Goal: Register for event/course

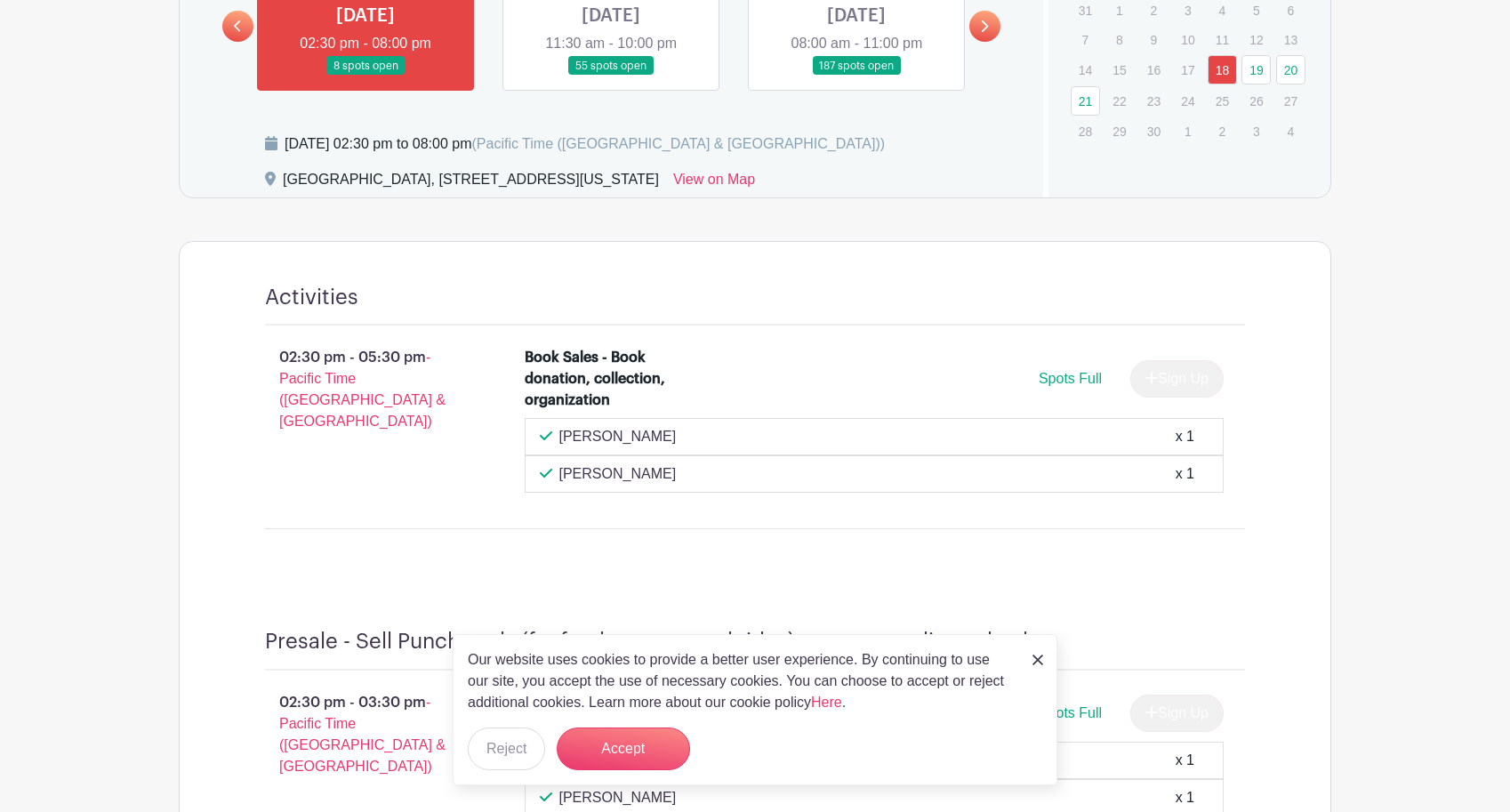
scroll to position [974, 0]
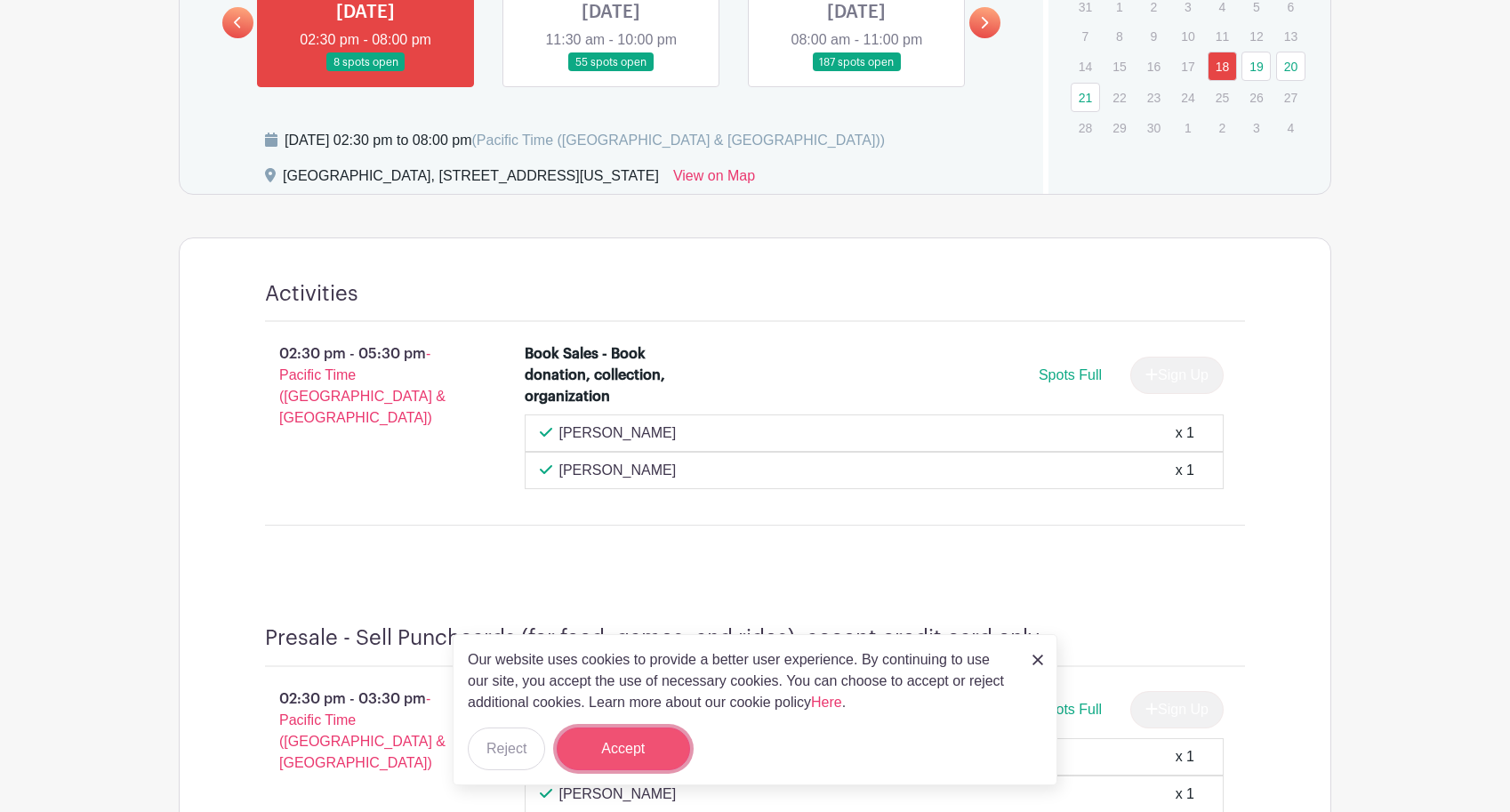
click at [656, 757] on button "Accept" at bounding box center [623, 748] width 134 height 42
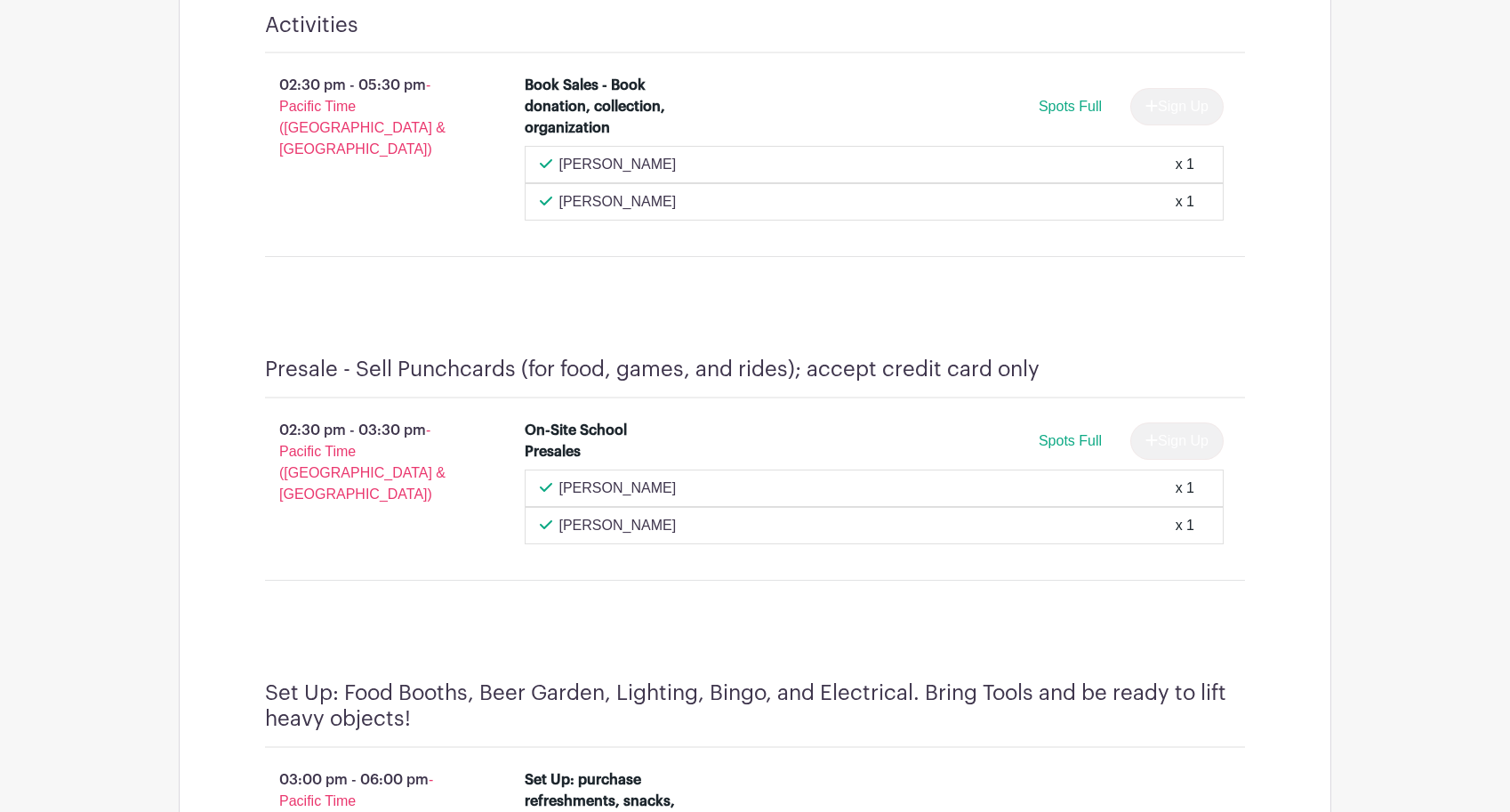
scroll to position [1314, 0]
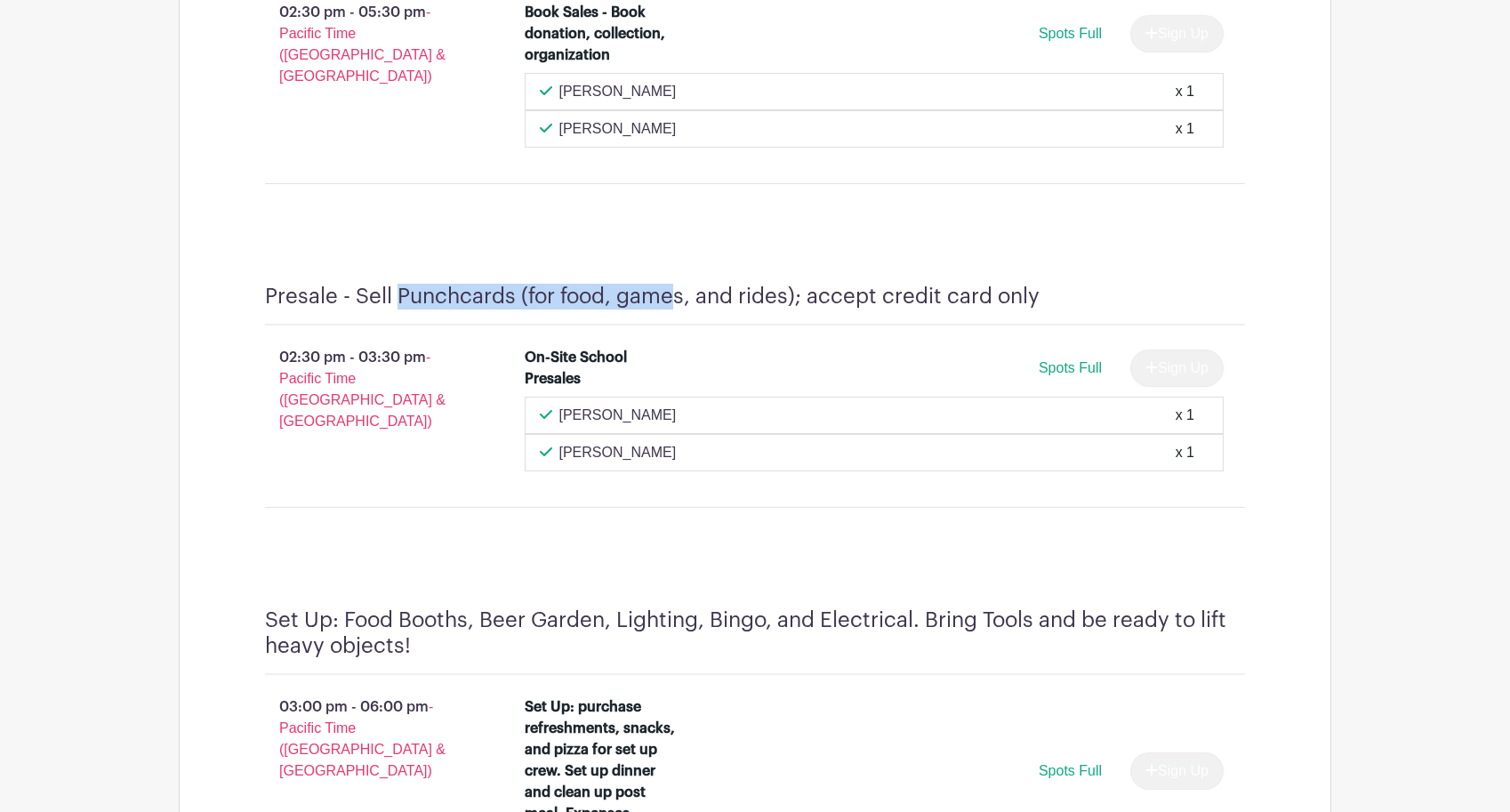
drag, startPoint x: 404, startPoint y: 294, endPoint x: 682, endPoint y: 291, distance: 278.0
click at [681, 291] on h4 "Presale - Sell Punchcards (for food, games, and rides); accept credit card only" at bounding box center [652, 295] width 775 height 25
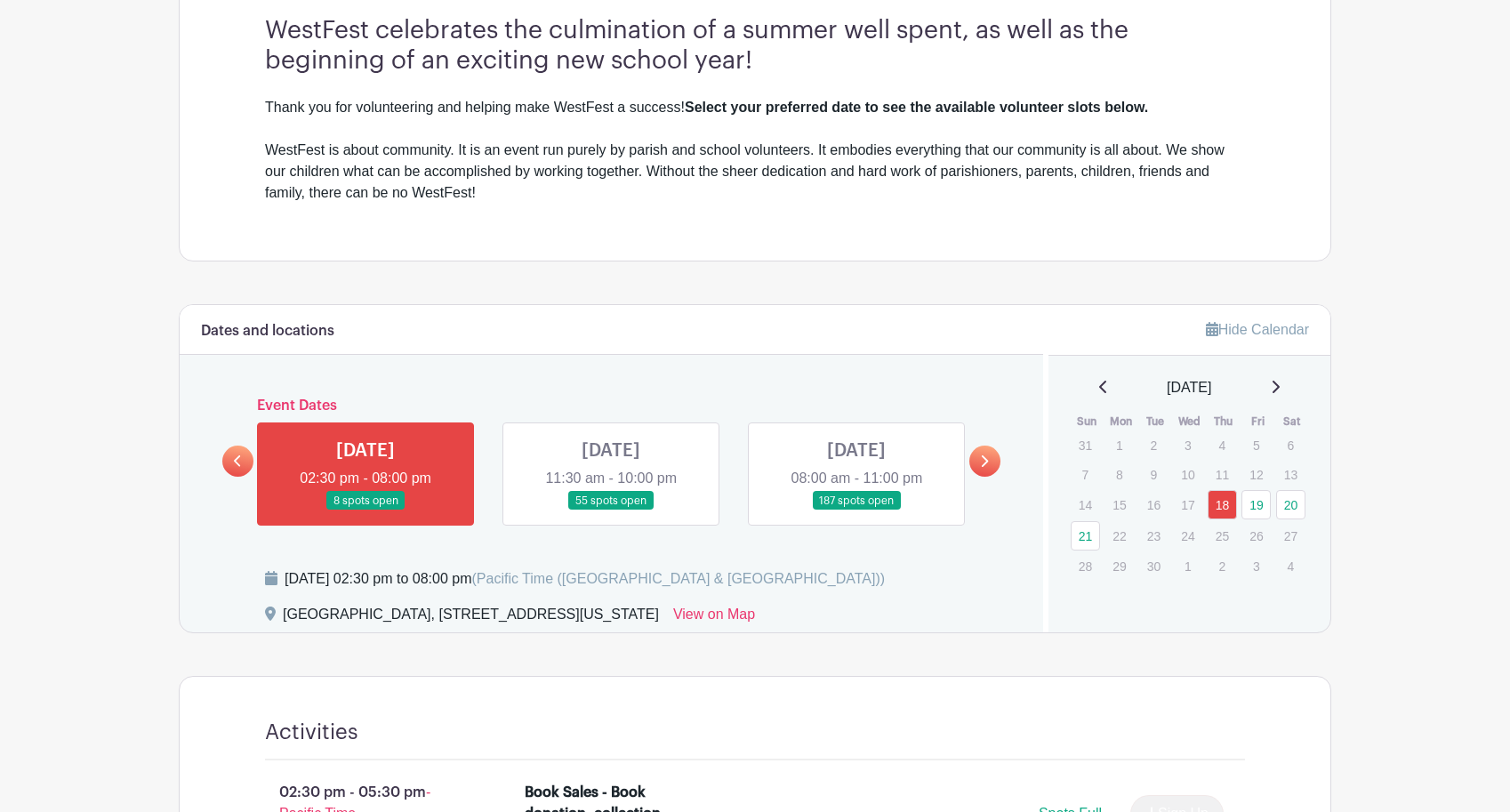
scroll to position [534, 0]
click at [611, 511] on link at bounding box center [611, 511] width 0 height 0
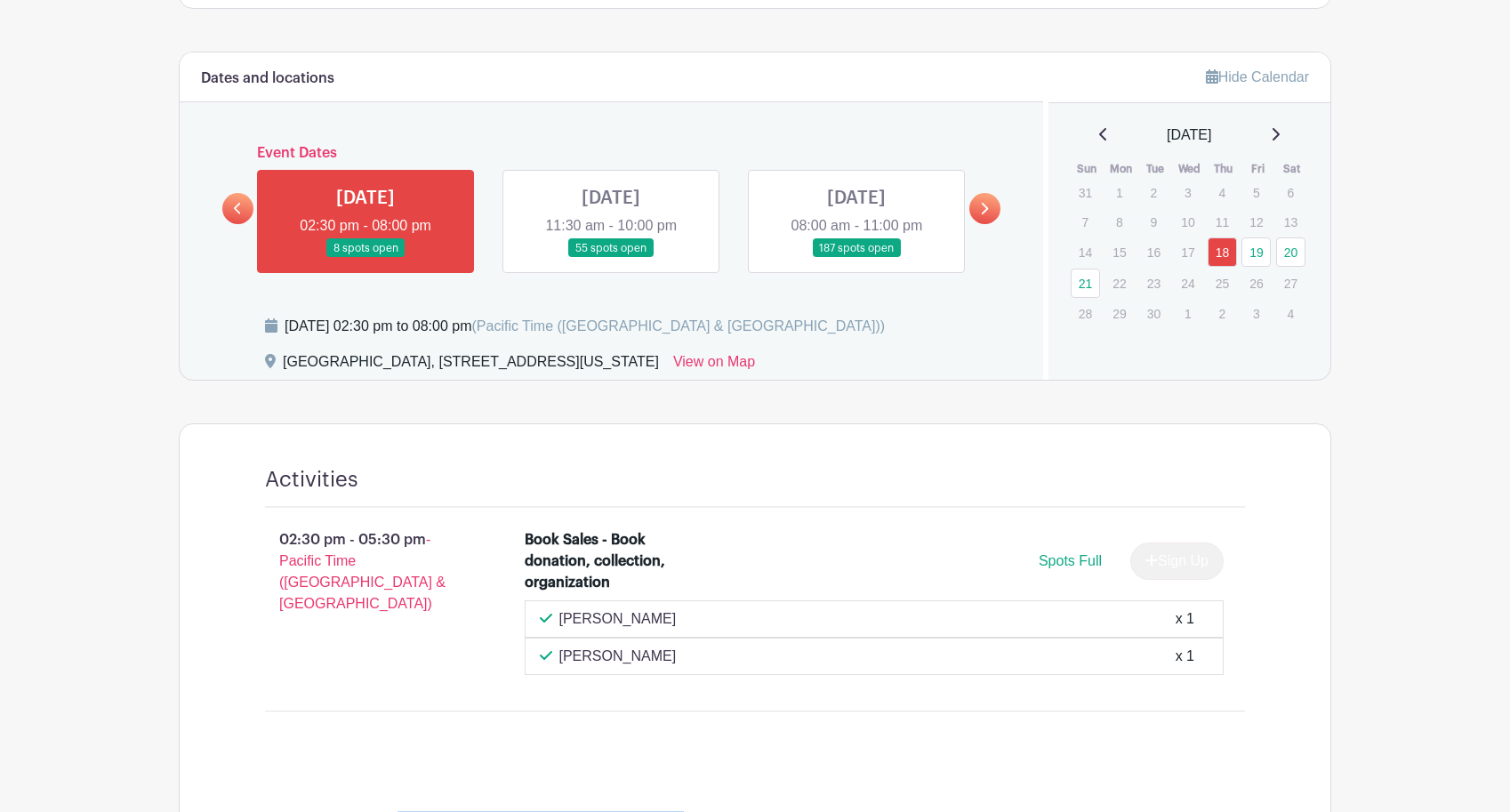
scroll to position [796, 0]
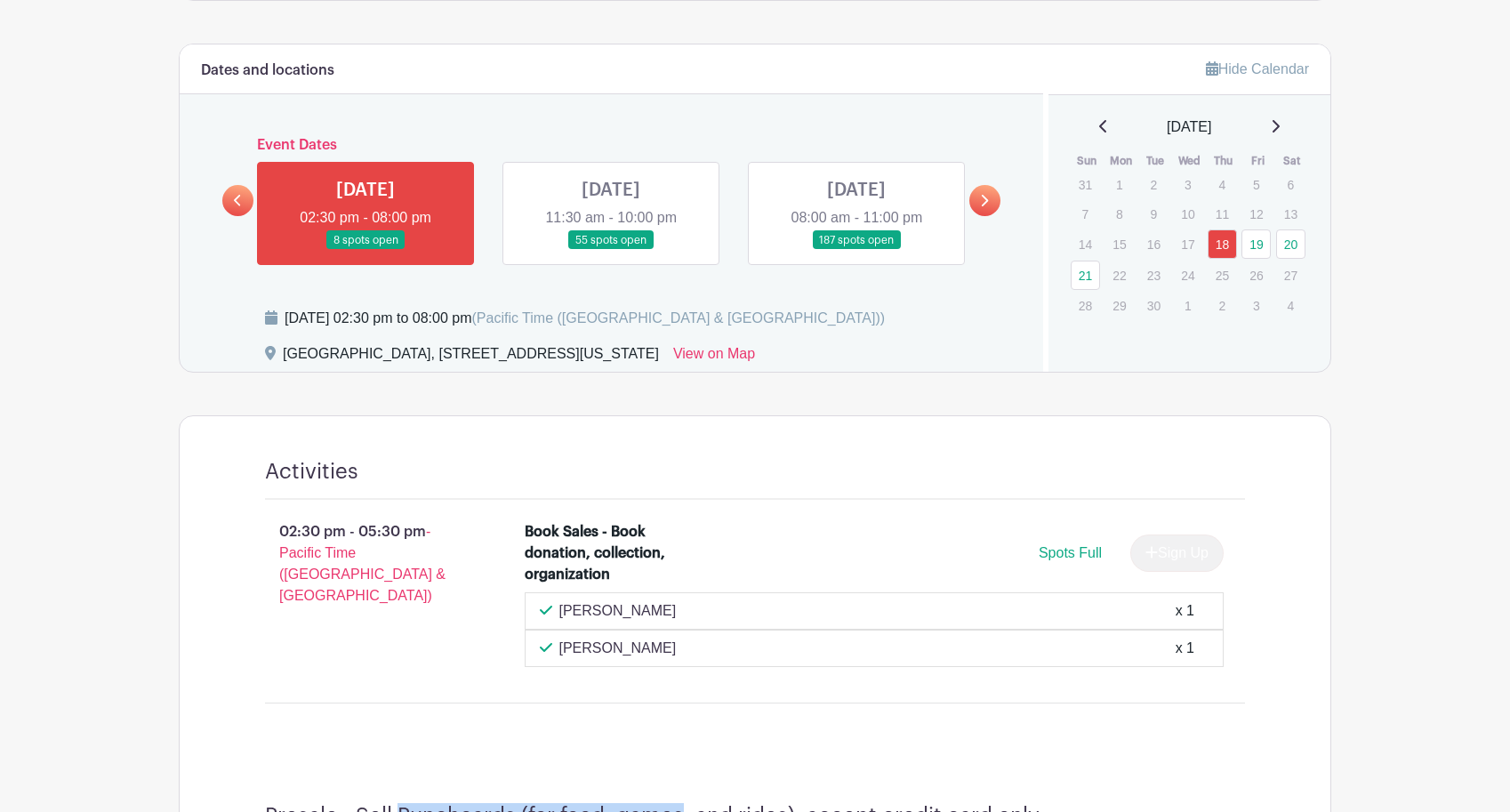
click at [611, 250] on link at bounding box center [611, 250] width 0 height 0
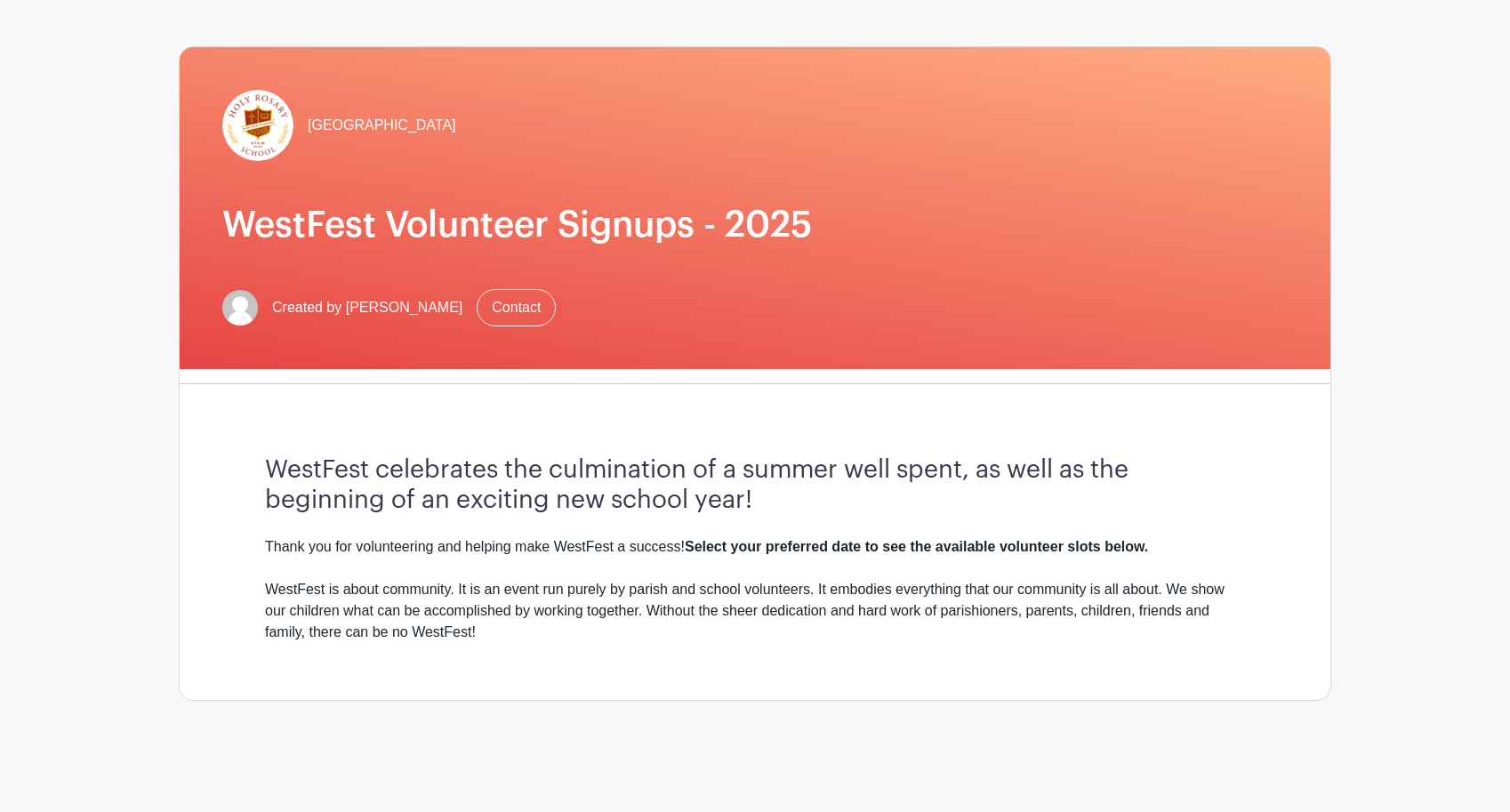
scroll to position [96, 0]
click at [578, 211] on h1 "WestFest Volunteer Signups - 2025" at bounding box center [755, 224] width 1066 height 42
click at [621, 505] on h3 "WestFest celebrates the culmination of a summer well spent, as well as the begi…" at bounding box center [755, 485] width 980 height 59
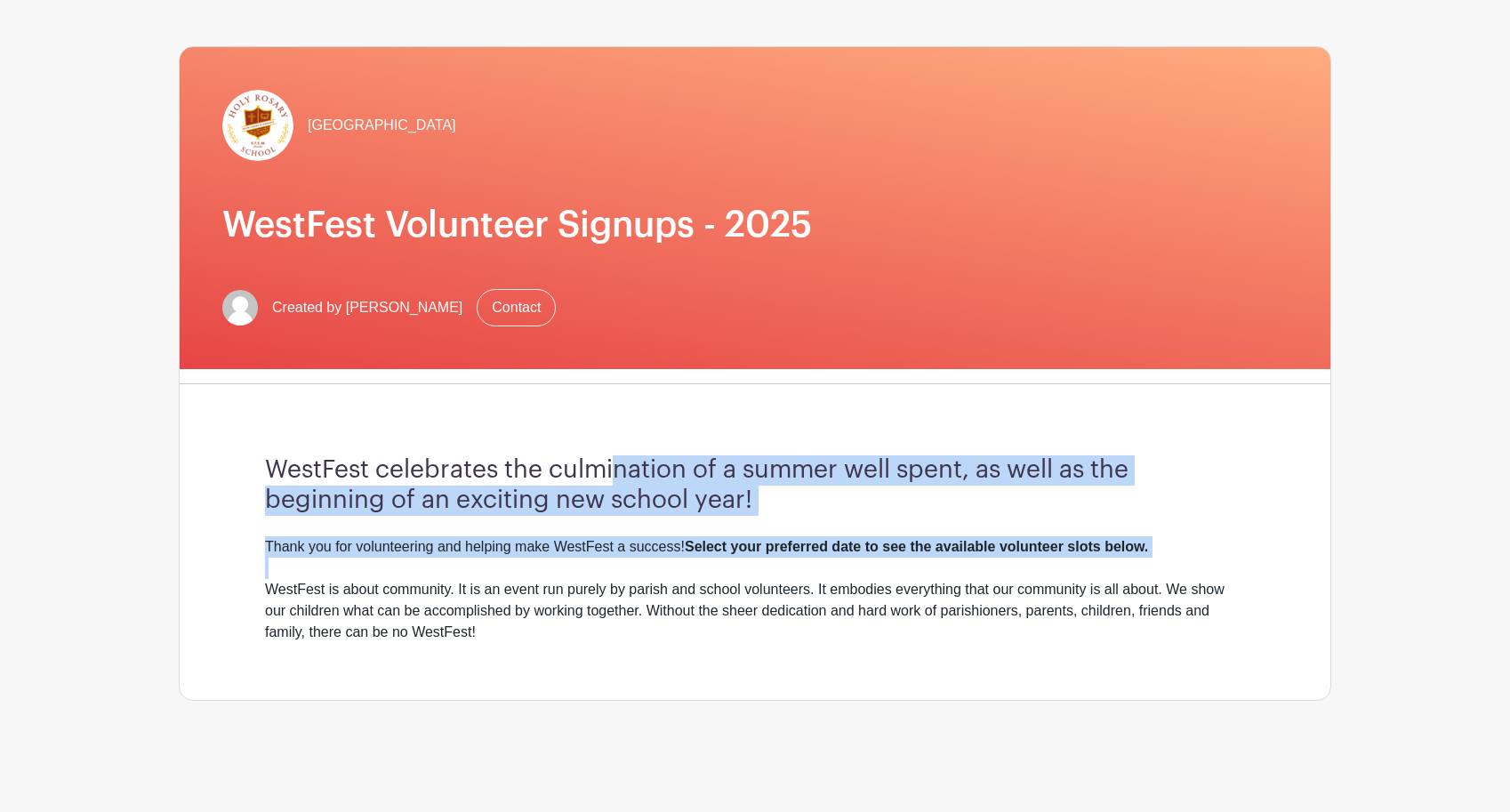
drag, startPoint x: 612, startPoint y: 465, endPoint x: 935, endPoint y: 548, distance: 333.5
click at [939, 570] on div "WestFest celebrates the culmination of a summer well spent, as well as the begi…" at bounding box center [755, 549] width 1066 height 301
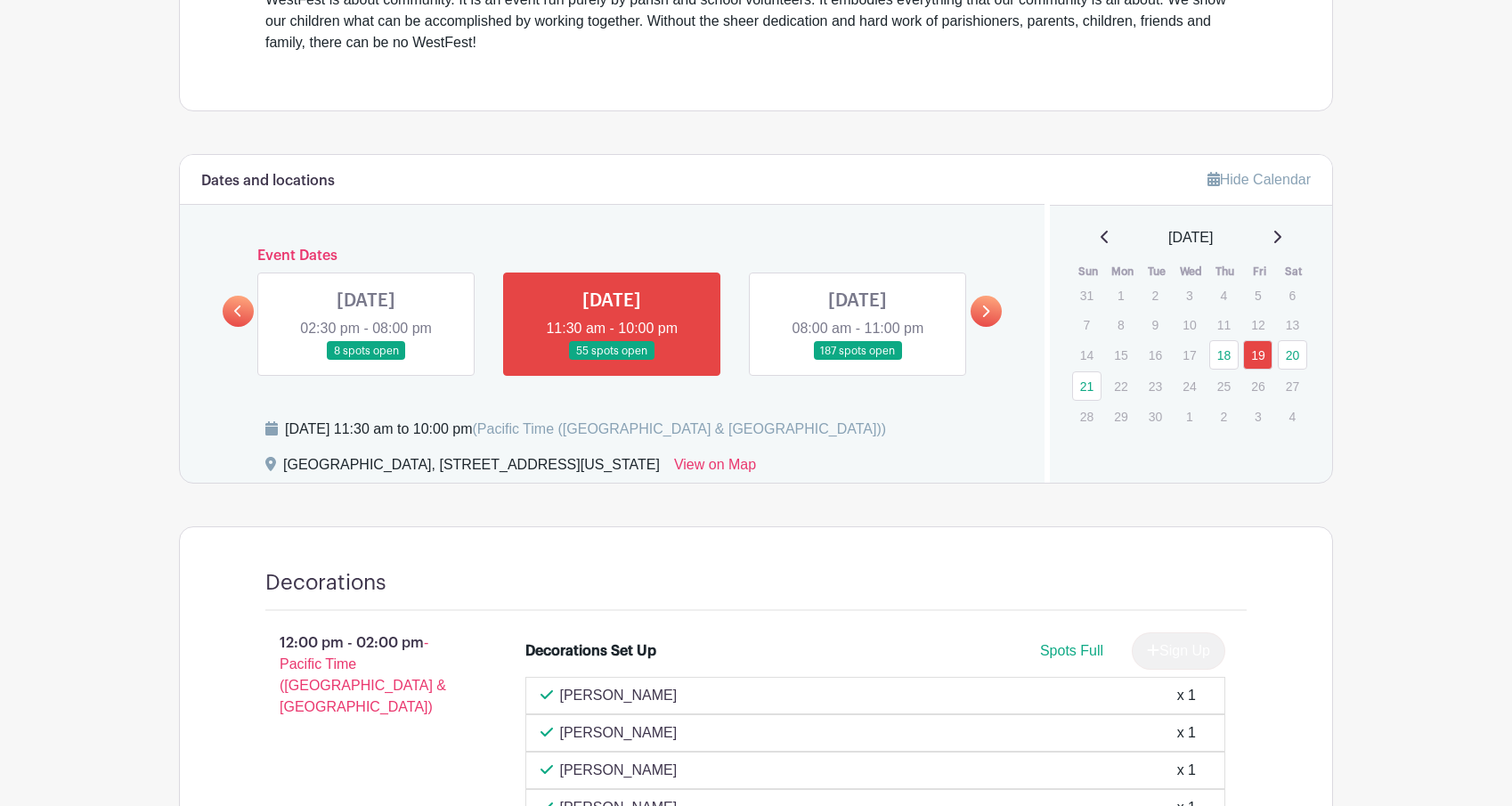
scroll to position [683, 0]
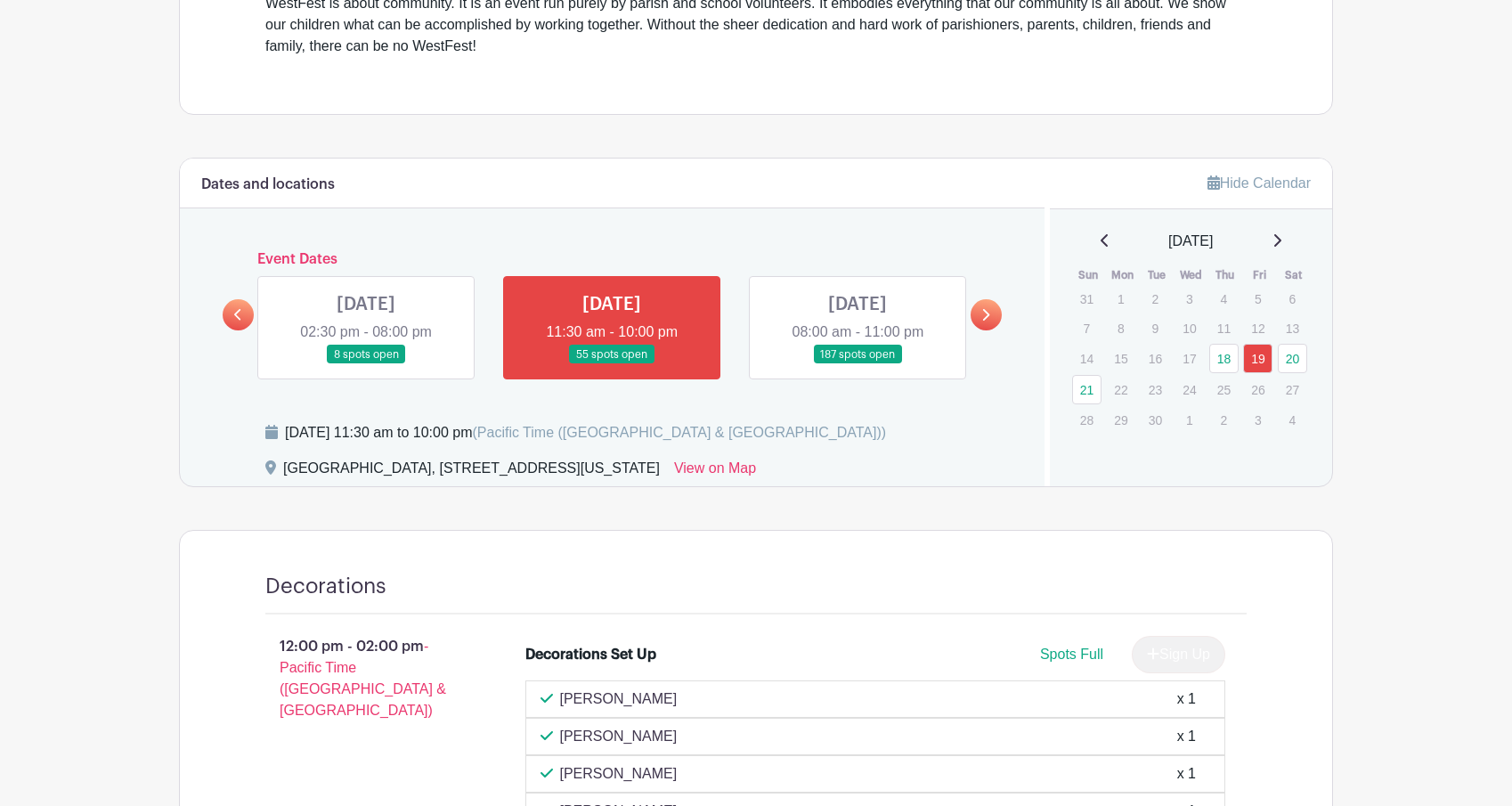
click at [858, 364] on link at bounding box center [858, 364] width 0 height 0
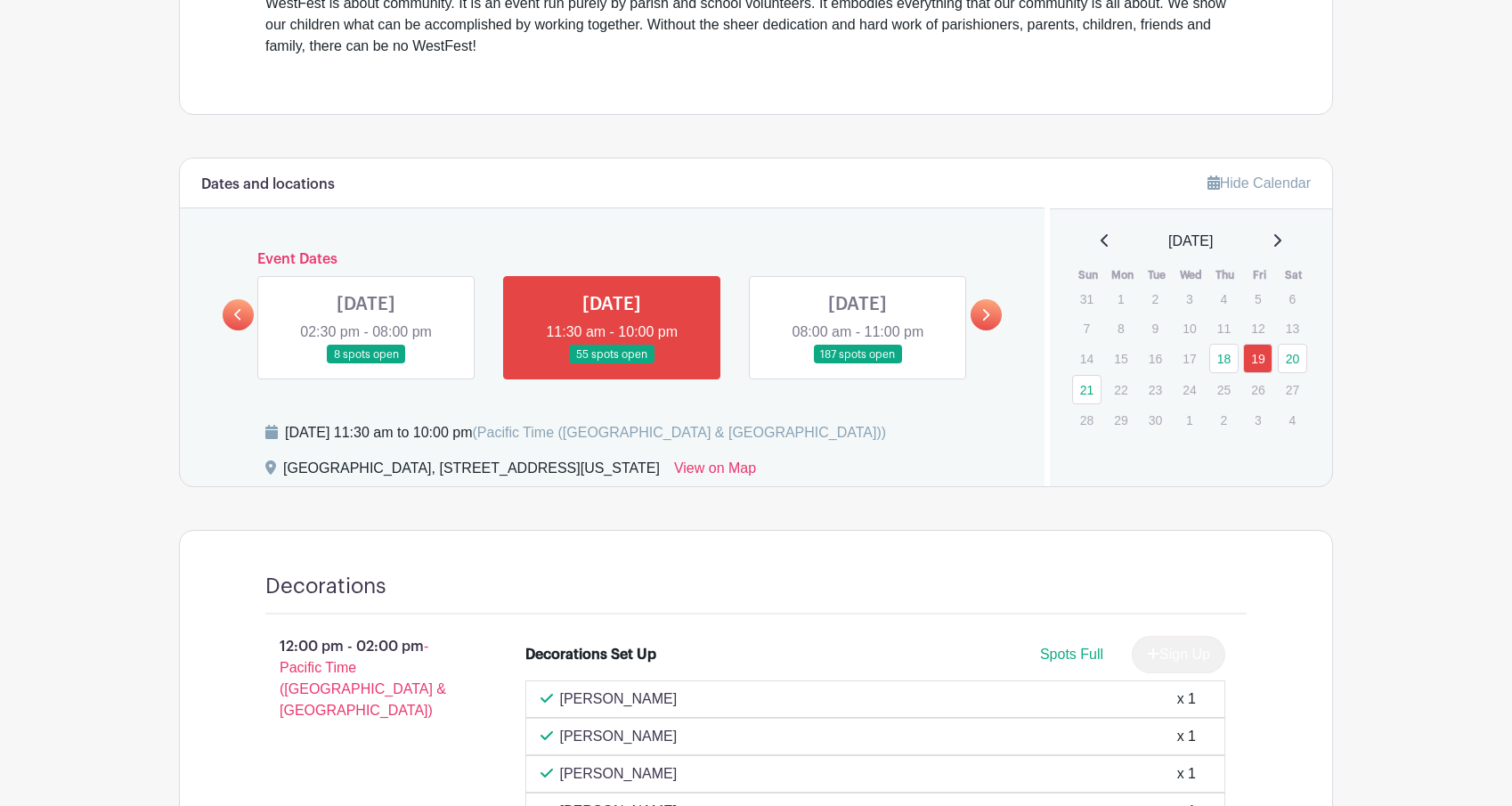
click at [858, 364] on link at bounding box center [858, 364] width 0 height 0
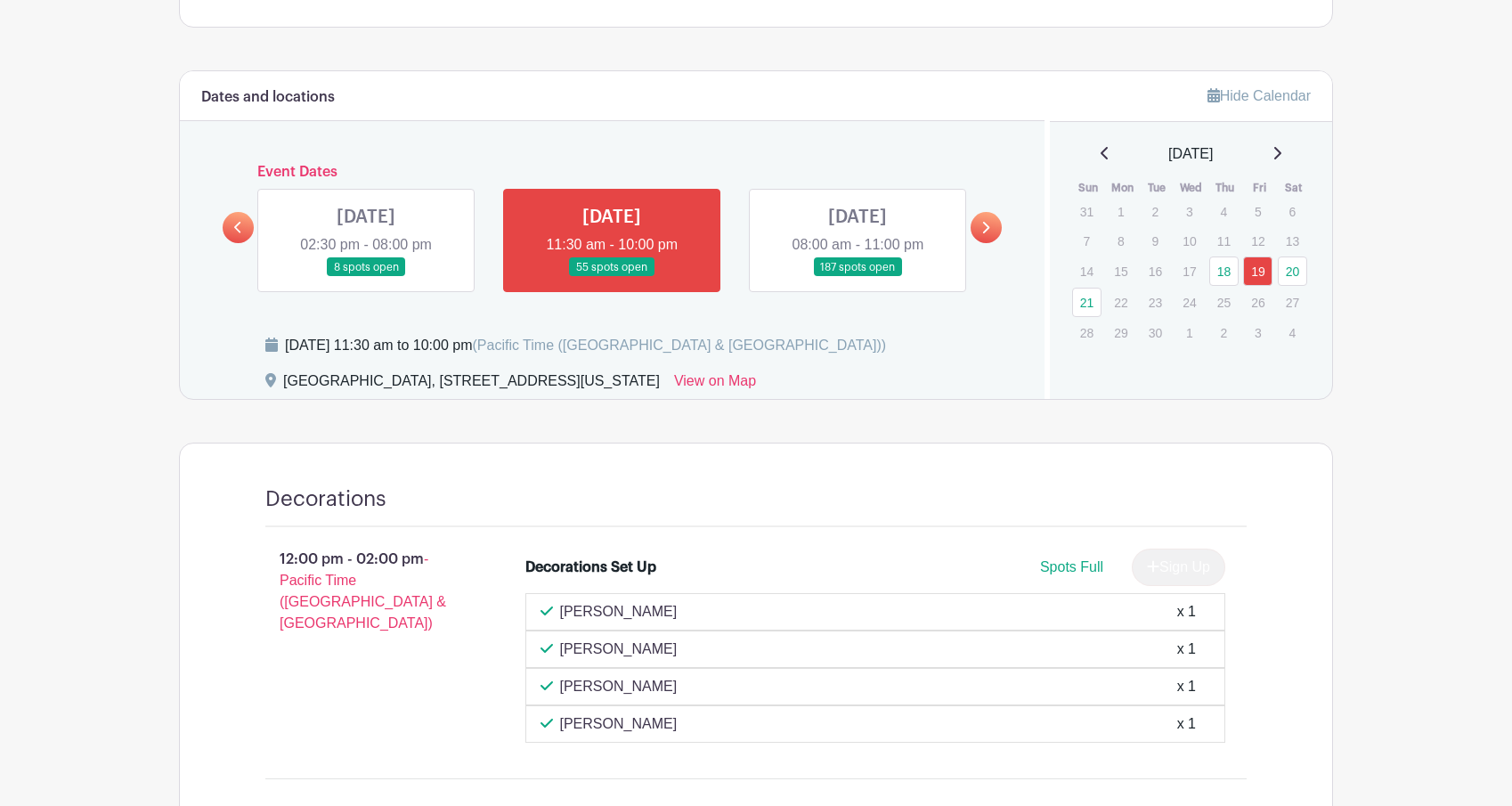
scroll to position [657, 0]
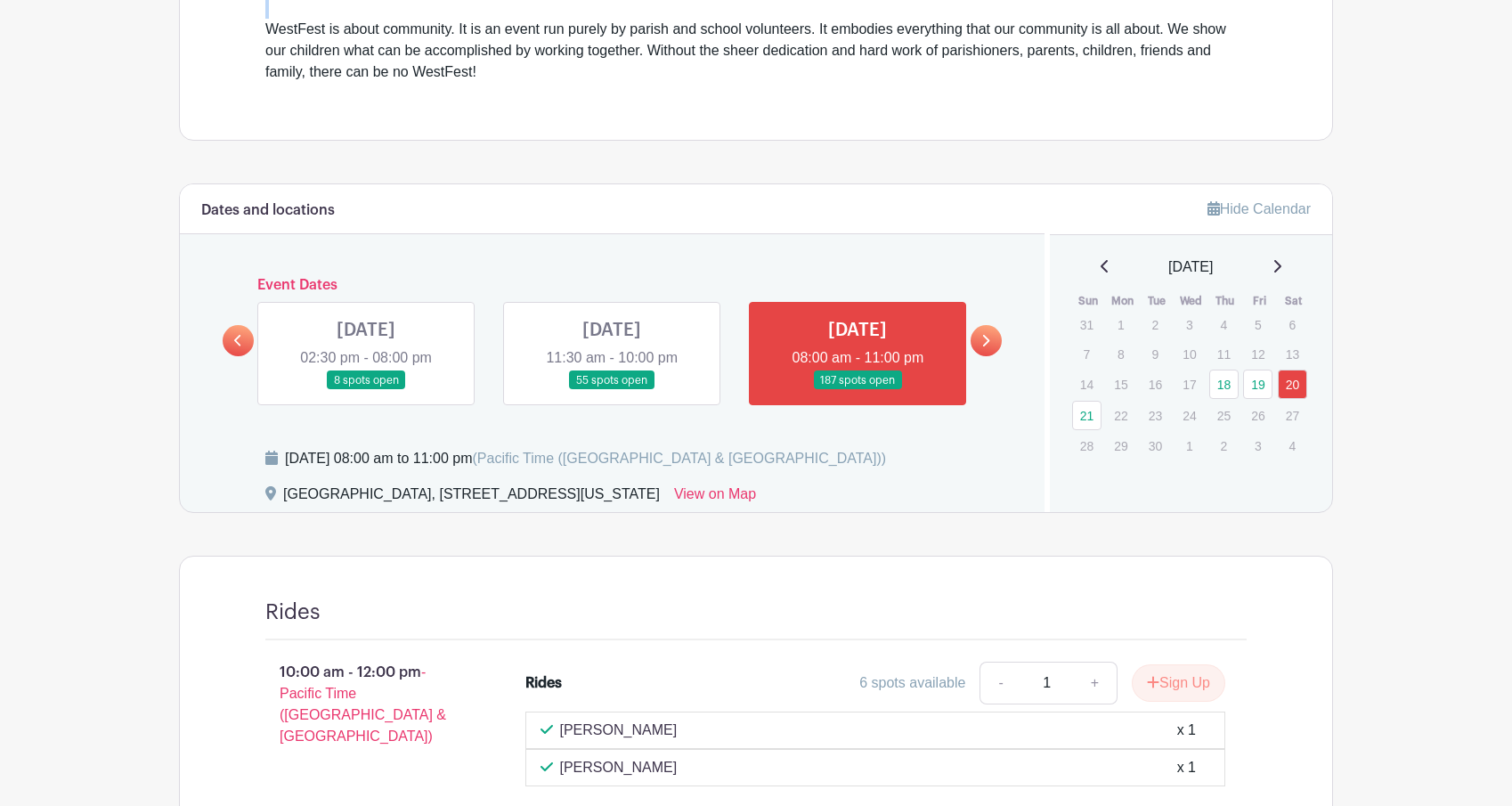
click at [858, 390] on link at bounding box center [858, 390] width 0 height 0
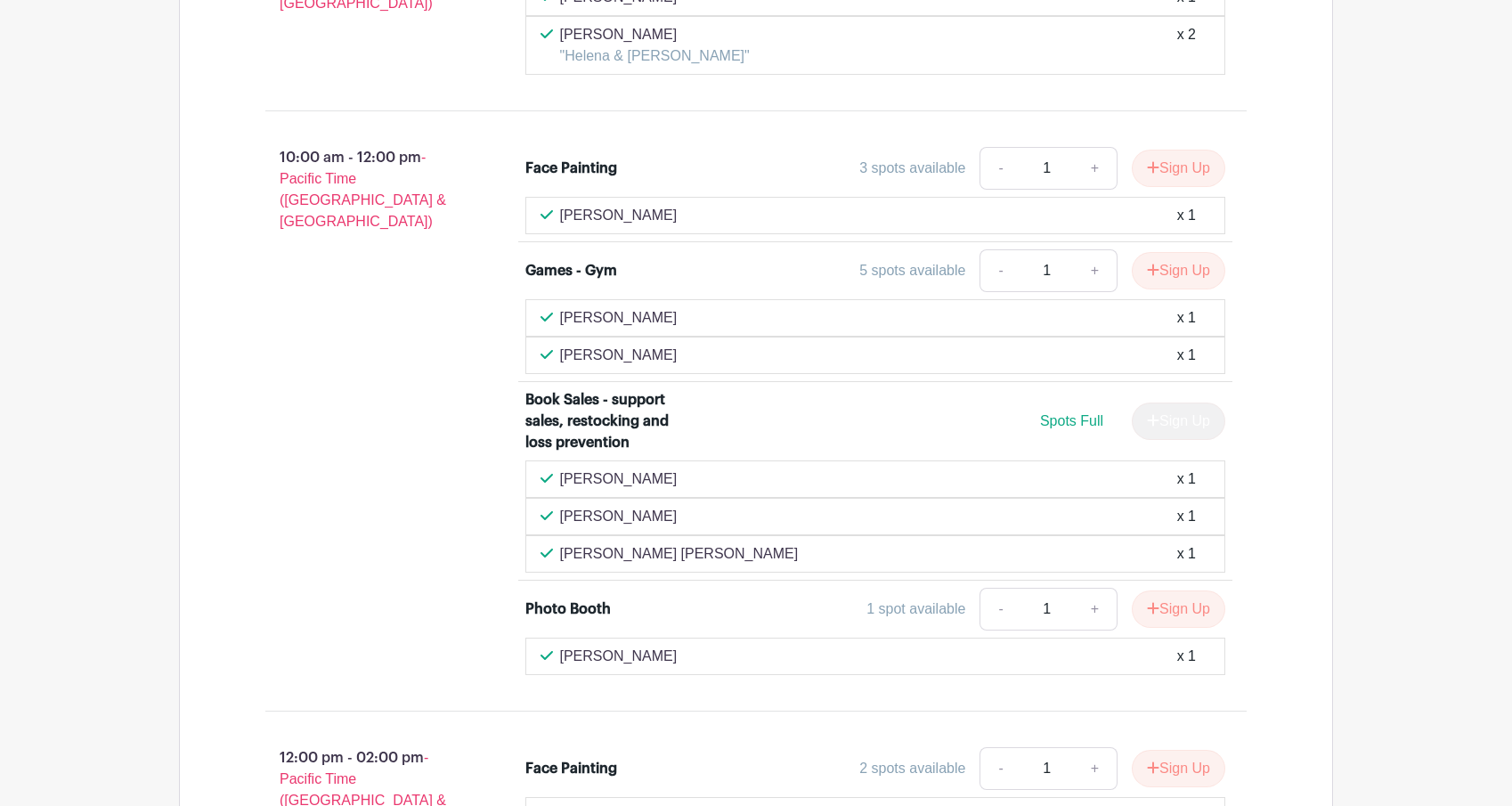
scroll to position [2834, 0]
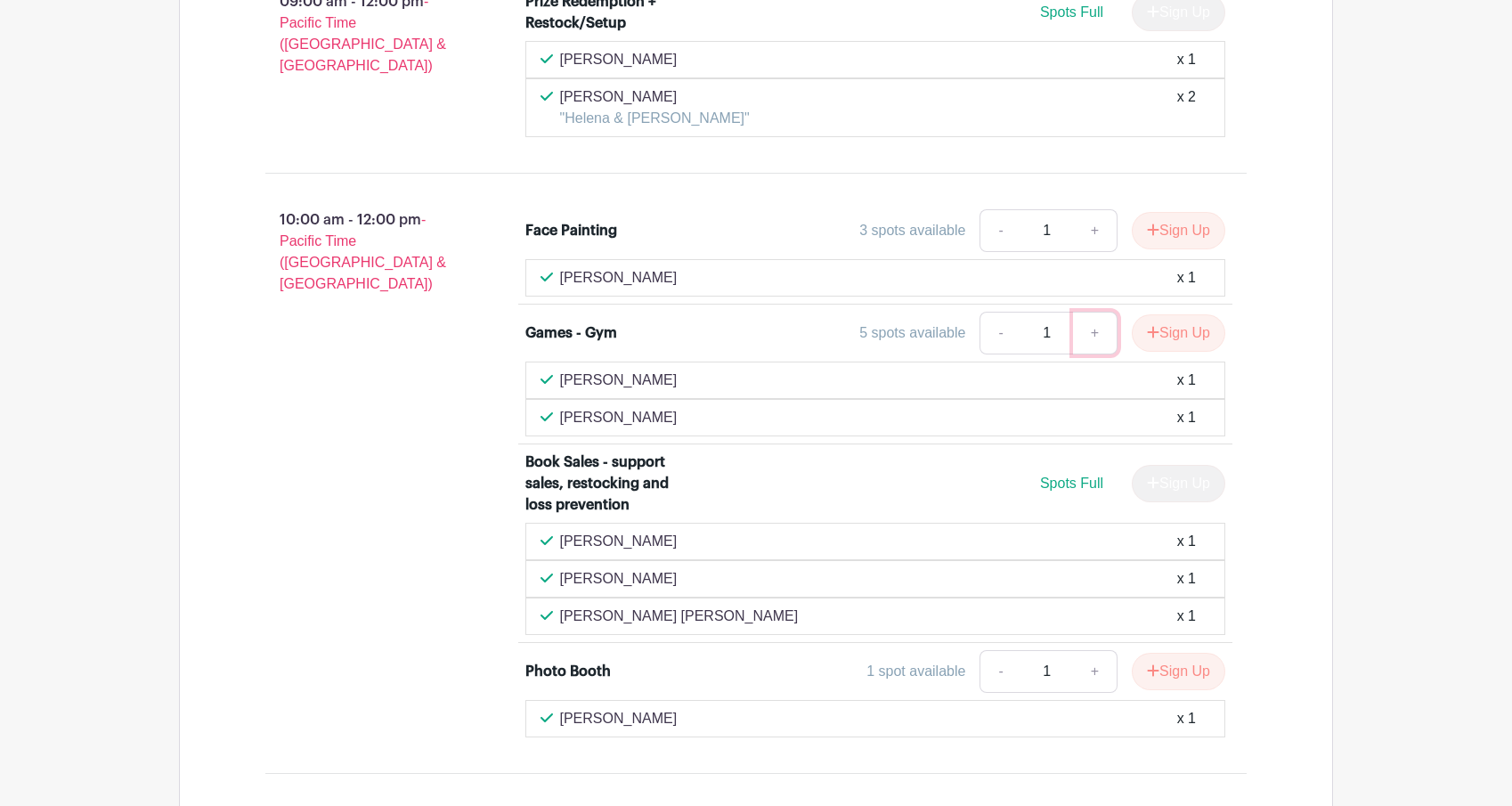
click at [1083, 312] on link "+" at bounding box center [1095, 333] width 44 height 42
type input "2"
click at [1183, 315] on button "Sign Up" at bounding box center [1178, 334] width 93 height 38
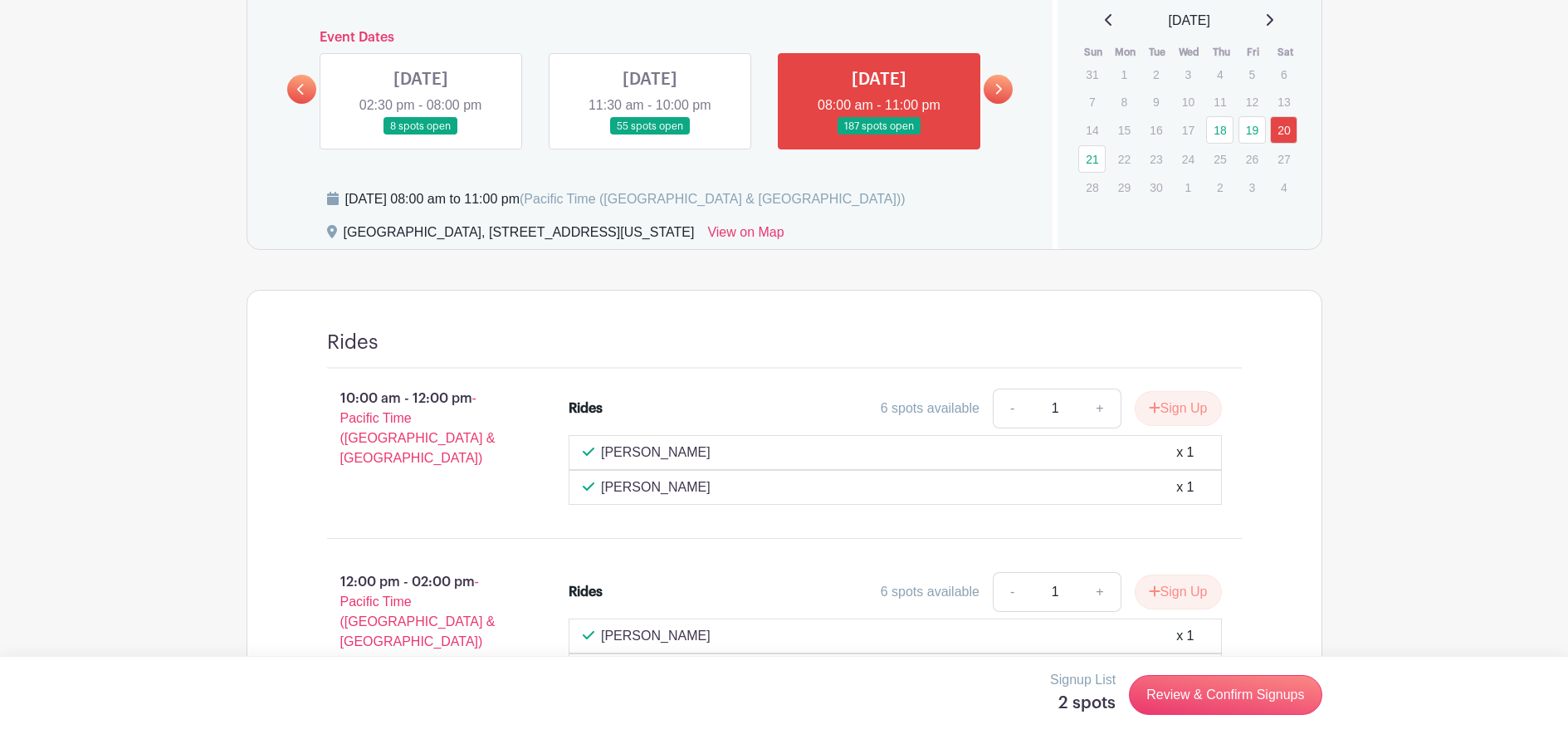
scroll to position [558, 0]
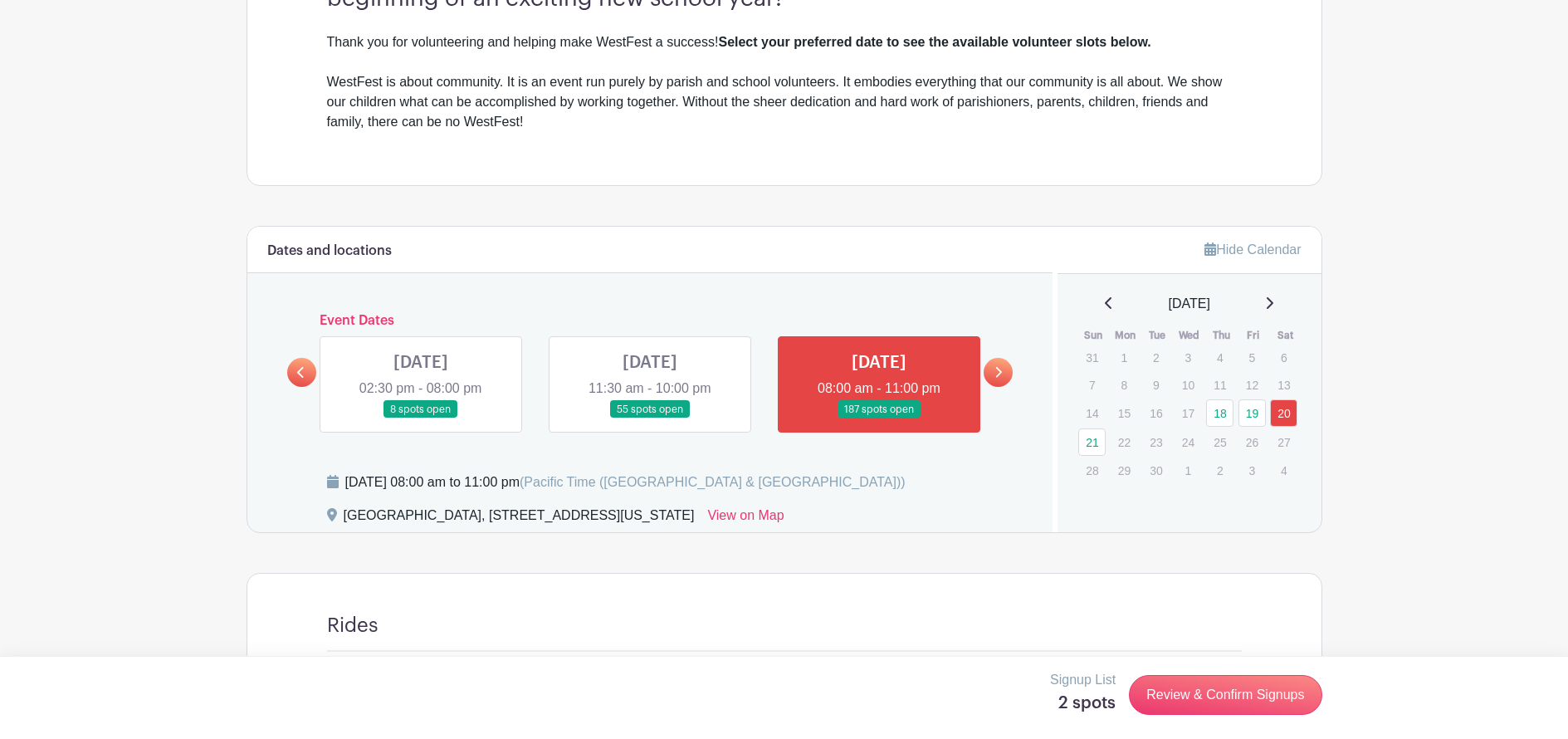
click at [650, 418] on link at bounding box center [650, 418] width 0 height 0
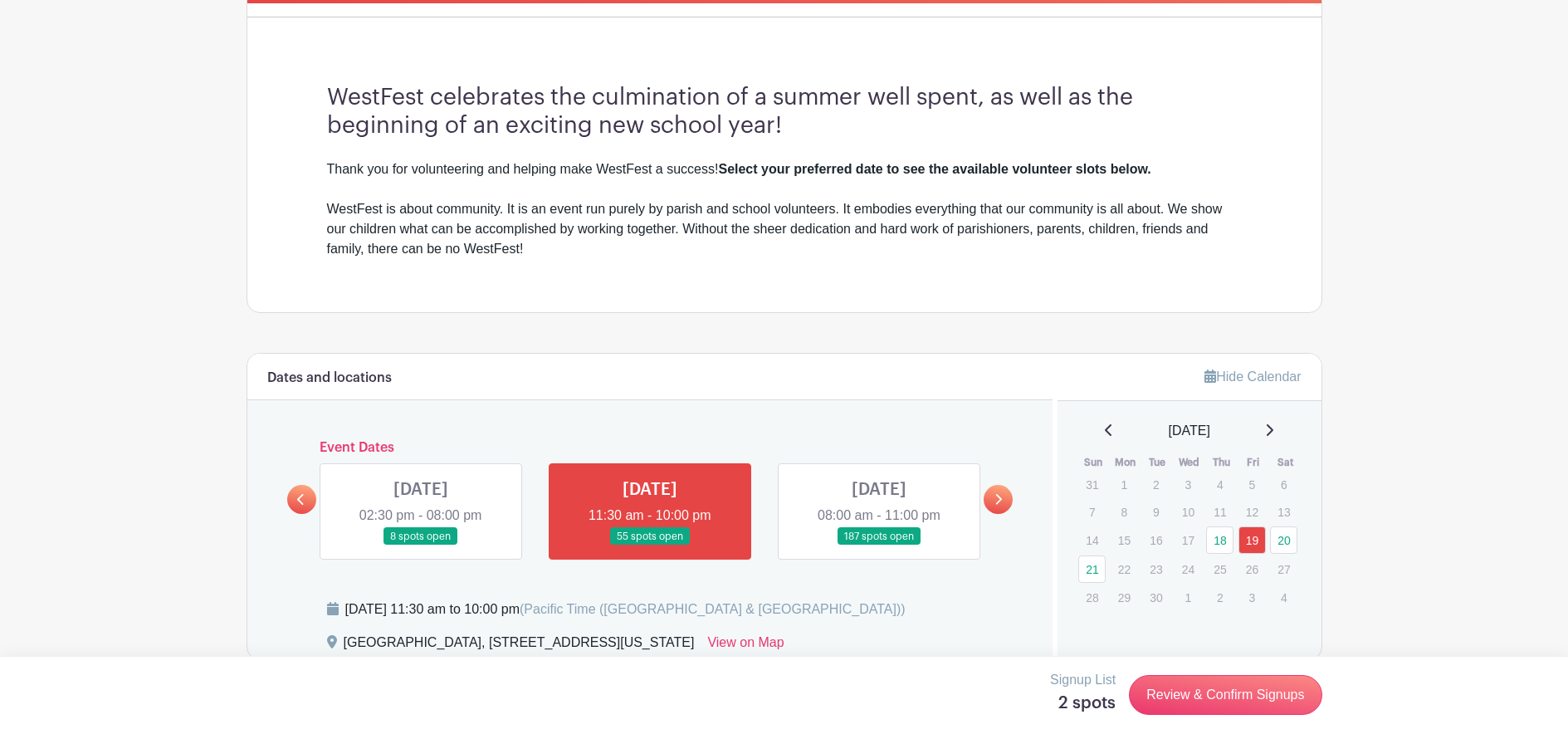
scroll to position [431, 0]
click at [879, 546] on link at bounding box center [879, 546] width 0 height 0
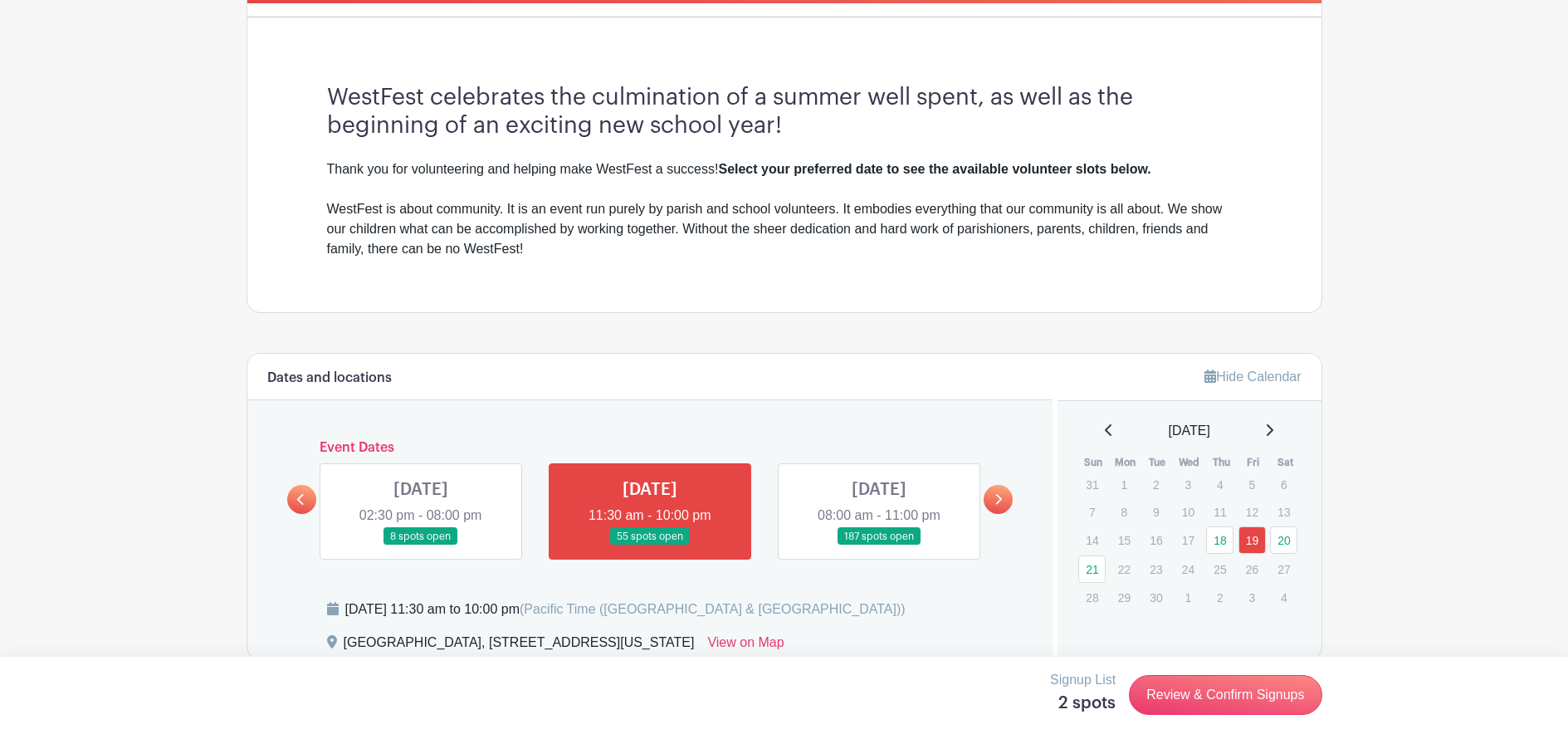
click at [879, 546] on link at bounding box center [879, 546] width 0 height 0
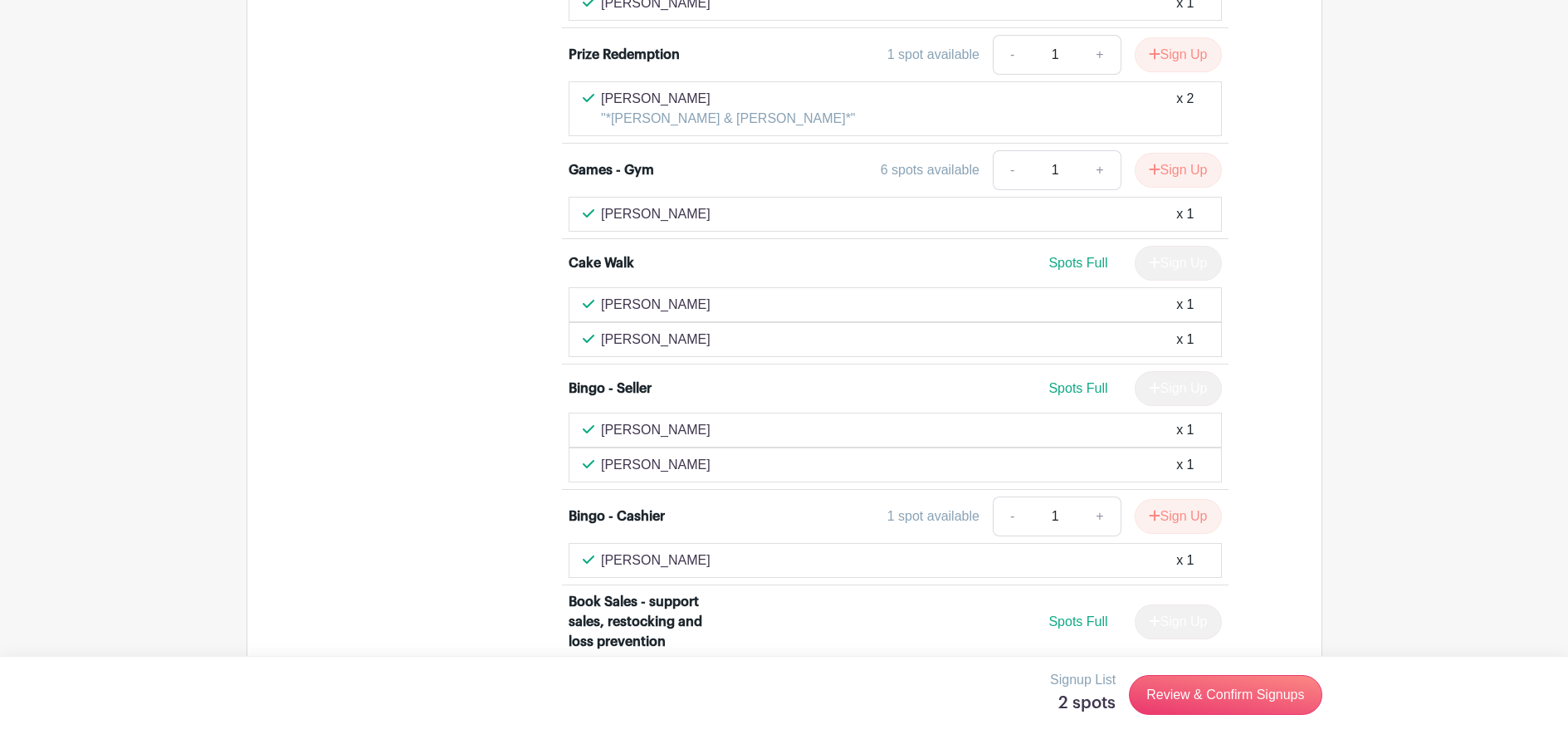
scroll to position [3539, 0]
click at [1161, 499] on button "Sign Up" at bounding box center [1178, 517] width 87 height 35
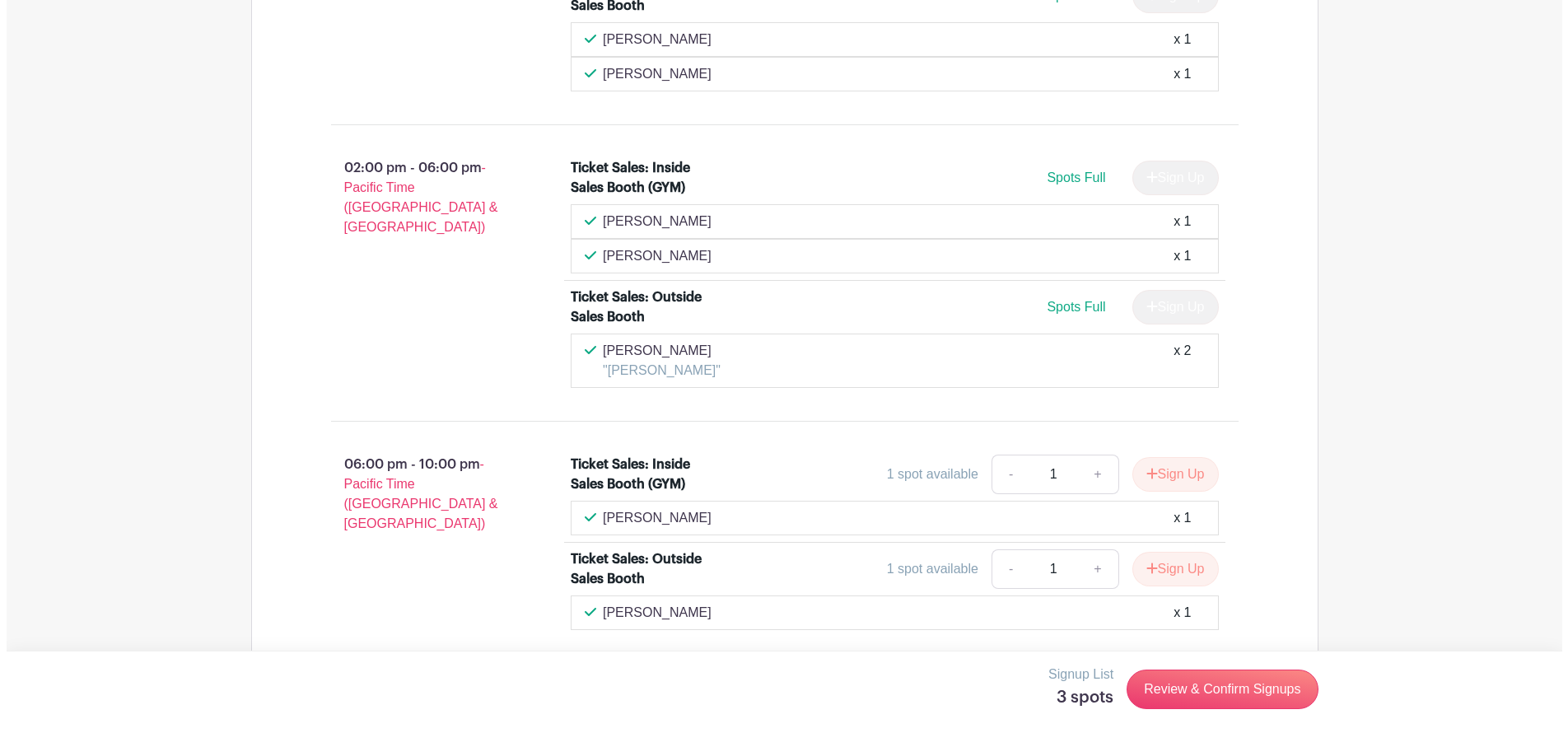
scroll to position [8519, 0]
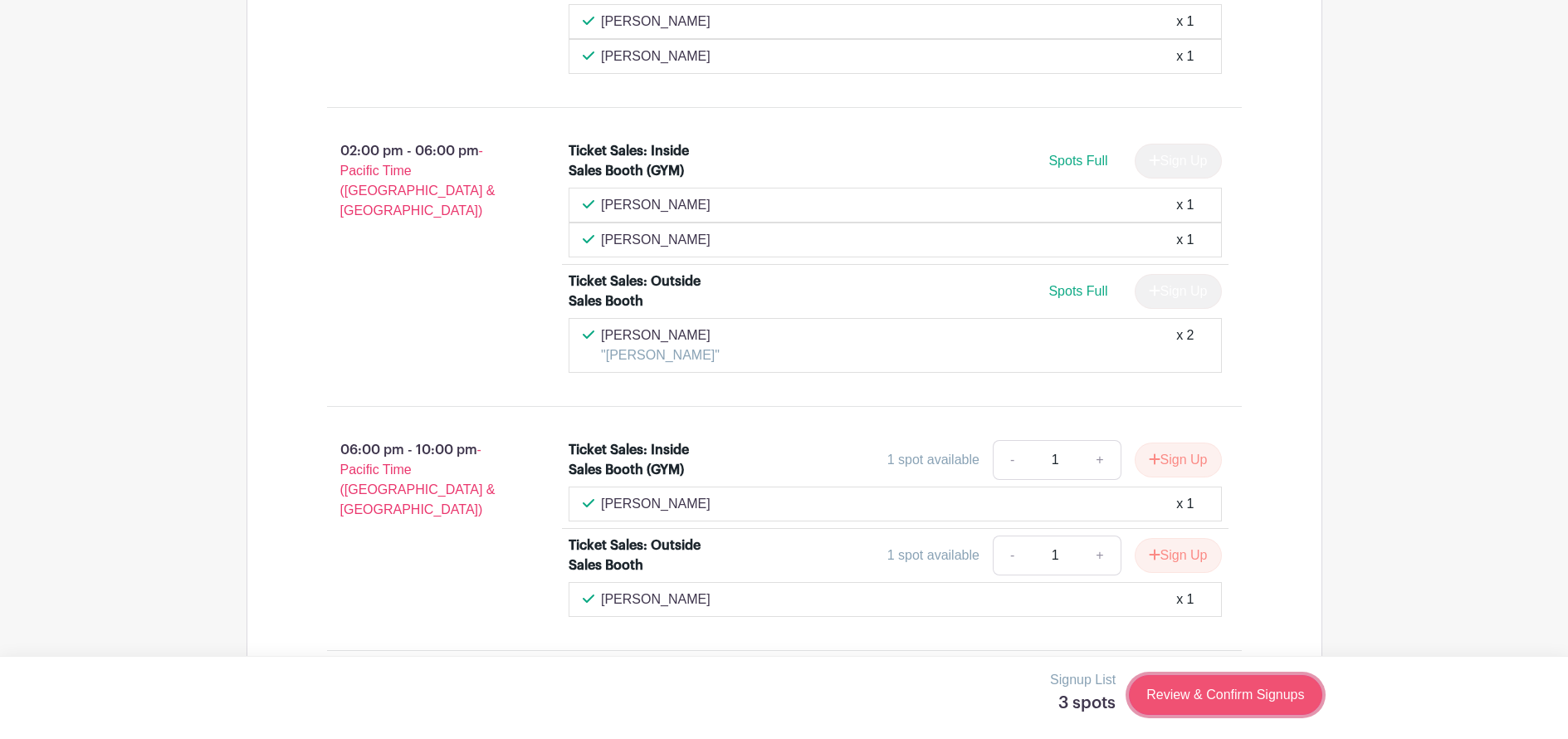
click at [1244, 706] on link "Review & Confirm Signups" at bounding box center [1225, 694] width 192 height 40
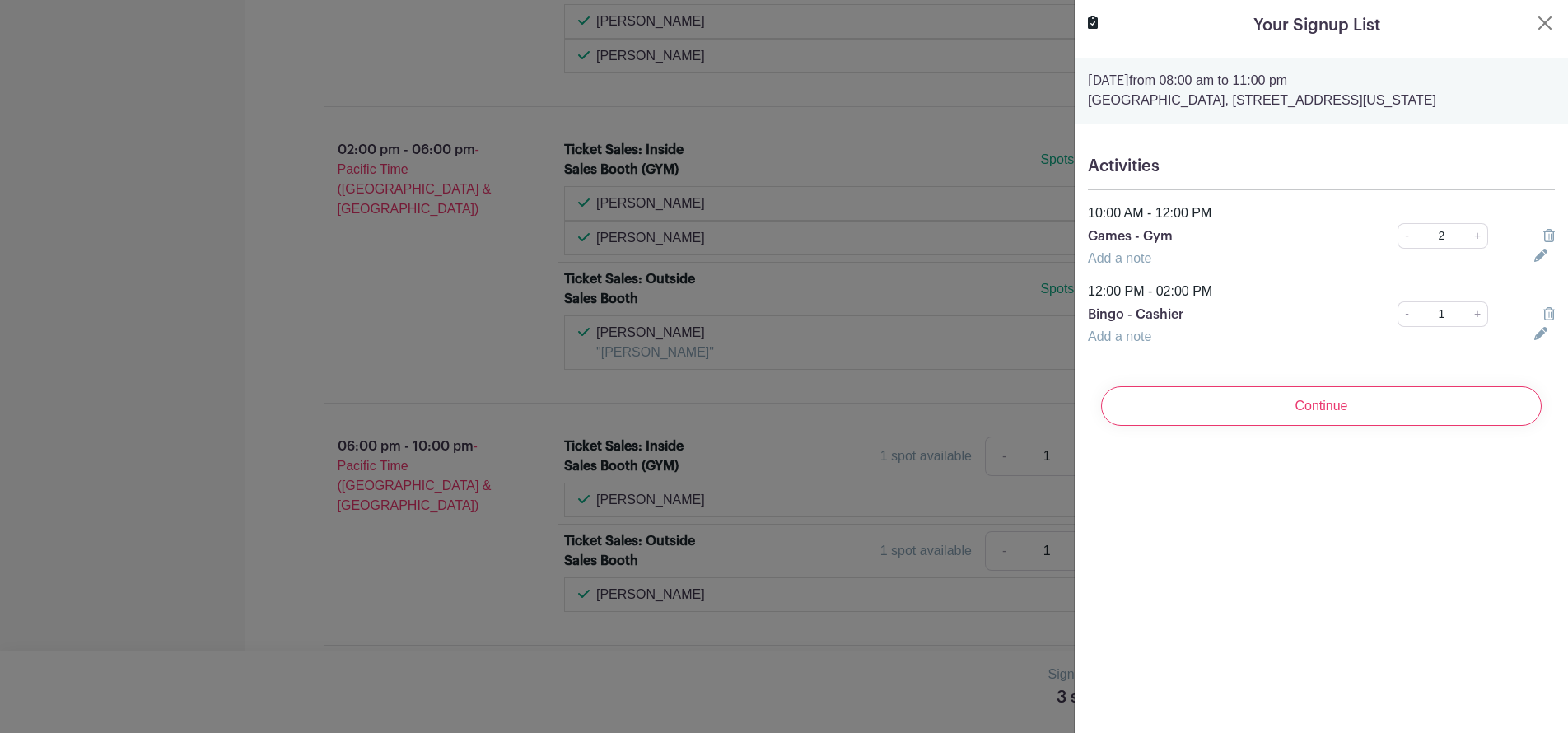
click at [1123, 261] on link "Add a note" at bounding box center [1119, 258] width 64 height 14
click at [1184, 272] on input "text" at bounding box center [1300, 268] width 426 height 39
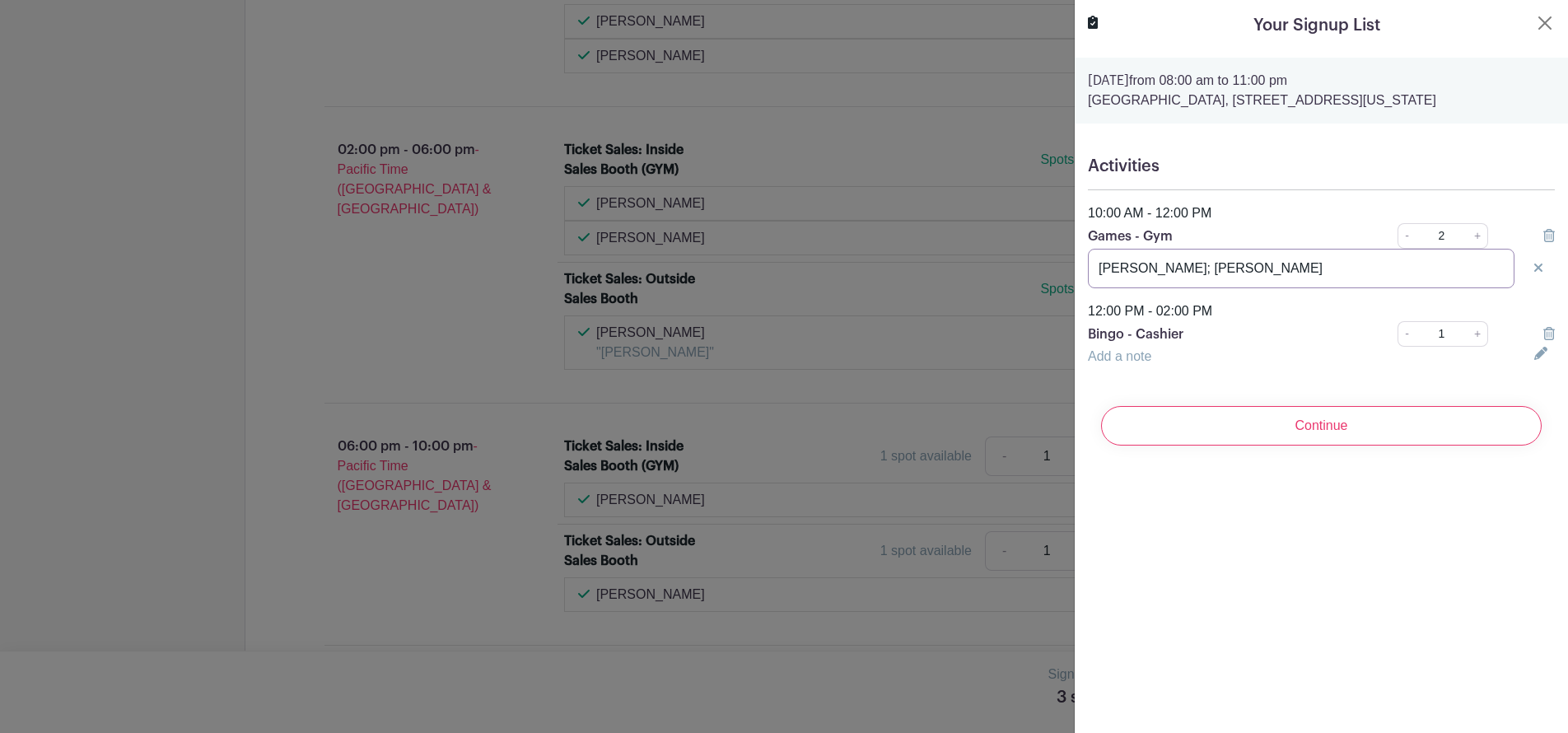
type input "Matthew Mason; Graham Mason"
click at [1397, 238] on link "+" at bounding box center [1478, 235] width 21 height 25
click at [1307, 276] on input "Matthew Mason; Graham Mason" at bounding box center [1300, 268] width 426 height 39
click at [1397, 235] on link "+" at bounding box center [1478, 235] width 21 height 25
type input "4"
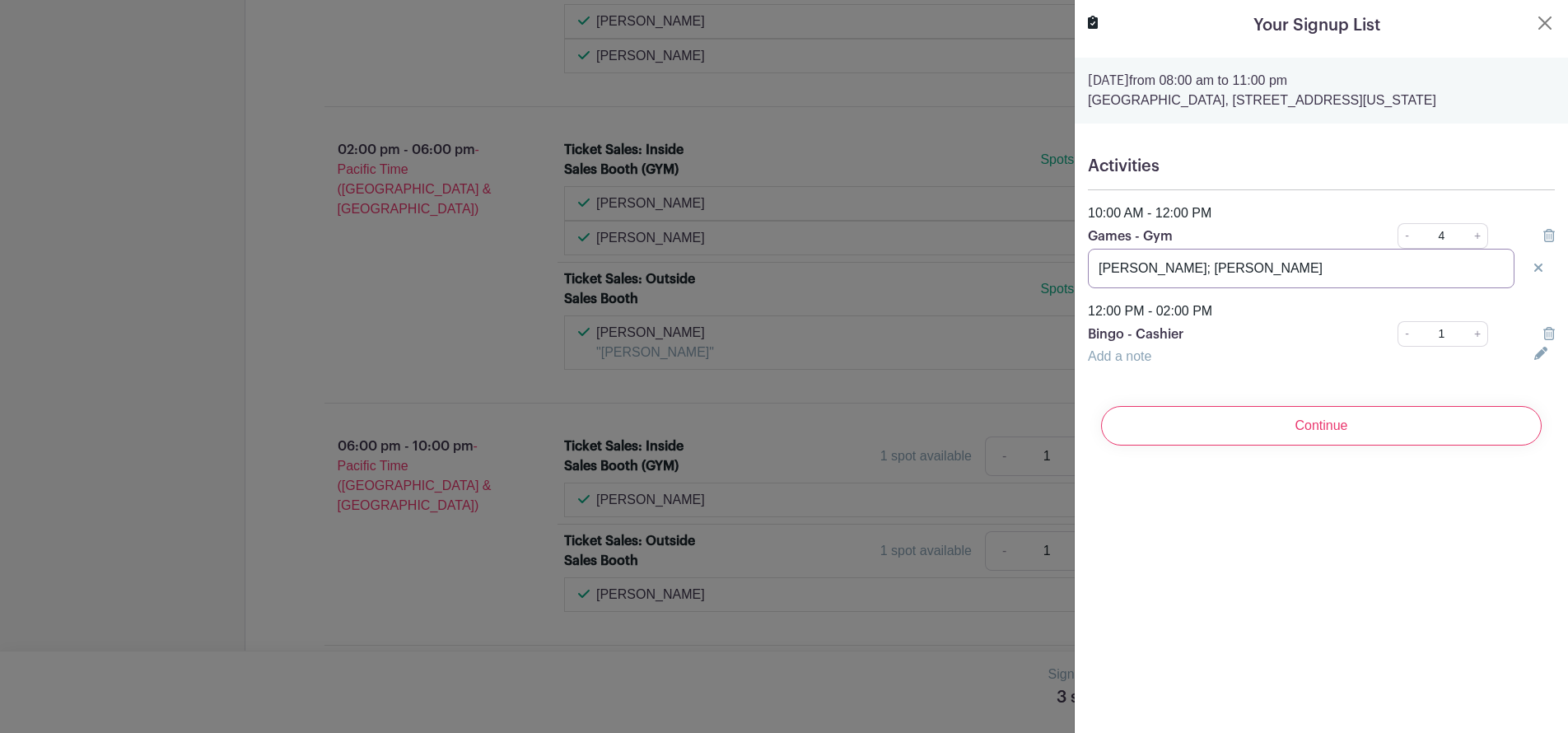
click at [1335, 279] on input "Matthew Mason; Graham Mason" at bounding box center [1300, 268] width 426 height 39
type input "[PERSON_NAME]; [PERSON_NAME]; [PERSON_NAME]; [PERSON_NAME]"
click at [1168, 358] on div "Add a note" at bounding box center [1301, 356] width 446 height 20
drag, startPoint x: 1092, startPoint y: 360, endPoint x: 1102, endPoint y: 365, distance: 11.2
click at [1092, 361] on link "Add a note" at bounding box center [1119, 356] width 64 height 14
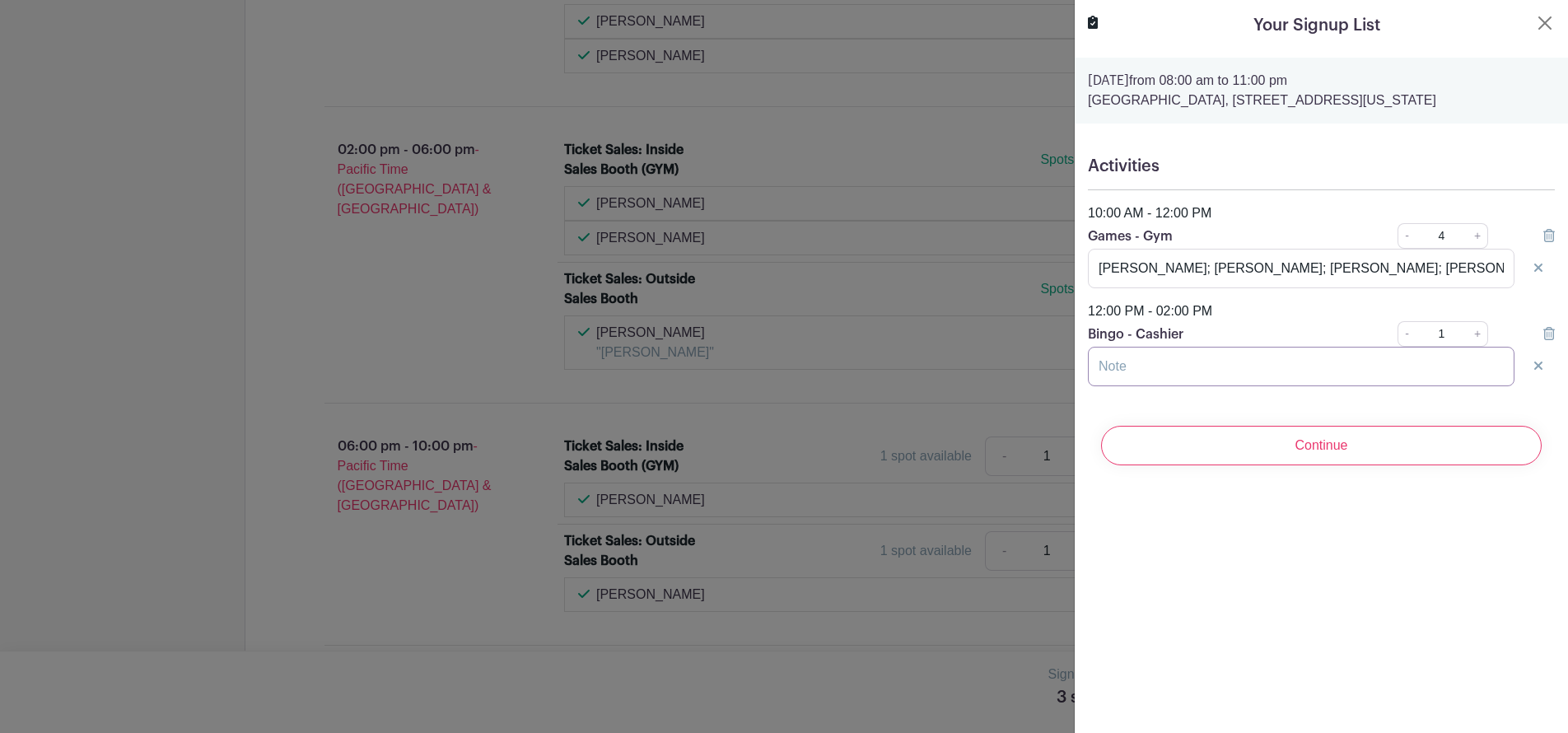
click at [1117, 370] on input "text" at bounding box center [1300, 366] width 426 height 39
click at [1397, 332] on link "+" at bounding box center [1478, 333] width 21 height 25
click at [1397, 336] on link "+" at bounding box center [1478, 333] width 21 height 25
drag, startPoint x: 1157, startPoint y: 370, endPoint x: 1257, endPoint y: 370, distance: 100.0
click at [1257, 370] on input "Amy Loftis; Sophie Mason" at bounding box center [1300, 366] width 426 height 39
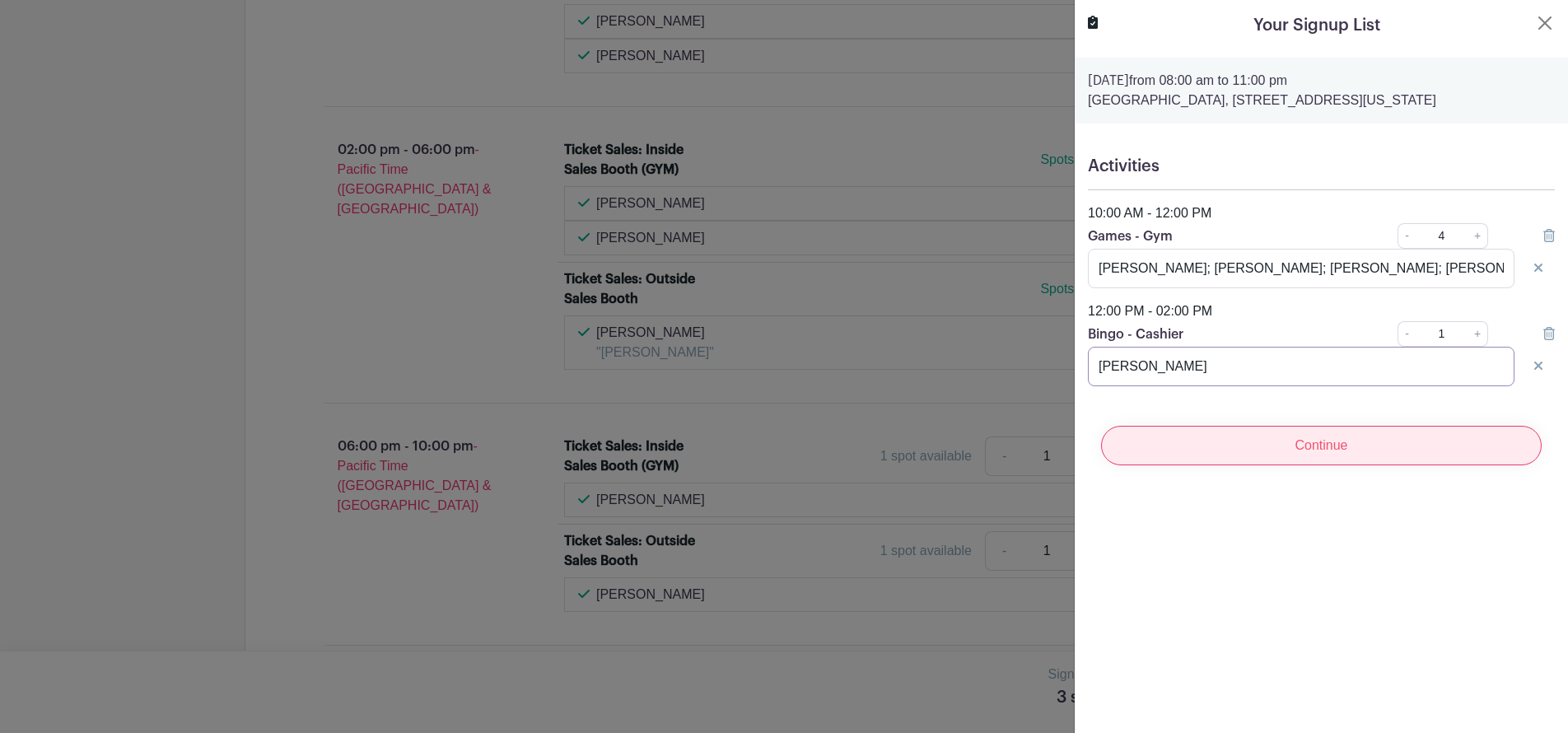
type input "[PERSON_NAME]"
click at [1338, 455] on input "Continue" at bounding box center [1320, 445] width 440 height 39
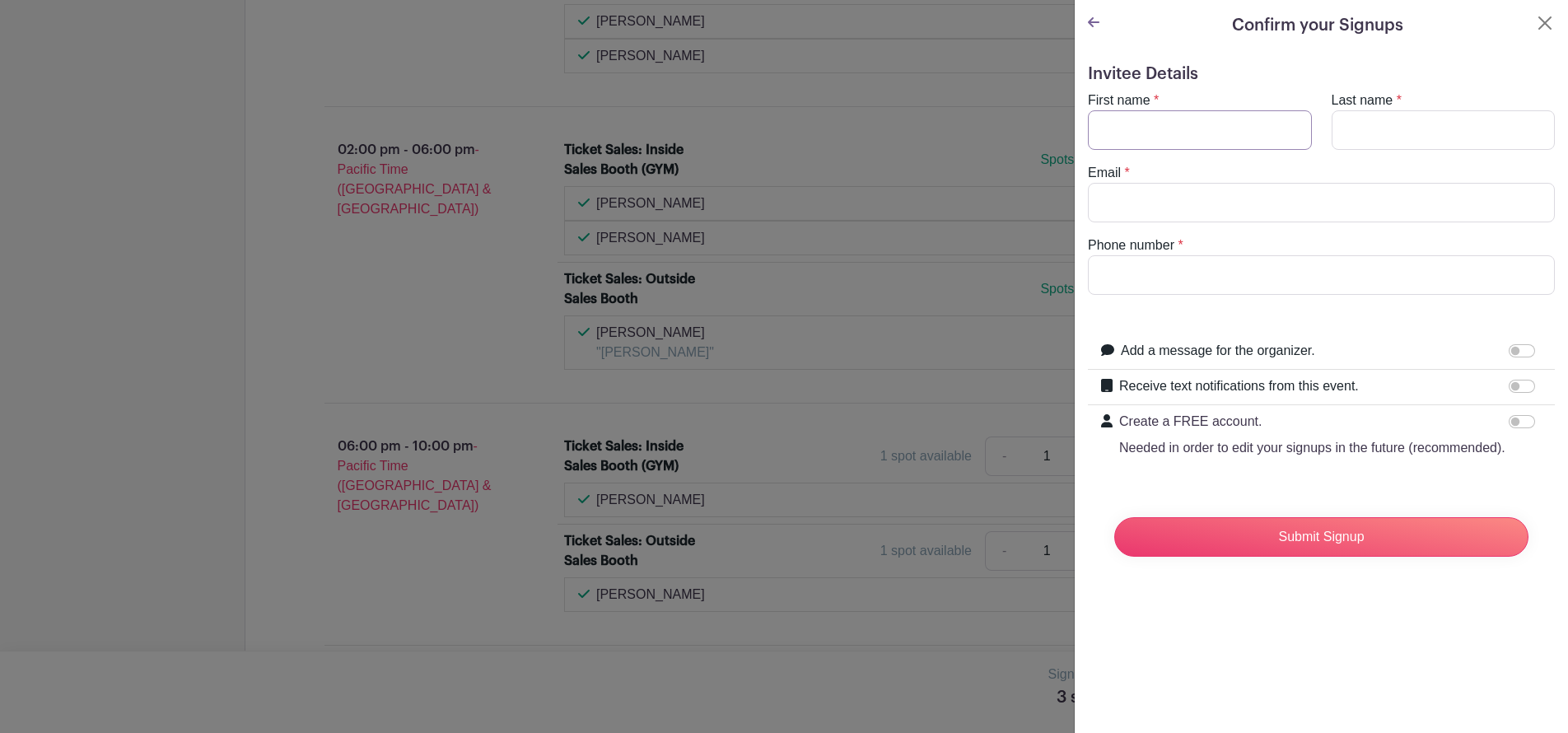
click at [1128, 140] on input "First name" at bounding box center [1199, 130] width 224 height 39
type input "[PERSON_NAME]"
type input "[EMAIL_ADDRESS][DOMAIN_NAME]"
type input "2067552251"
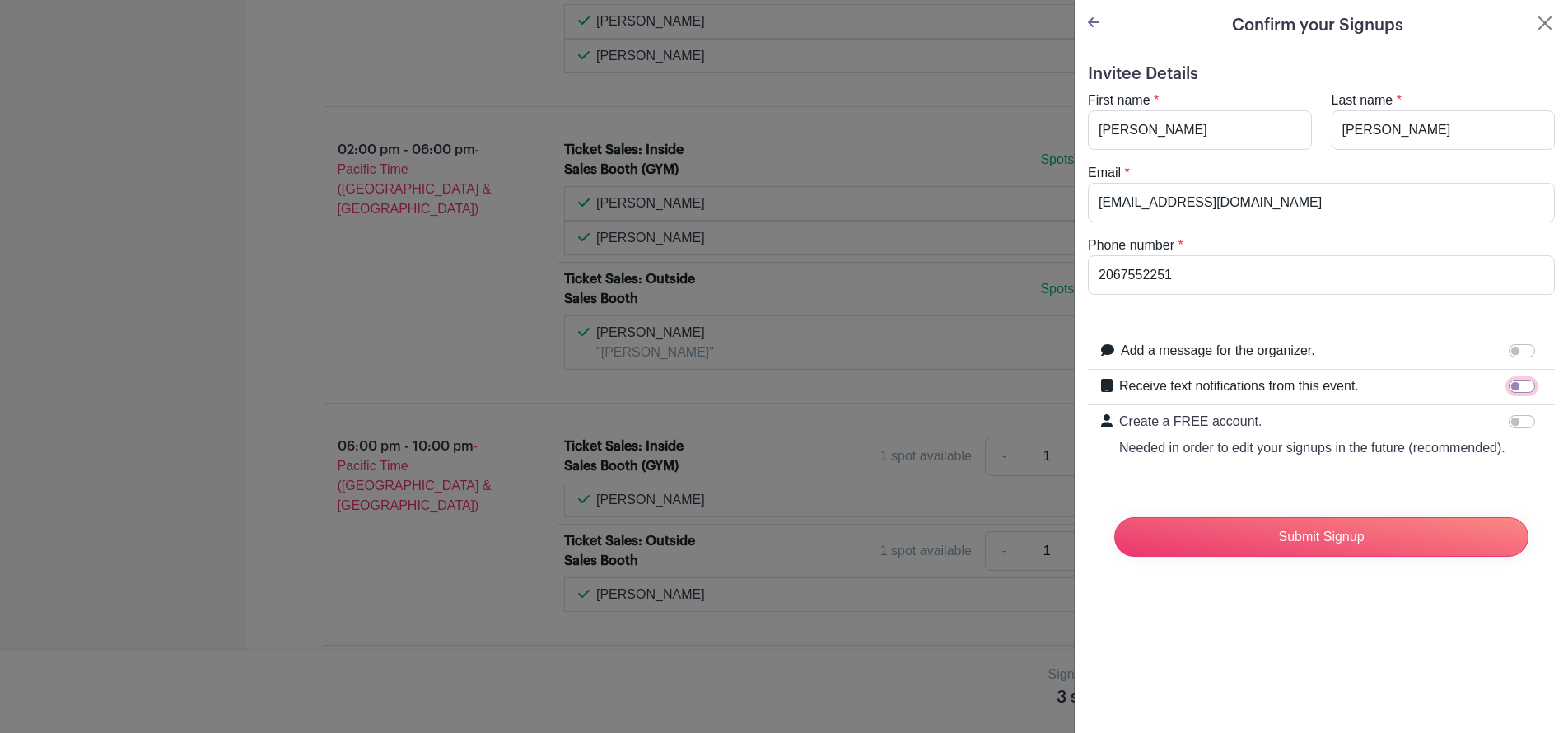
click at [1397, 388] on input "Receive text notifications from this event." at bounding box center [1522, 386] width 26 height 13
checkbox input "true"
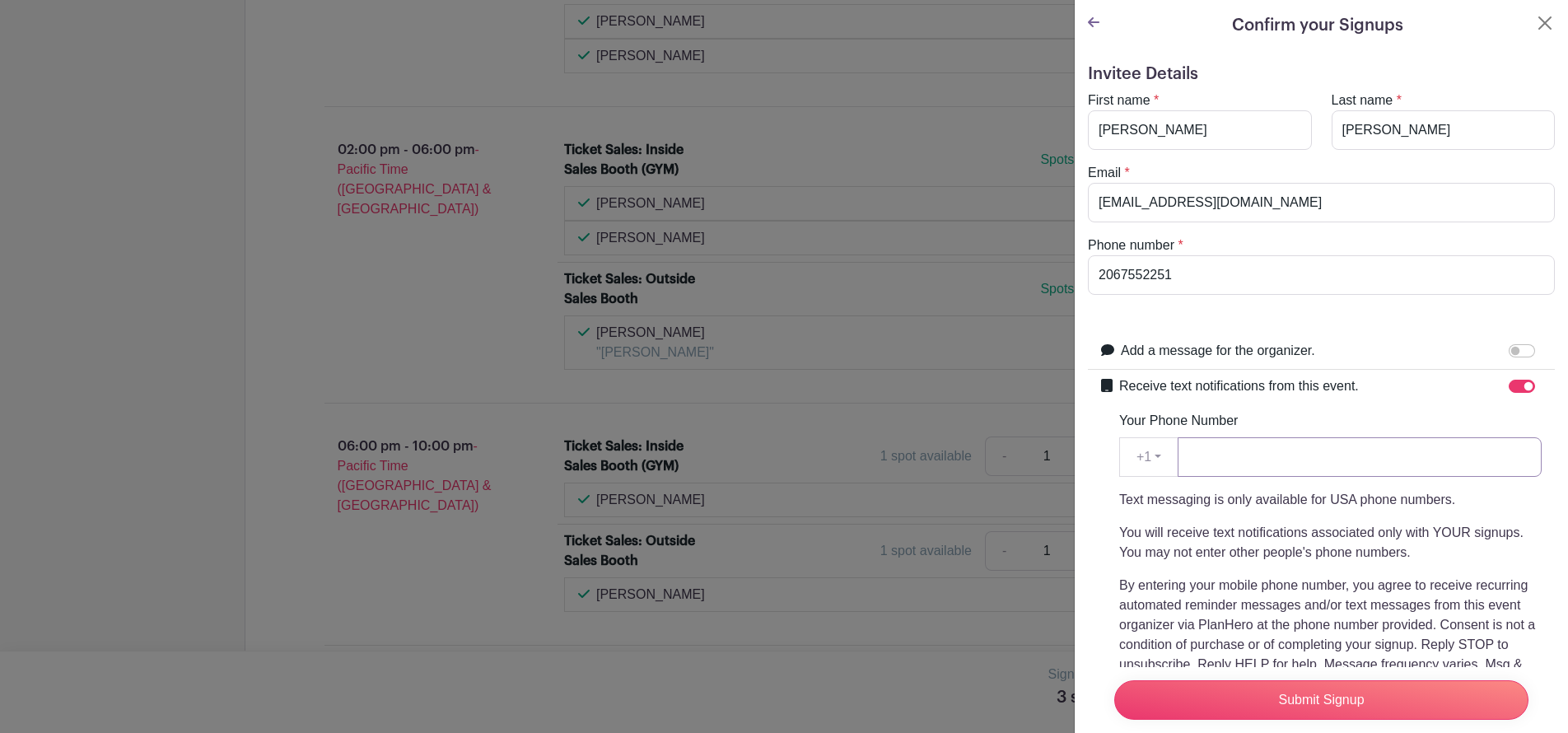
click at [1215, 456] on input "Your Phone Number" at bounding box center [1360, 457] width 364 height 39
type input "2067552251"
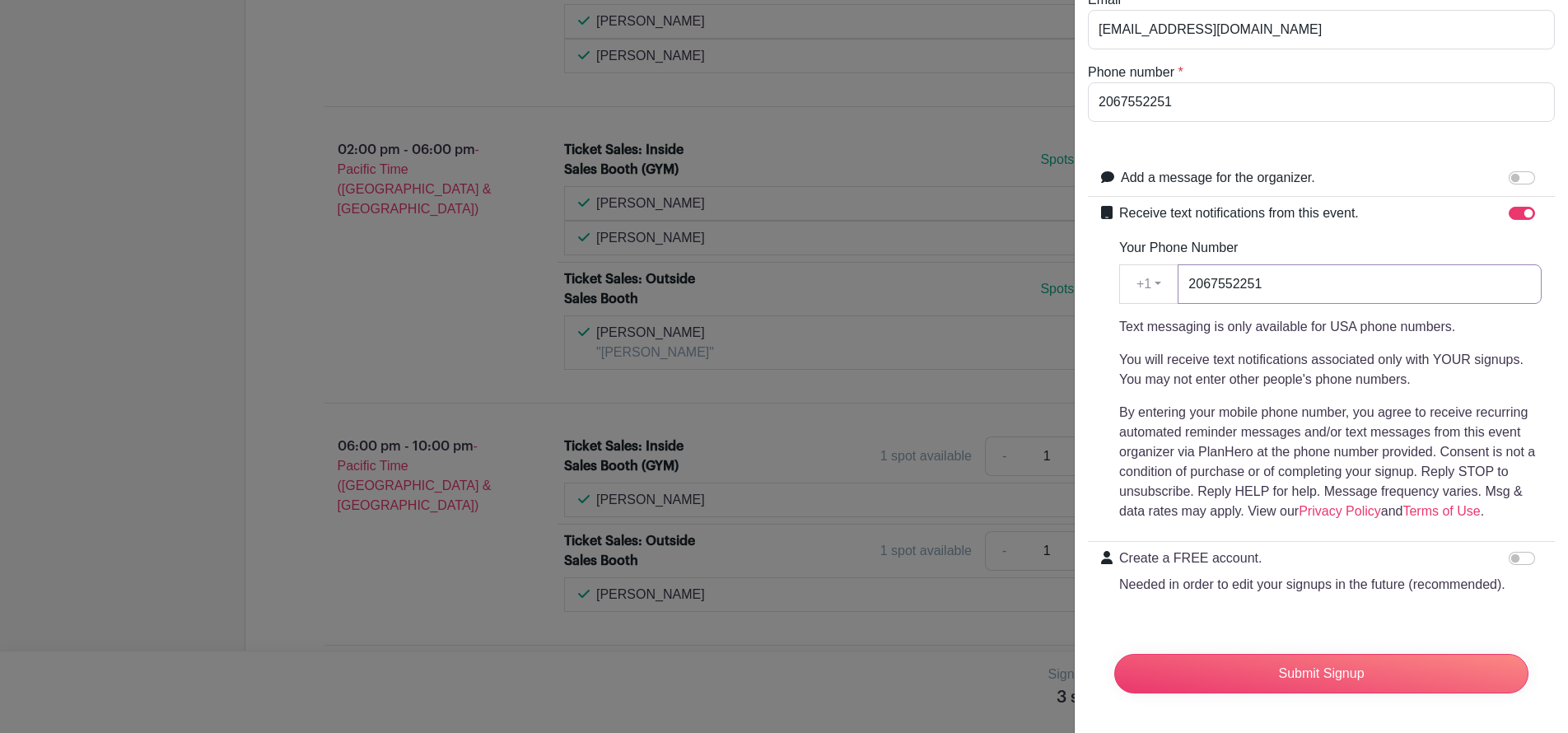
scroll to position [225, 0]
click at [1303, 665] on input "Submit Signup" at bounding box center [1320, 673] width 414 height 39
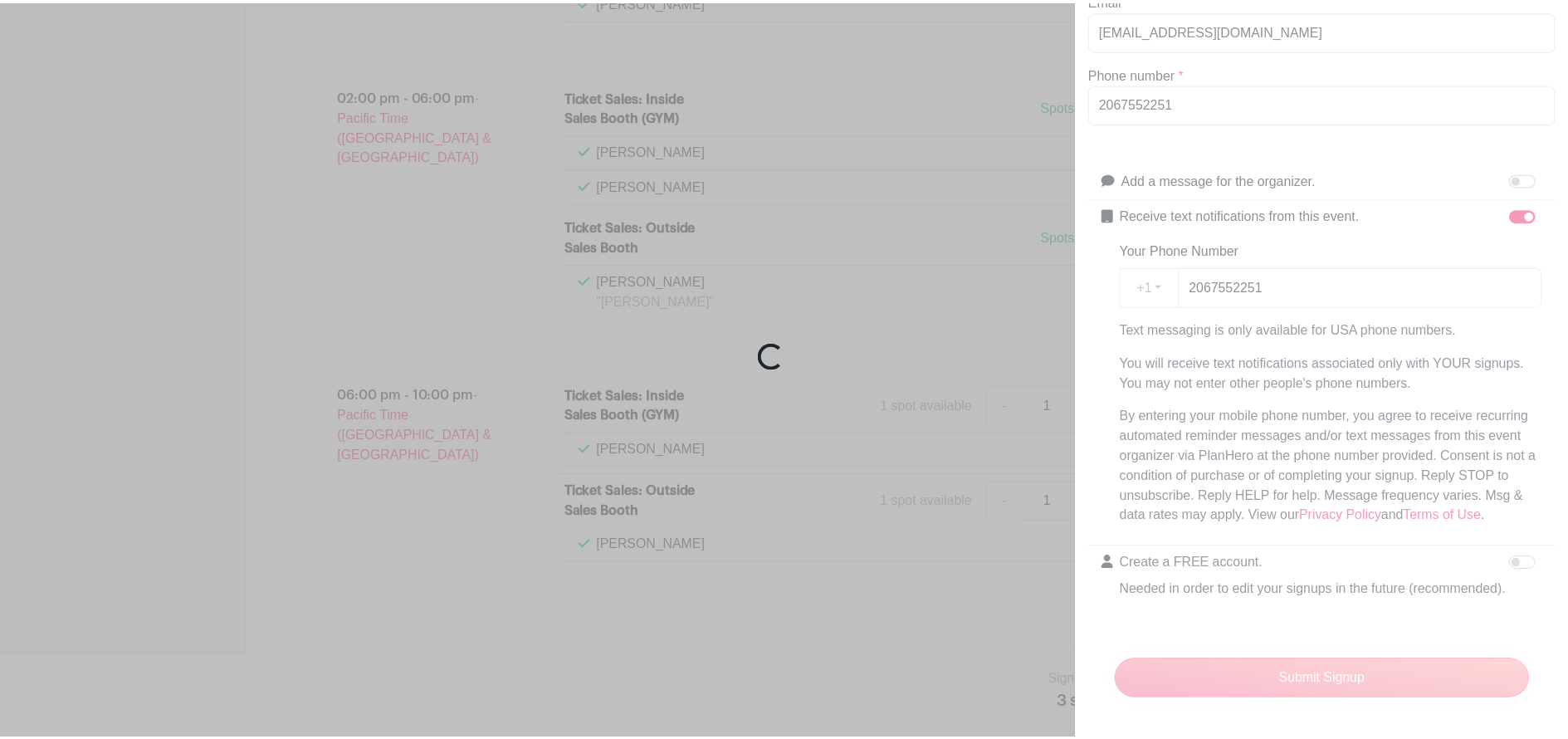
scroll to position [8694, 0]
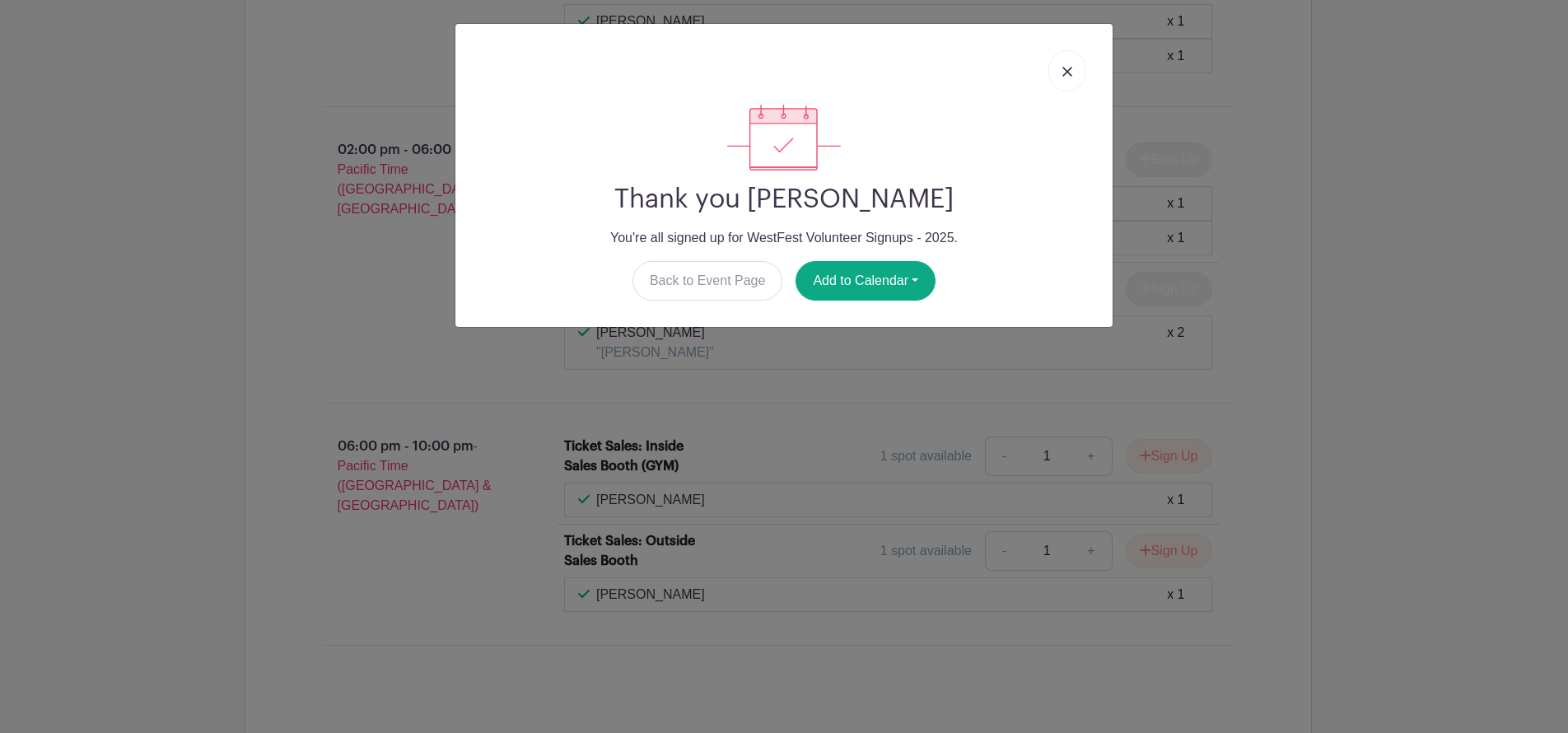
drag, startPoint x: 1053, startPoint y: 67, endPoint x: 1066, endPoint y: 81, distance: 19.1
click at [1053, 67] on link at bounding box center [1067, 71] width 37 height 41
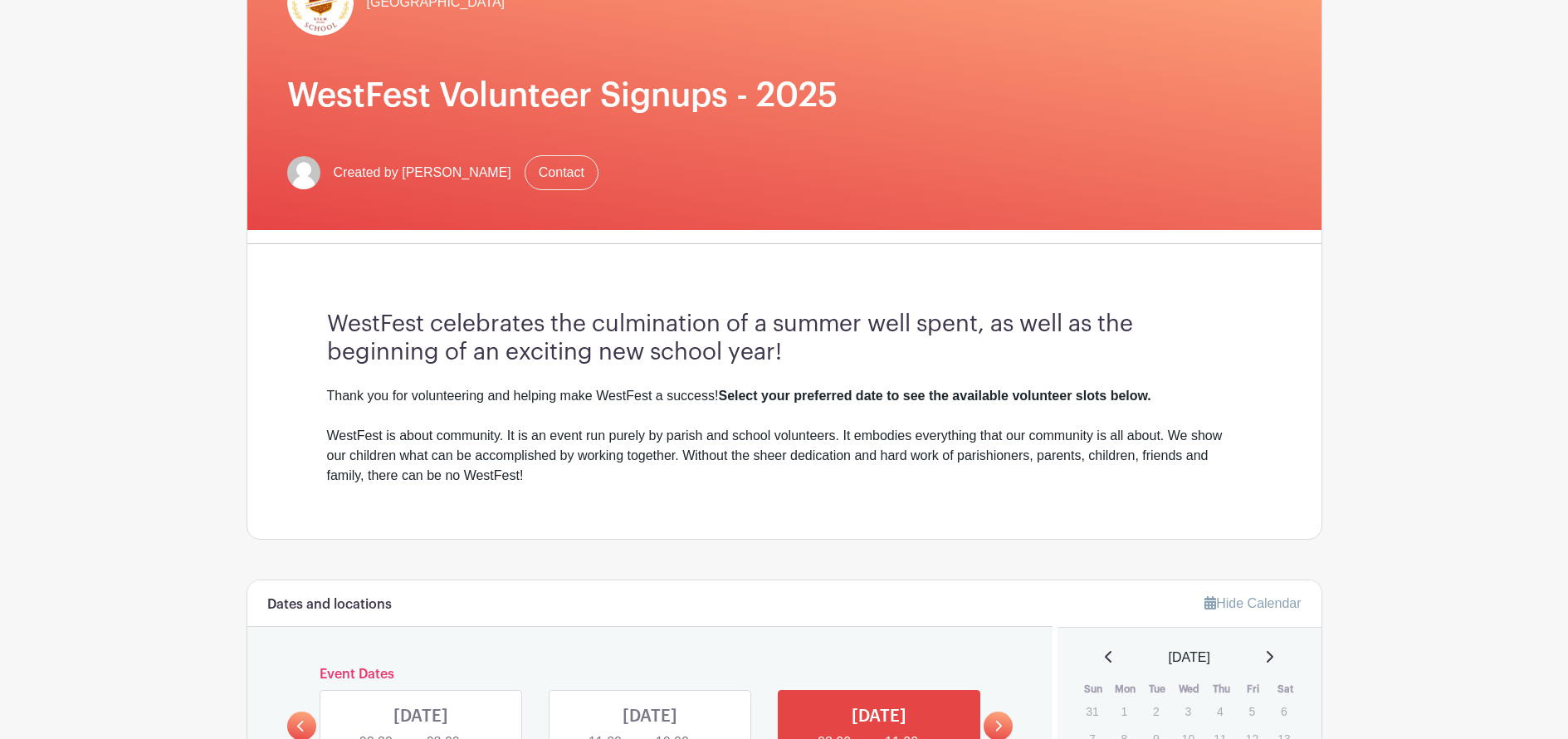
scroll to position [0, 0]
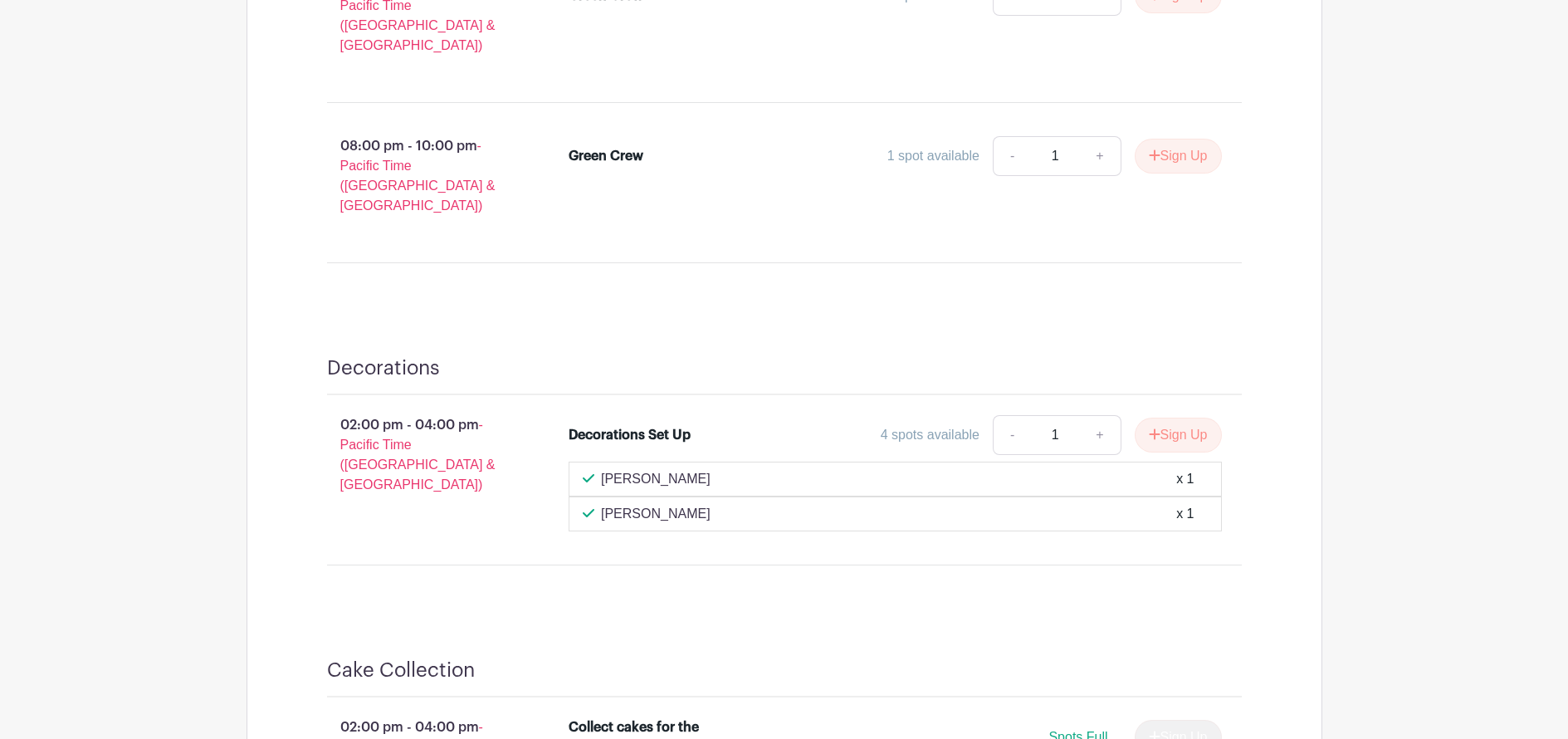
scroll to position [2349, 0]
click at [1098, 414] on link "+" at bounding box center [1099, 433] width 41 height 40
click at [1004, 414] on link "-" at bounding box center [1011, 433] width 38 height 40
type input "1"
click at [1196, 416] on button "Sign Up" at bounding box center [1178, 433] width 87 height 35
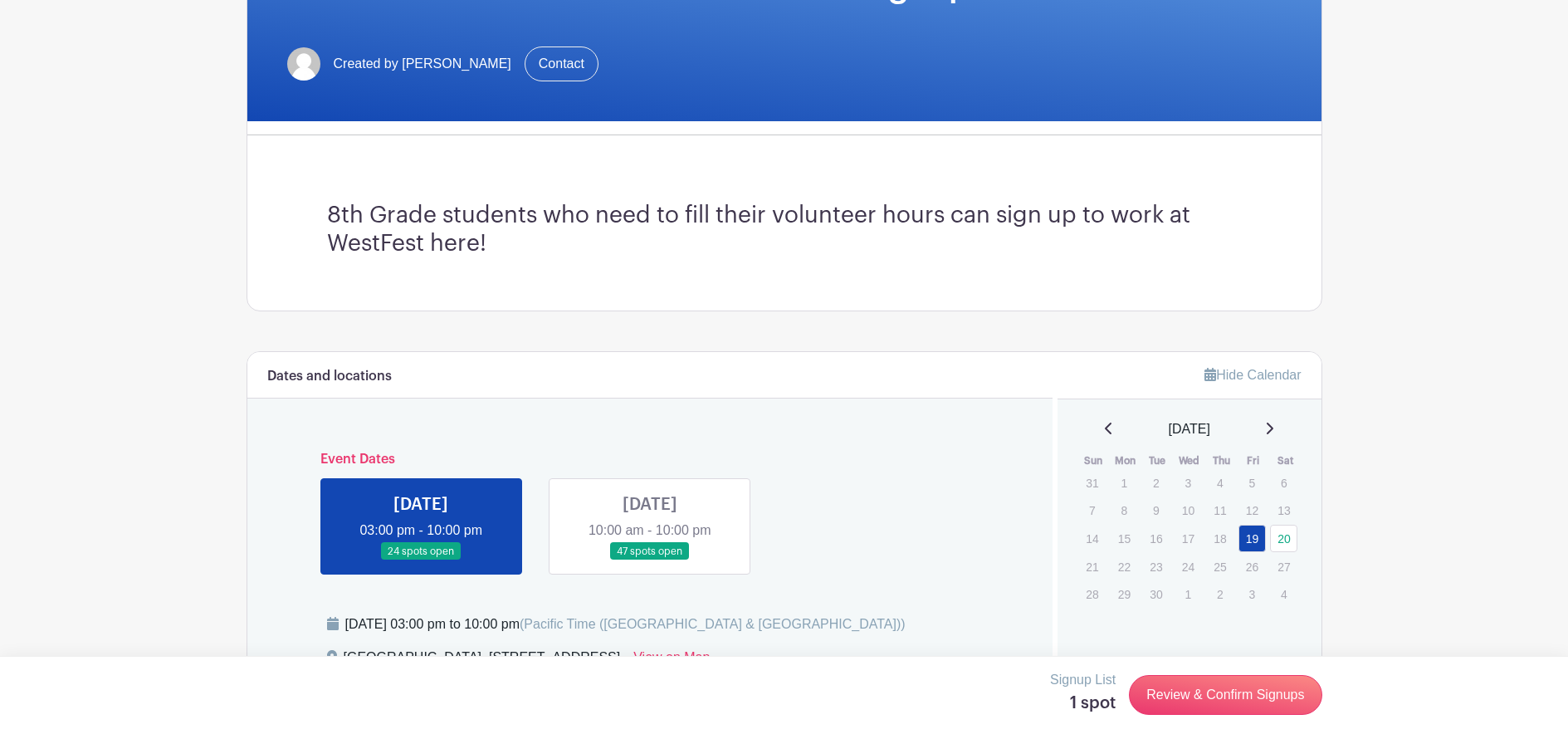
scroll to position [430, 0]
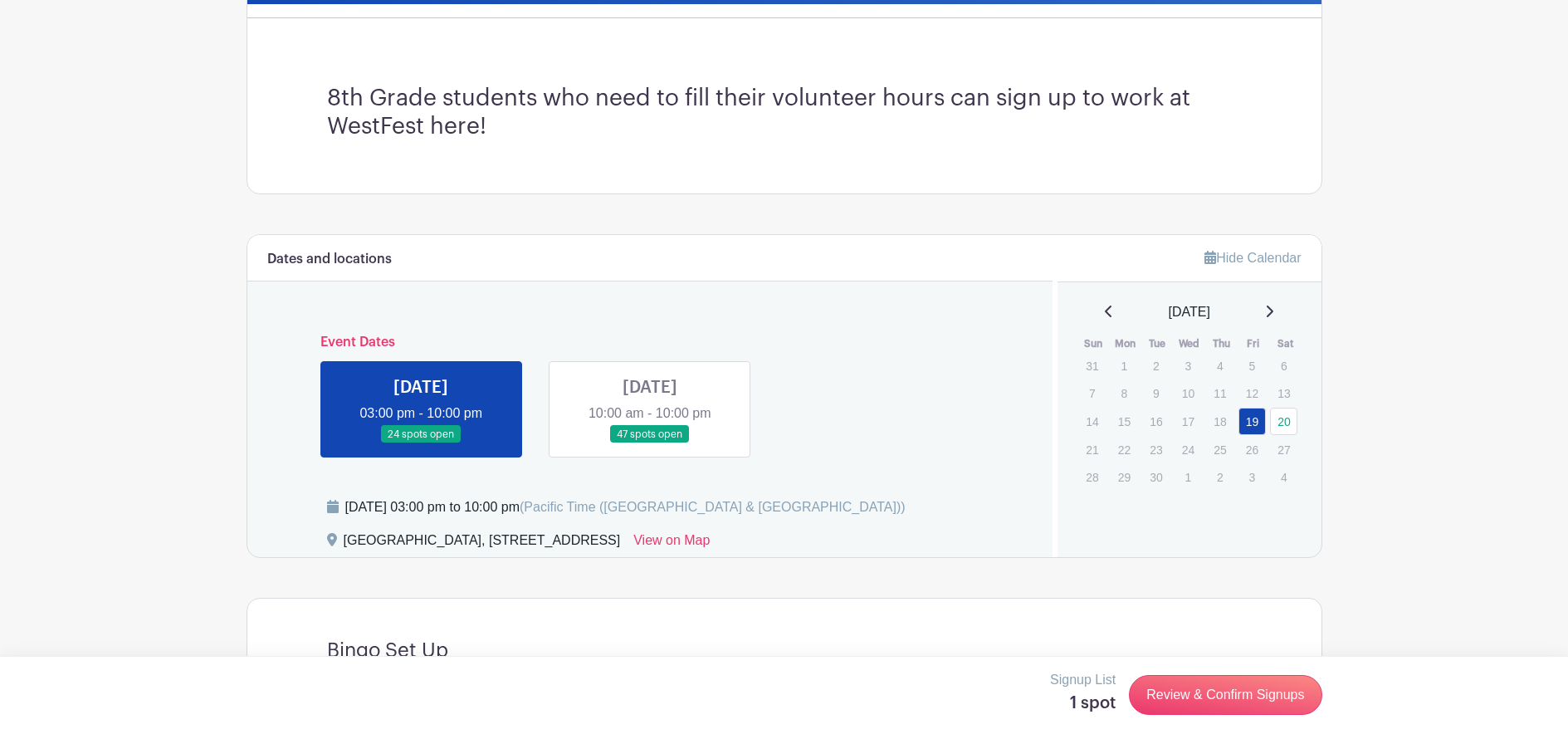
click at [650, 444] on link at bounding box center [650, 444] width 0 height 0
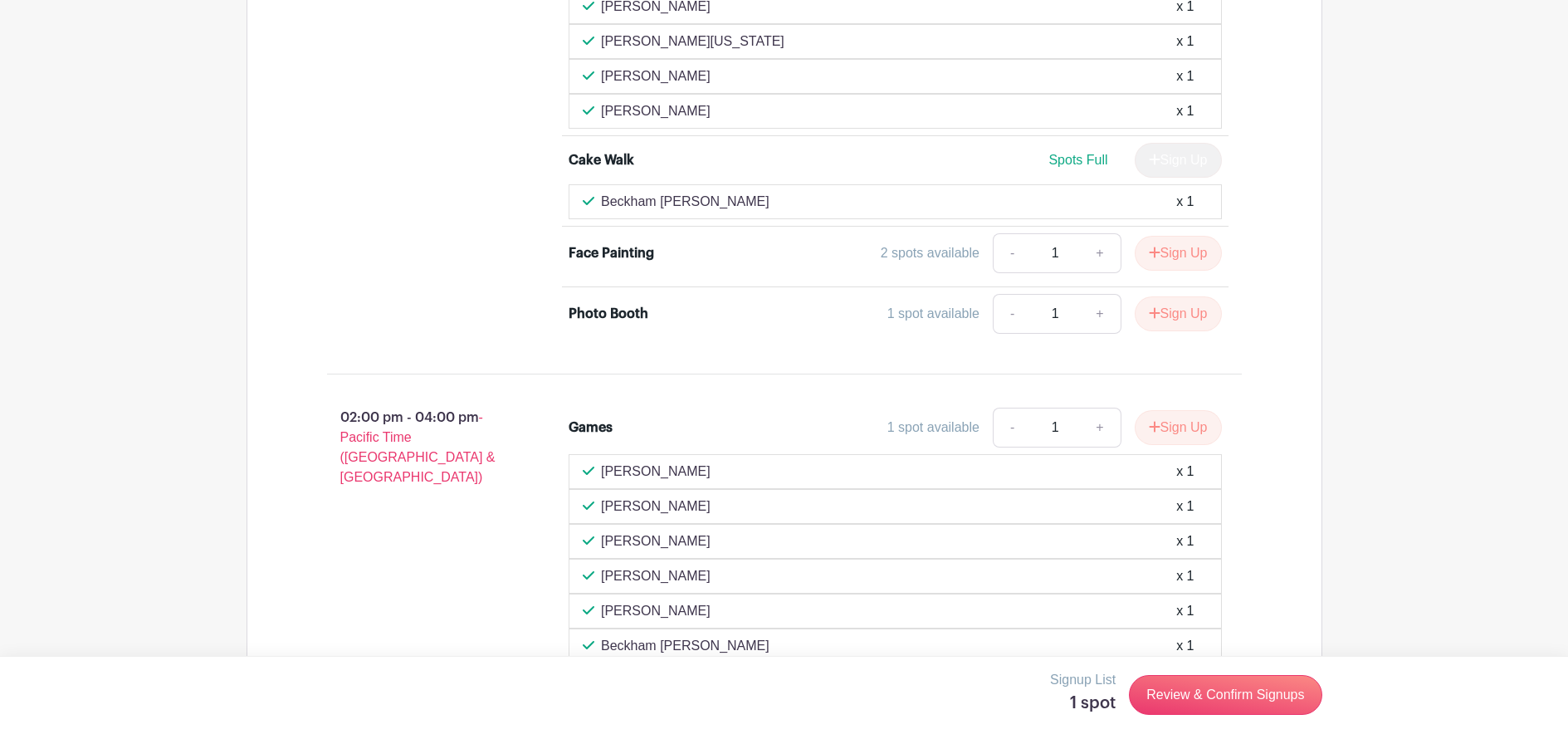
scroll to position [1882, 0]
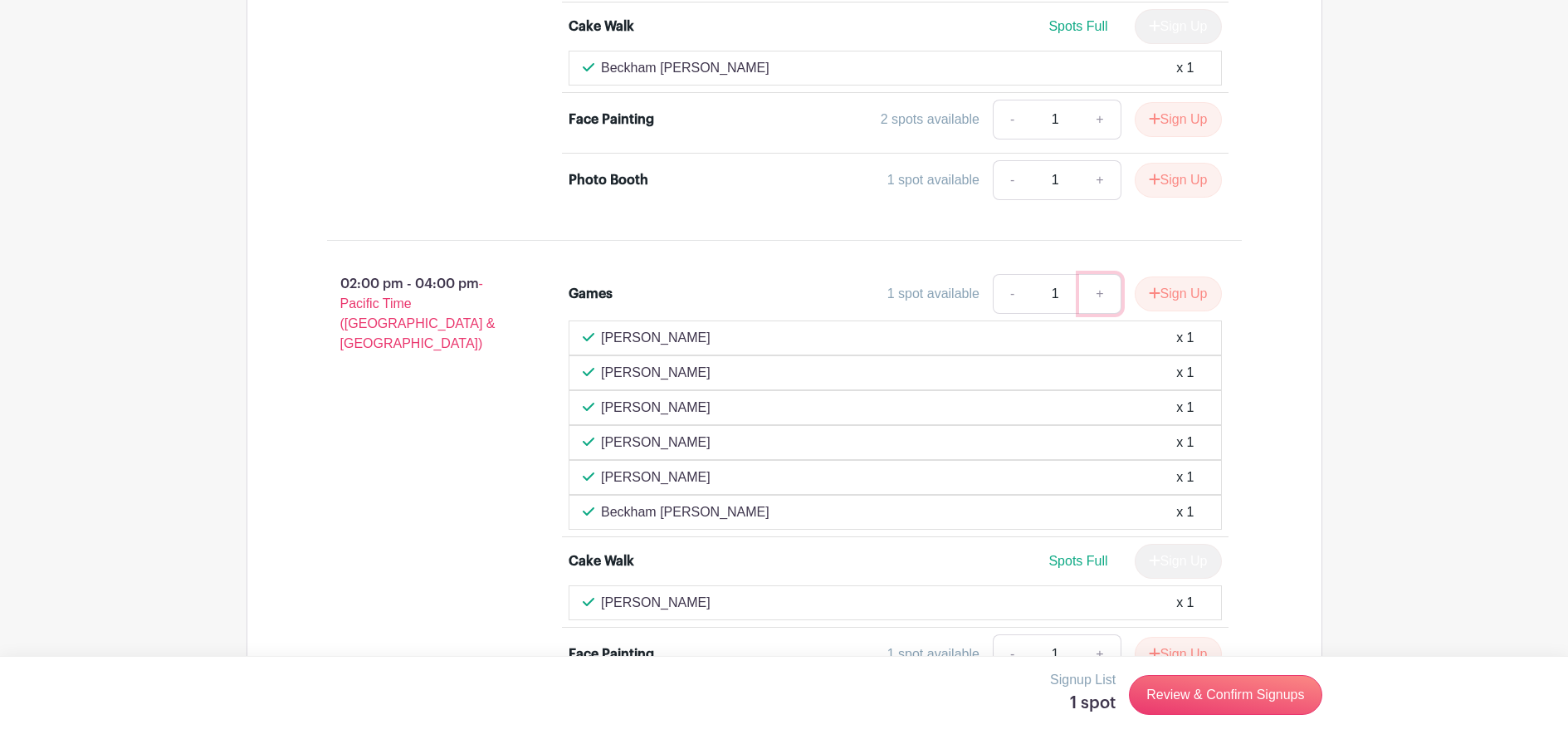
click at [1095, 293] on link "+" at bounding box center [1099, 293] width 41 height 40
click at [1194, 291] on button "Sign Up" at bounding box center [1178, 294] width 87 height 35
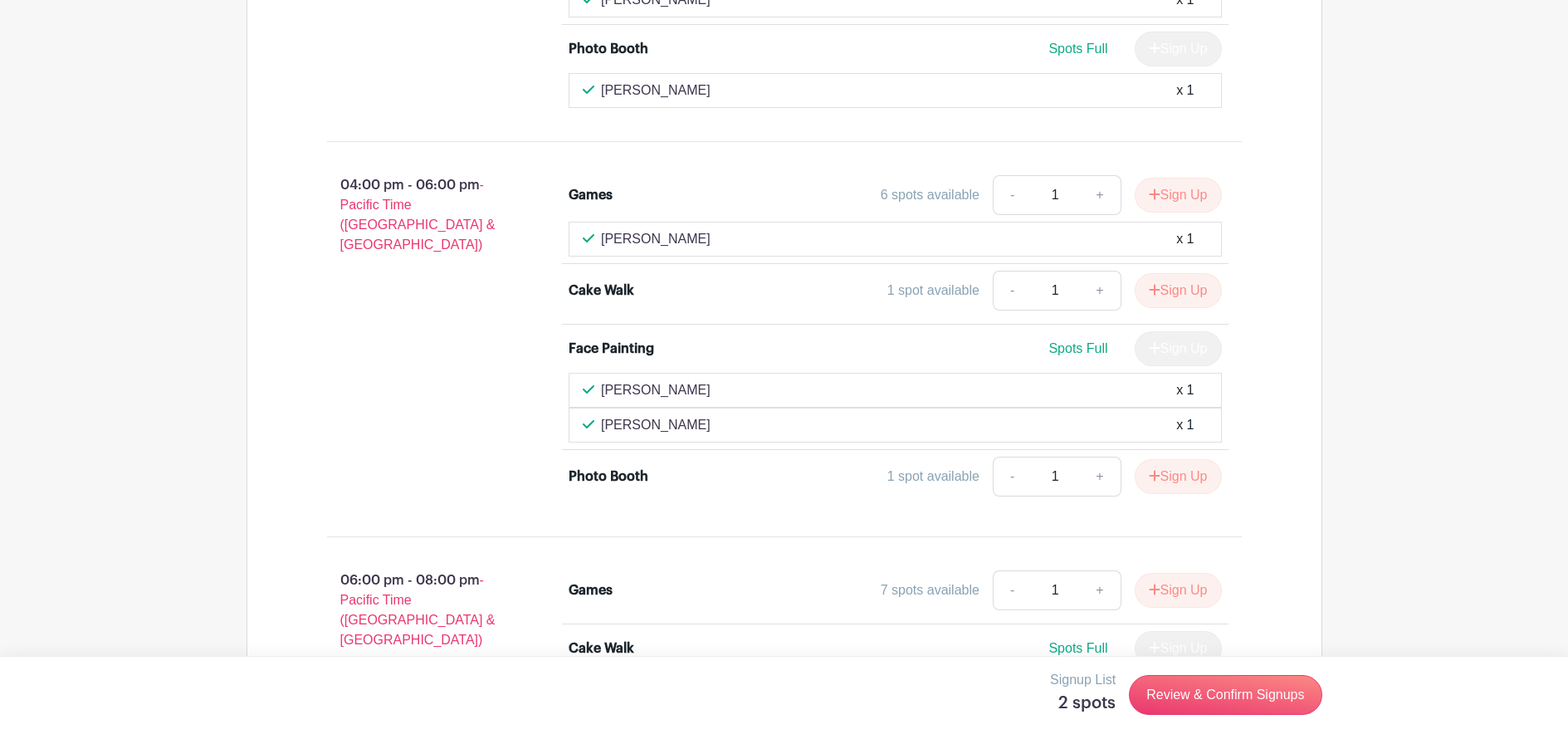
scroll to position [2588, 0]
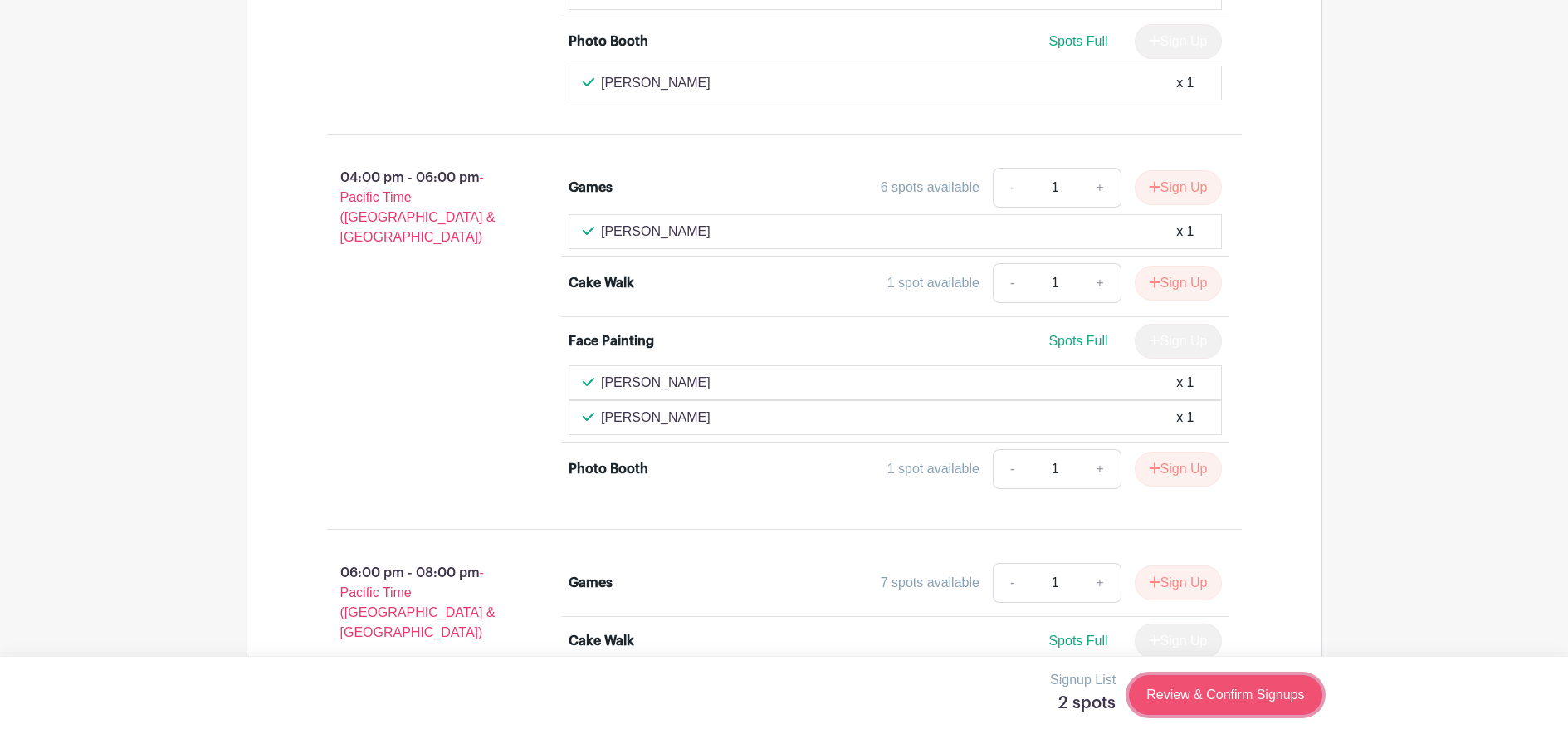
click at [1241, 691] on link "Review & Confirm Signups" at bounding box center [1225, 694] width 192 height 40
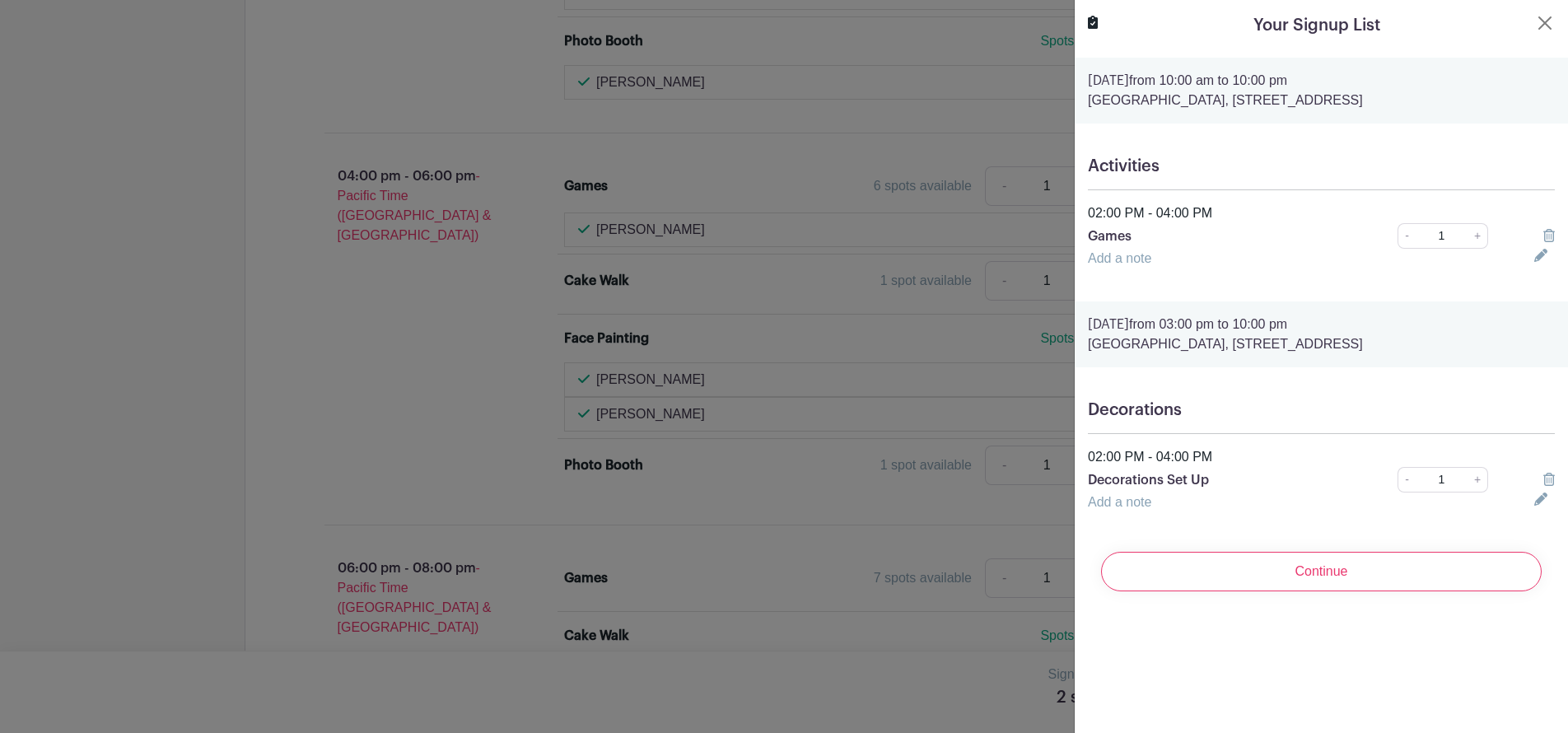
click at [1143, 257] on link "Add a note" at bounding box center [1119, 258] width 64 height 14
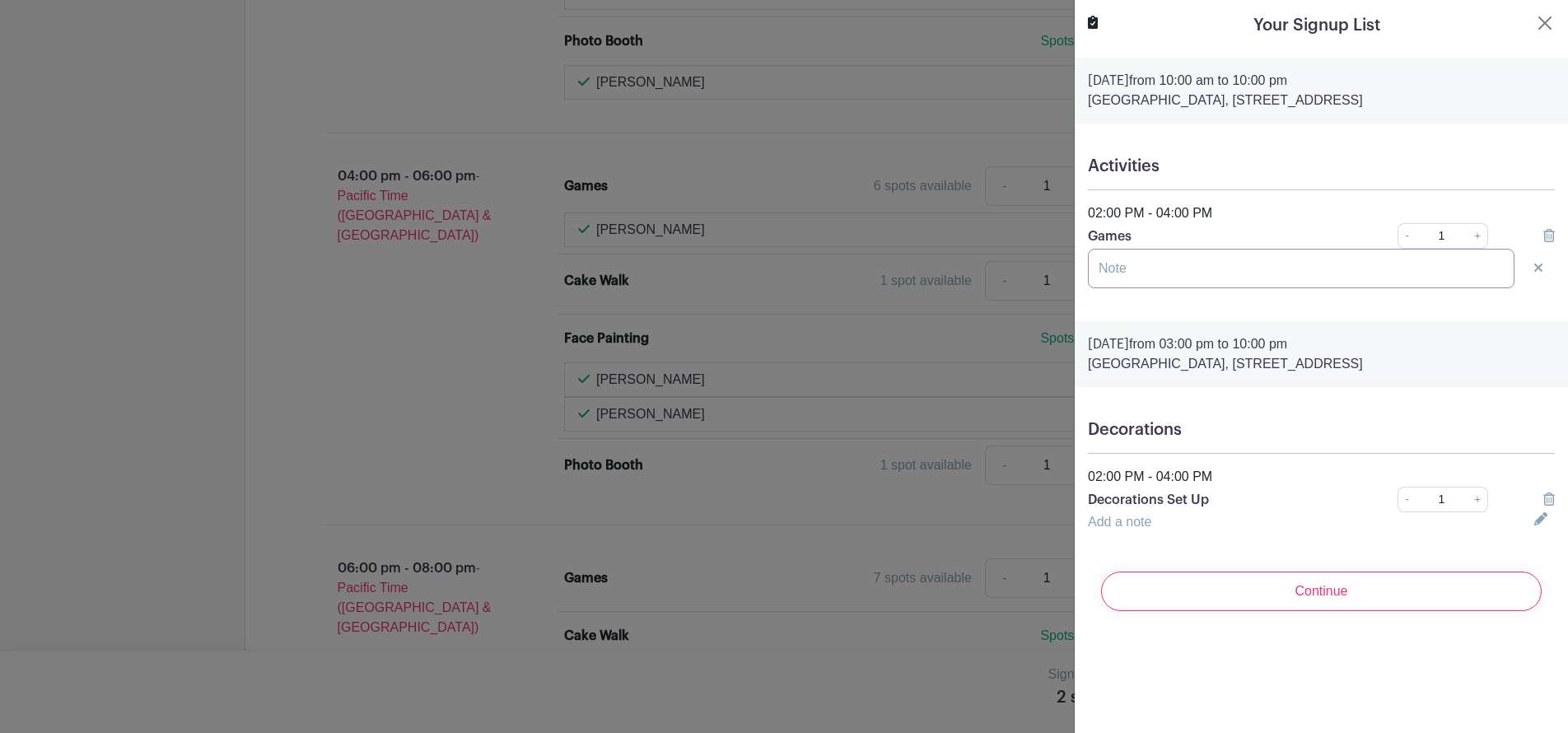
click at [1154, 256] on input "text" at bounding box center [1300, 268] width 426 height 39
type input "Graham Mason"
click at [1135, 526] on link "Add a note" at bounding box center [1119, 522] width 64 height 14
click at [1130, 535] on input "text" at bounding box center [1300, 532] width 426 height 39
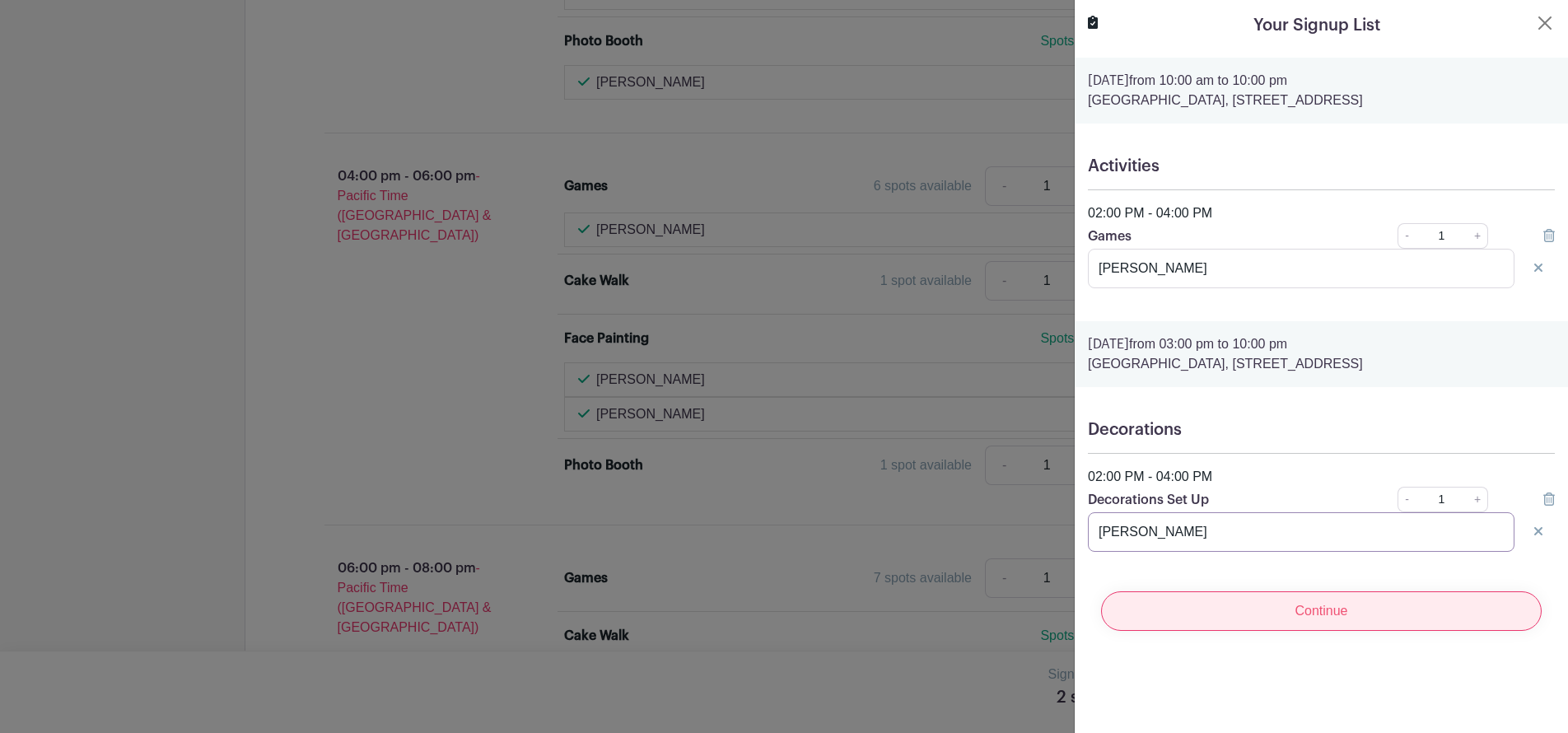
type input "Graham Mason"
click at [1312, 626] on input "Continue" at bounding box center [1320, 610] width 440 height 39
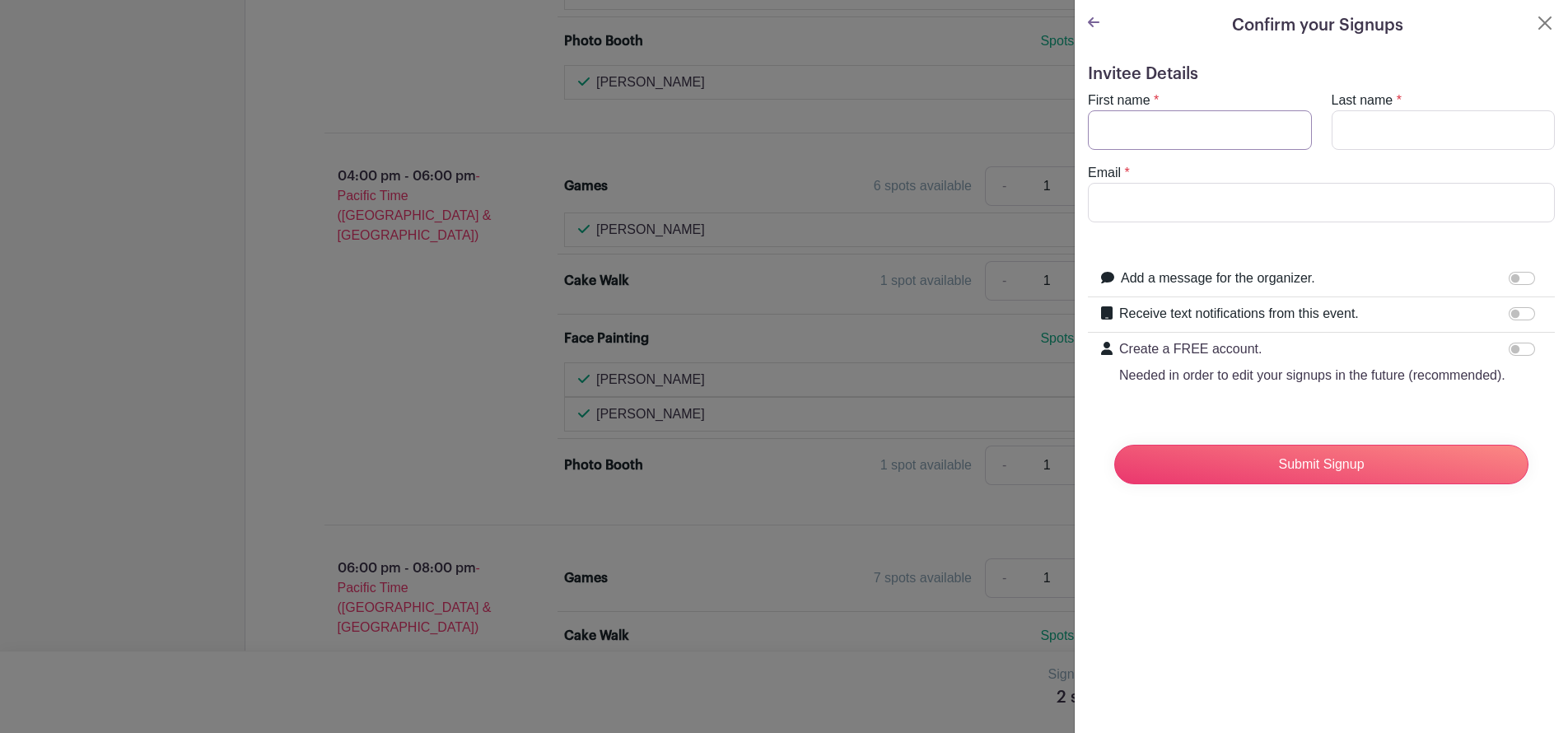
click at [1164, 127] on input "First name" at bounding box center [1199, 130] width 224 height 39
type input "[PERSON_NAME]"
type input "[EMAIL_ADDRESS][DOMAIN_NAME]"
click at [1103, 132] on input "[PERSON_NAME]" at bounding box center [1199, 130] width 224 height 39
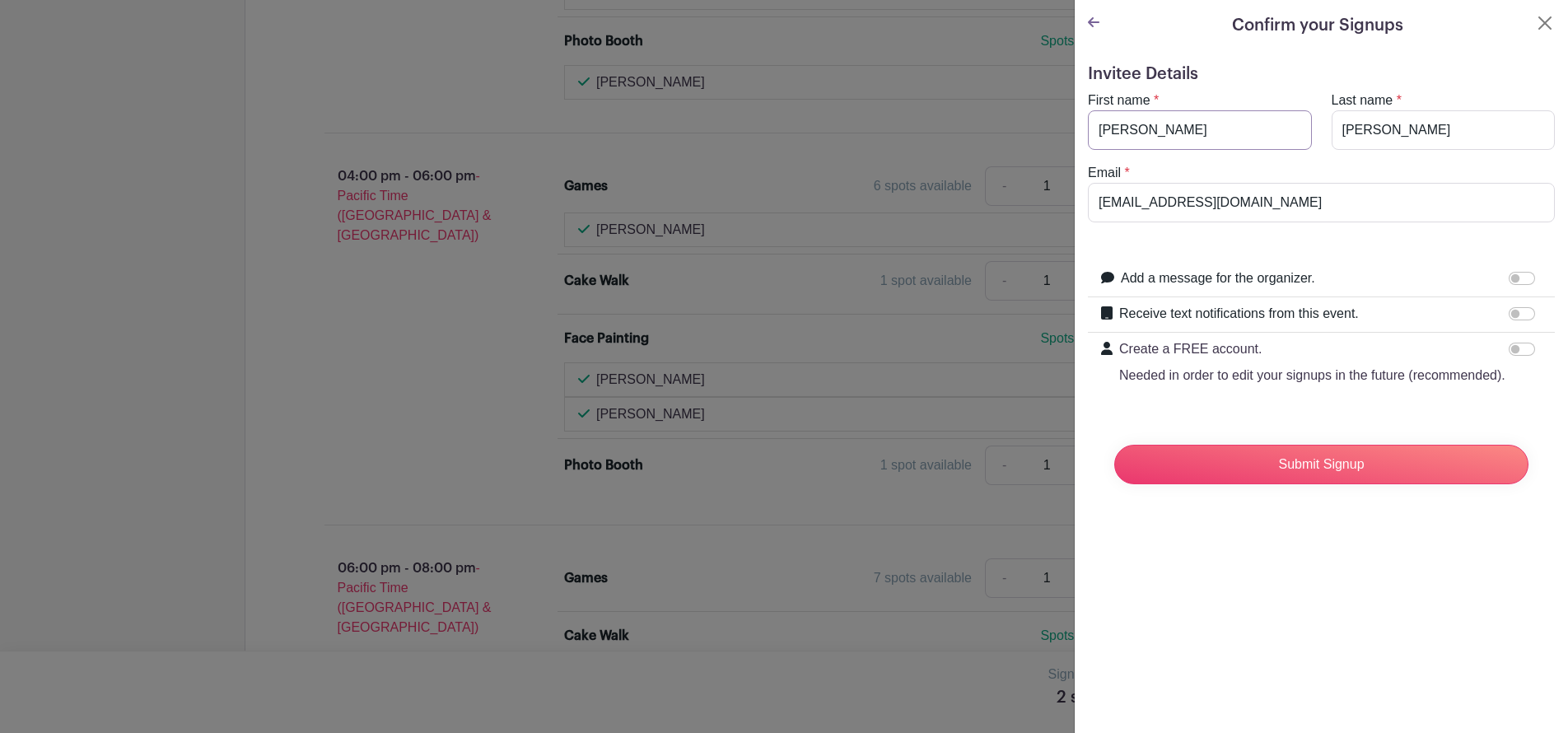
click at [1103, 132] on input "[PERSON_NAME]" at bounding box center [1199, 130] width 224 height 39
type input "Graham"
type input "Mason"
type input "gmason.2026@holyrosaryws.com"
click at [1307, 485] on input "Submit Signup" at bounding box center [1320, 464] width 414 height 39
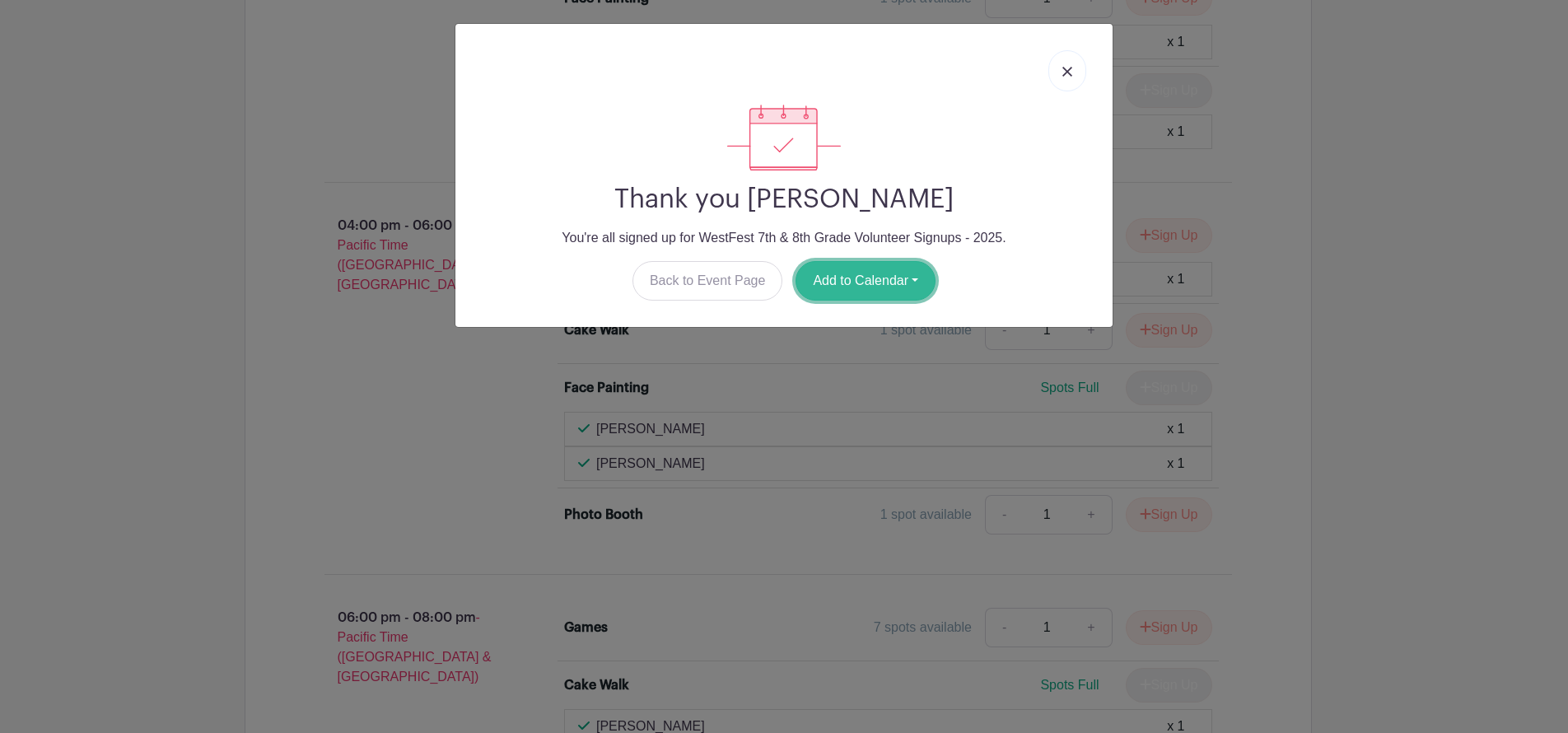
click at [893, 276] on button "Add to Calendar" at bounding box center [865, 281] width 140 height 39
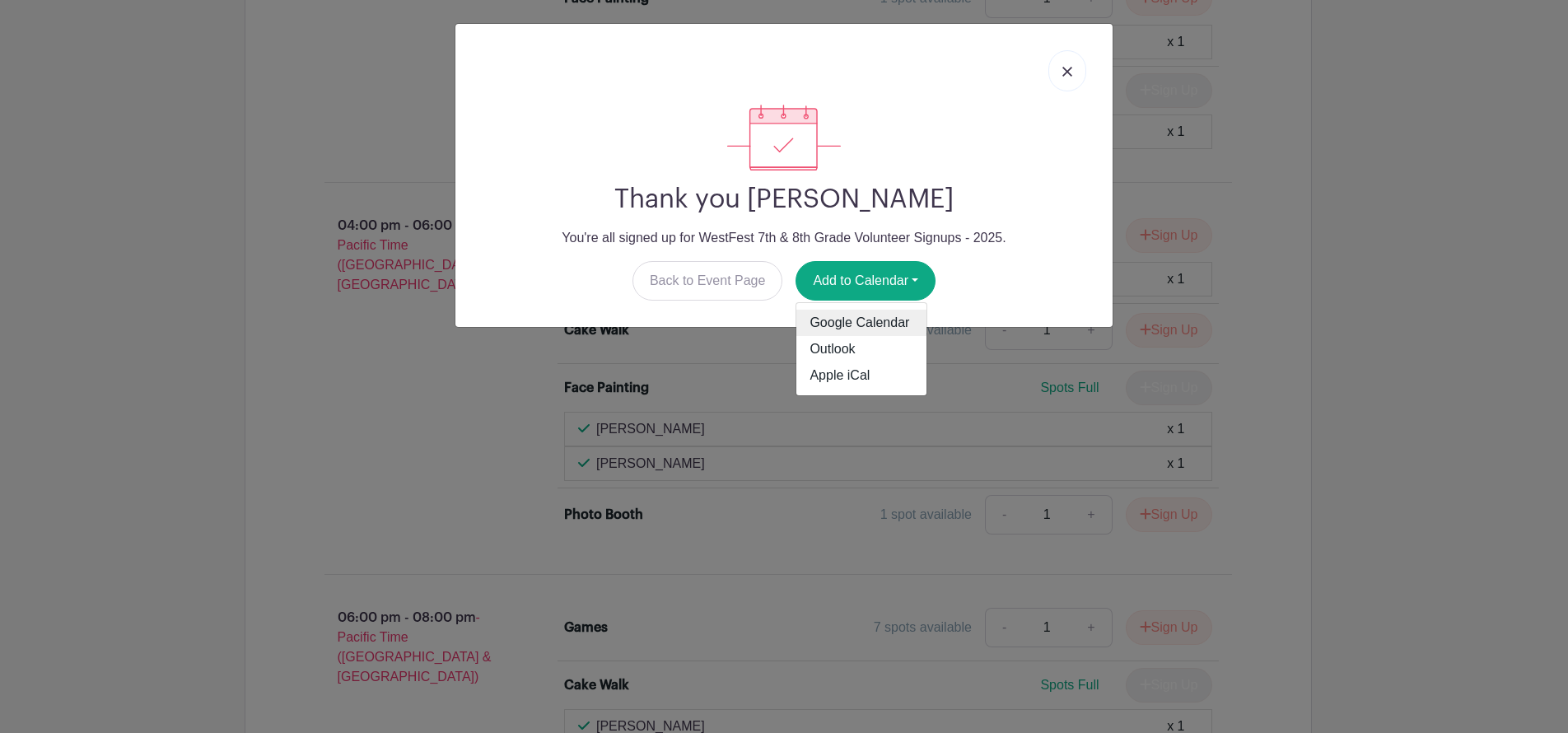
click at [889, 325] on link "Google Calendar" at bounding box center [861, 322] width 130 height 26
click at [718, 264] on link "Back to Event Page" at bounding box center [708, 281] width 151 height 39
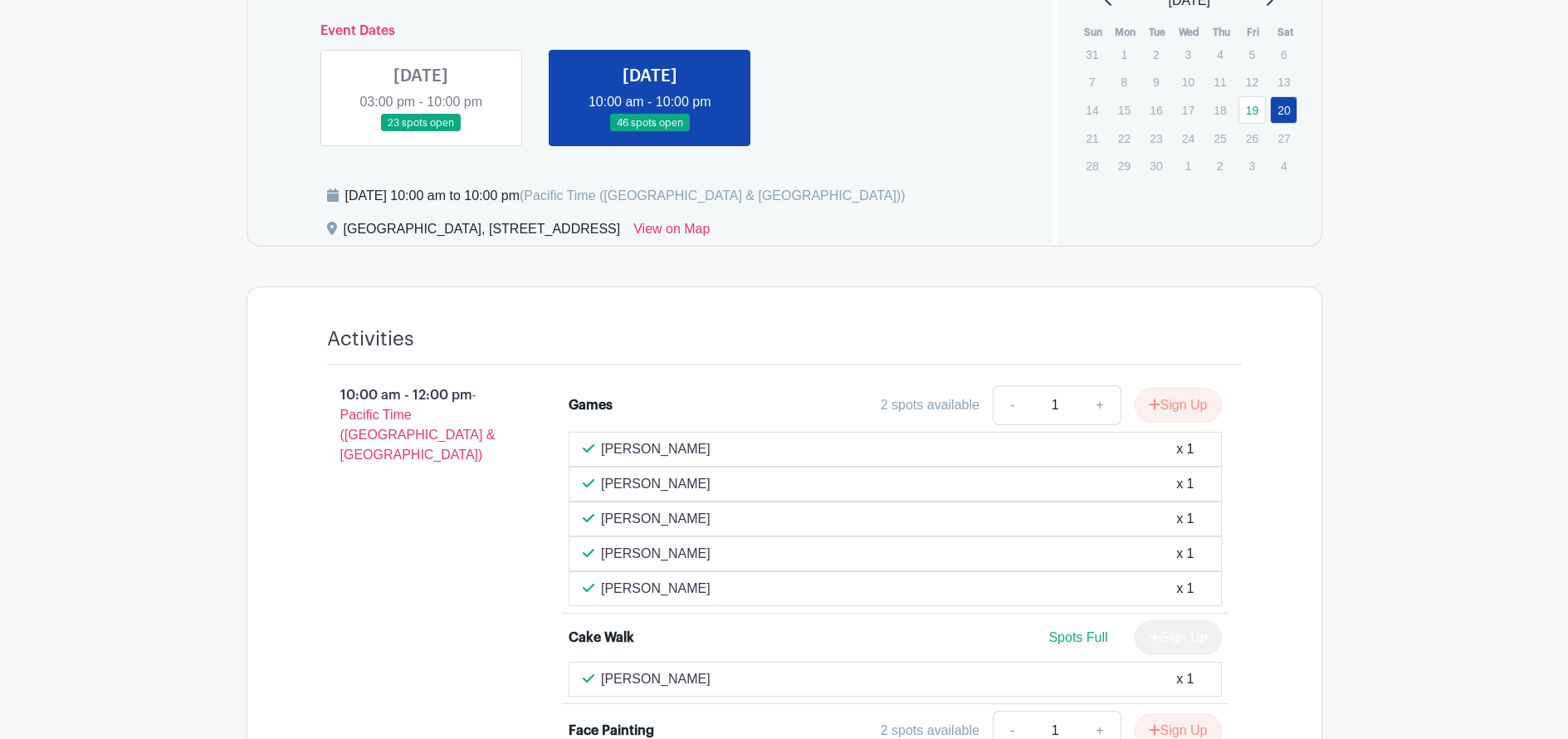
scroll to position [677, 0]
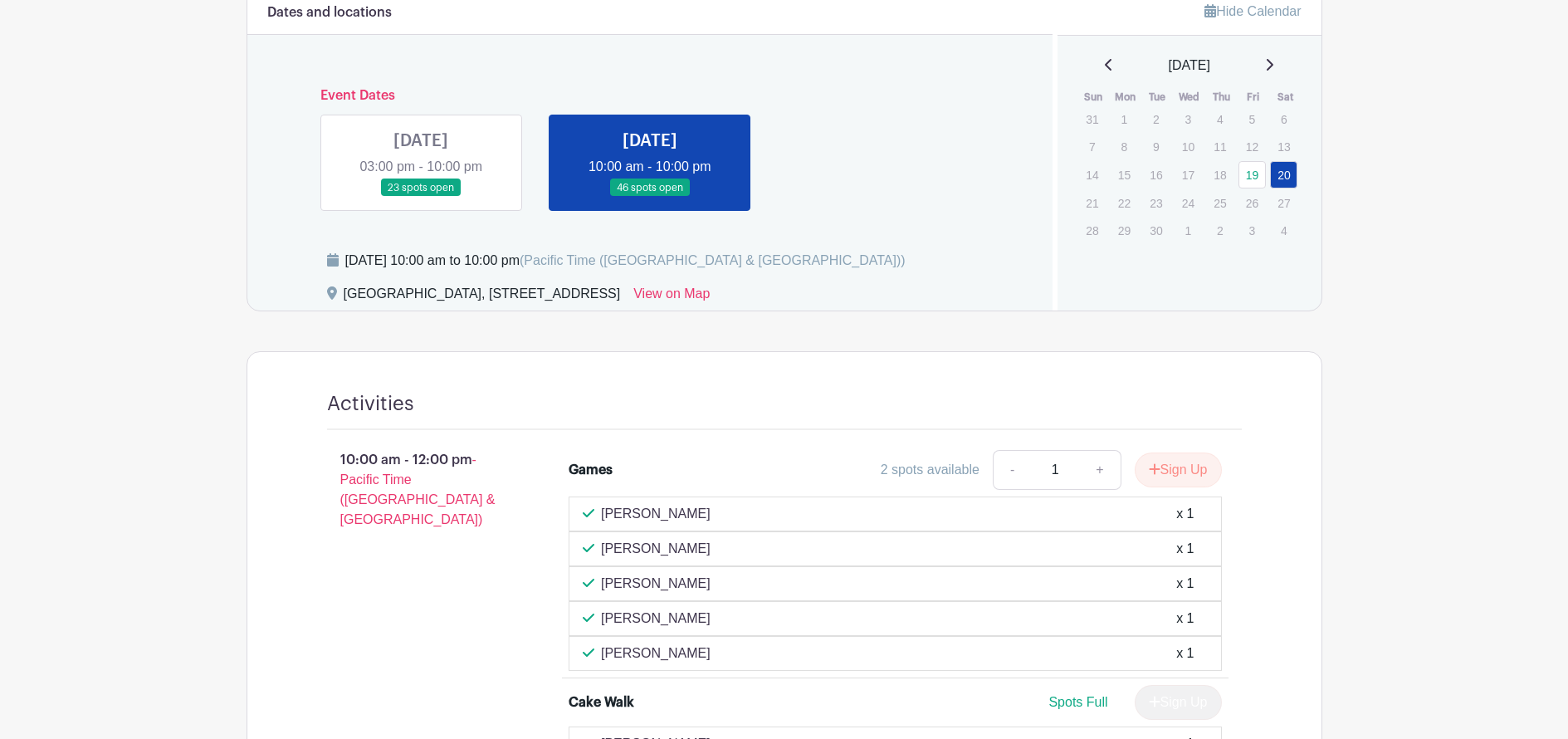
click at [421, 197] on link at bounding box center [421, 197] width 0 height 0
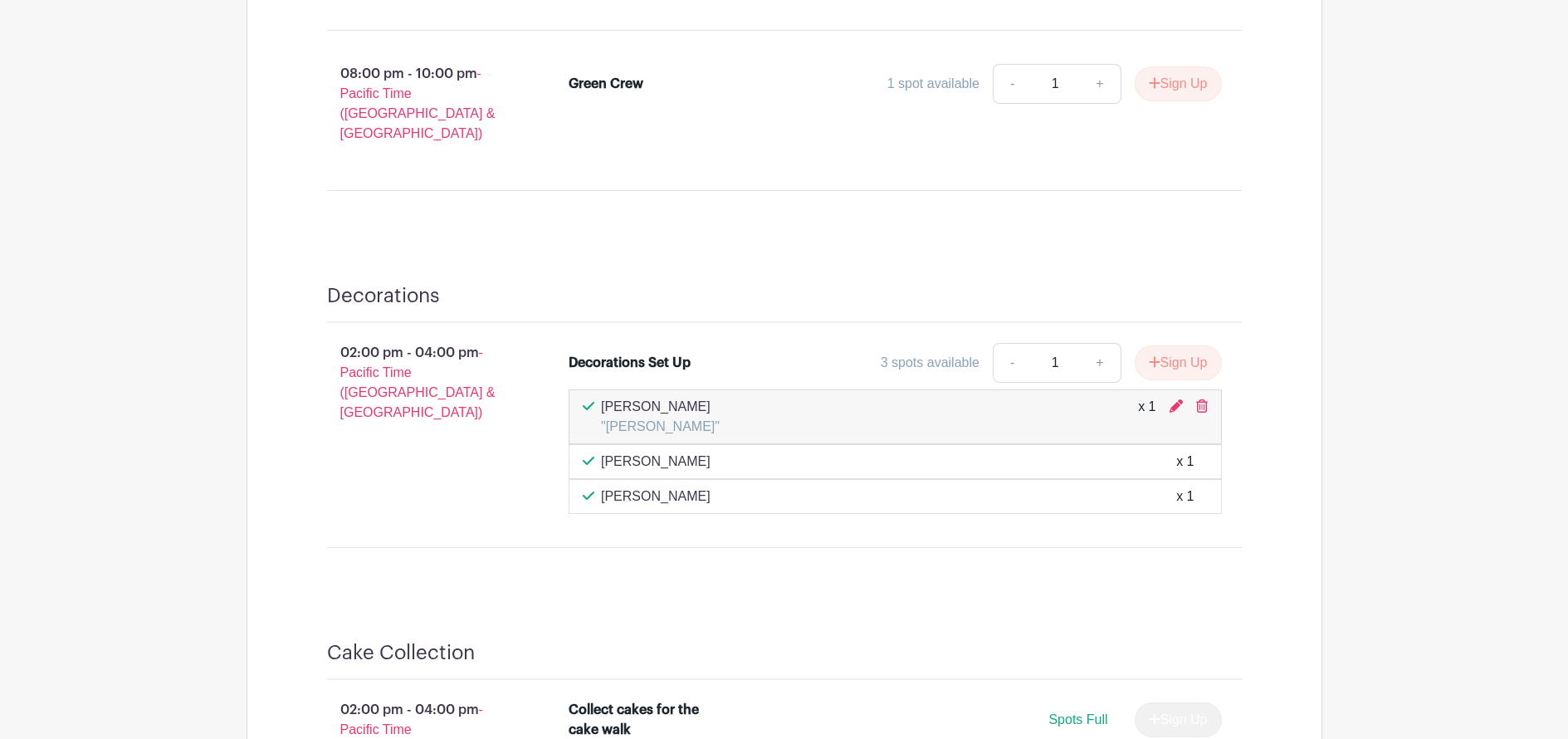
scroll to position [2434, 0]
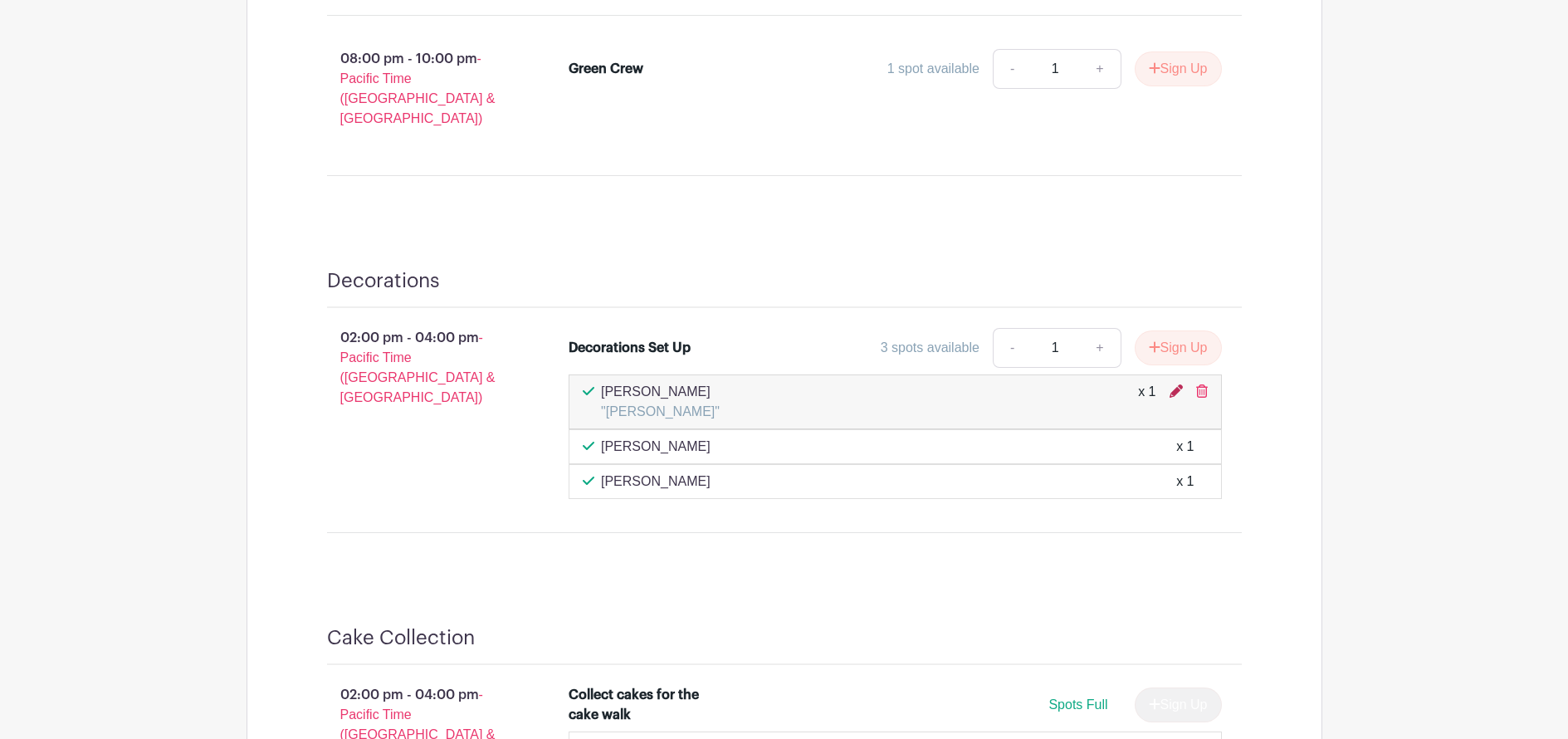
click at [1170, 384] on icon at bounding box center [1175, 390] width 13 height 13
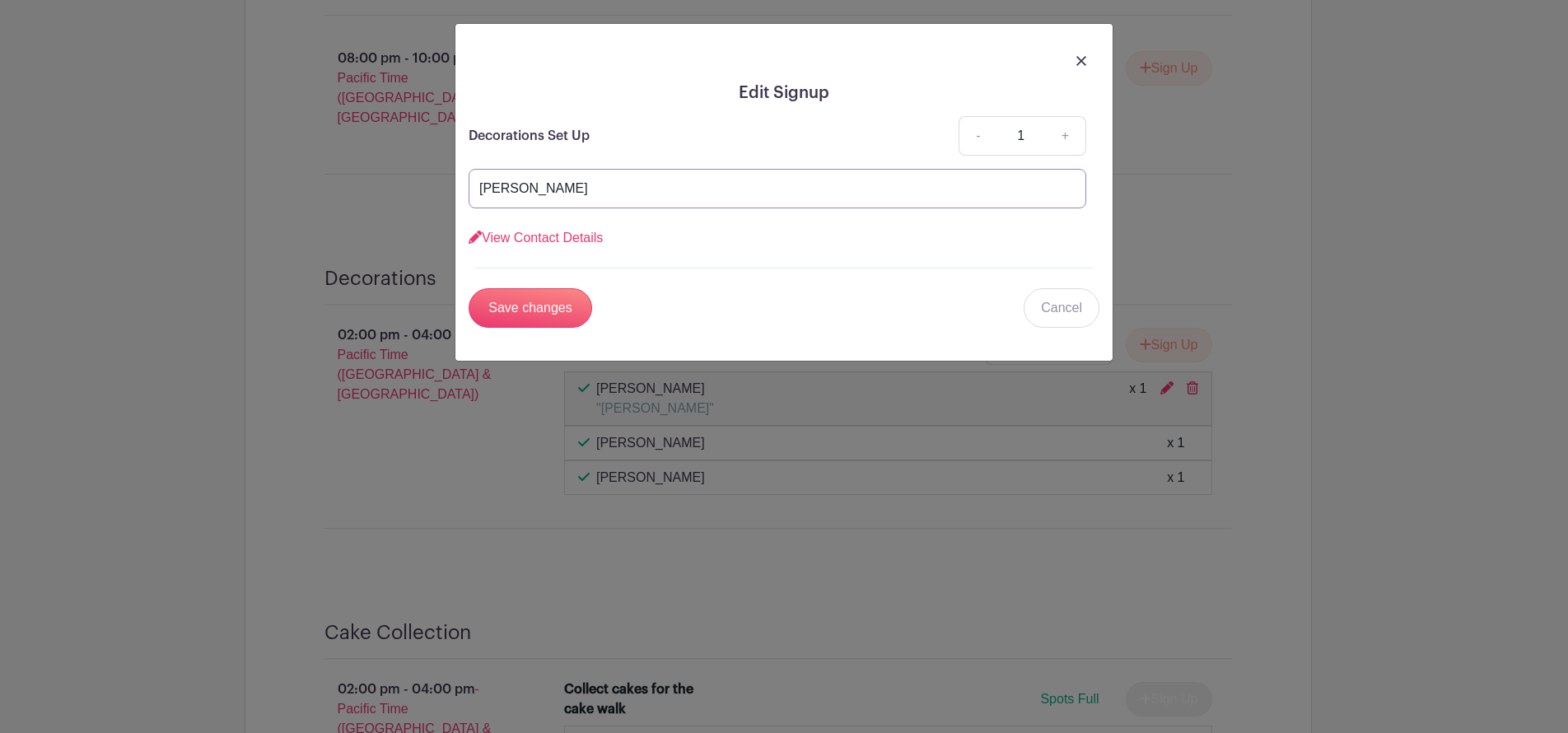
drag, startPoint x: 591, startPoint y: 190, endPoint x: 458, endPoint y: 194, distance: 133.1
click at [458, 194] on div "Edit Signup Decorations Set Up - 1 + Graham Mason View Contact Details First na…" at bounding box center [784, 192] width 657 height 336
click at [510, 241] on link "View Contact Details" at bounding box center [536, 238] width 134 height 14
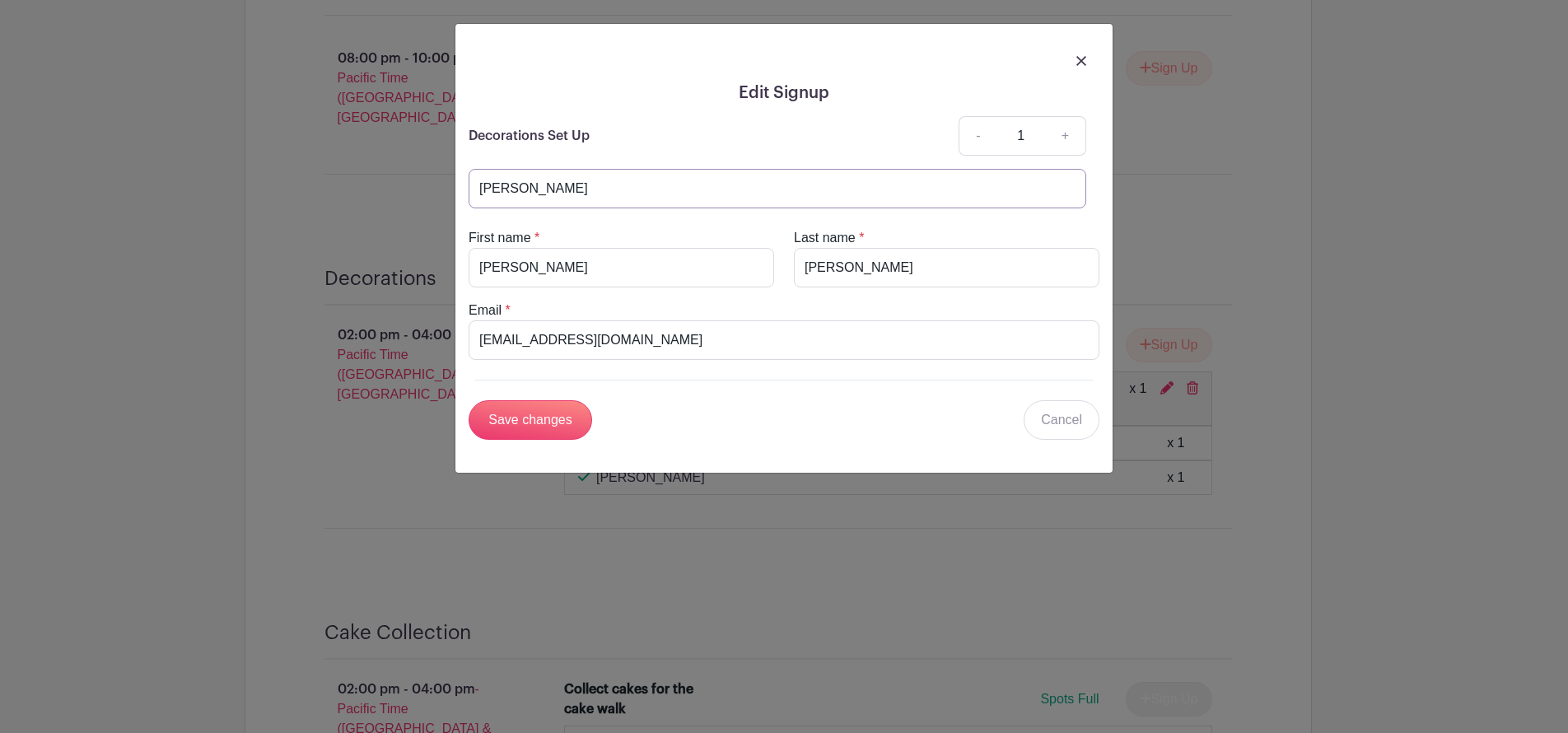
drag, startPoint x: 596, startPoint y: 193, endPoint x: 476, endPoint y: 195, distance: 120.0
click at [476, 195] on input "Graham Mason" at bounding box center [777, 188] width 618 height 39
click at [546, 427] on input "Save changes" at bounding box center [531, 419] width 124 height 39
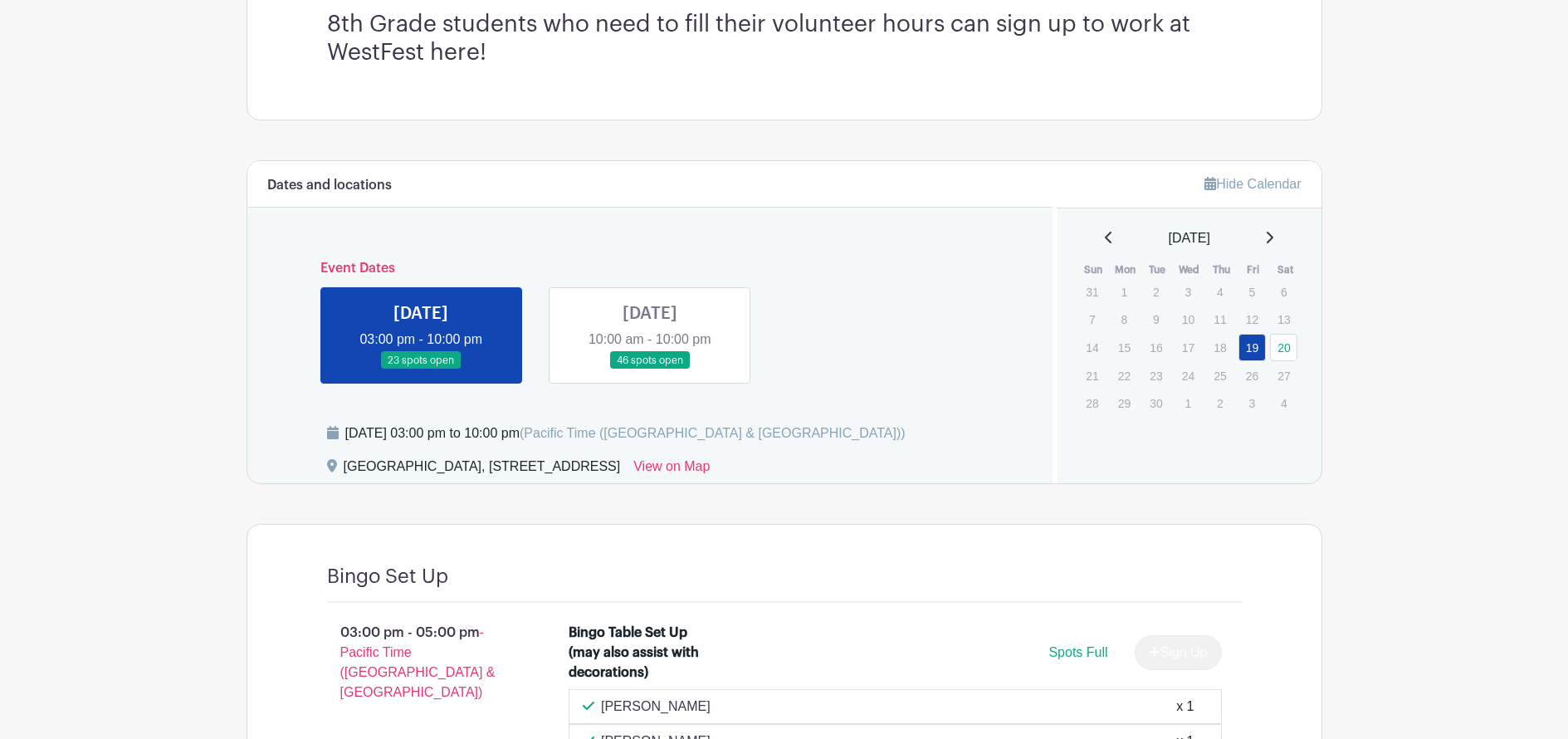
scroll to position [508, 0]
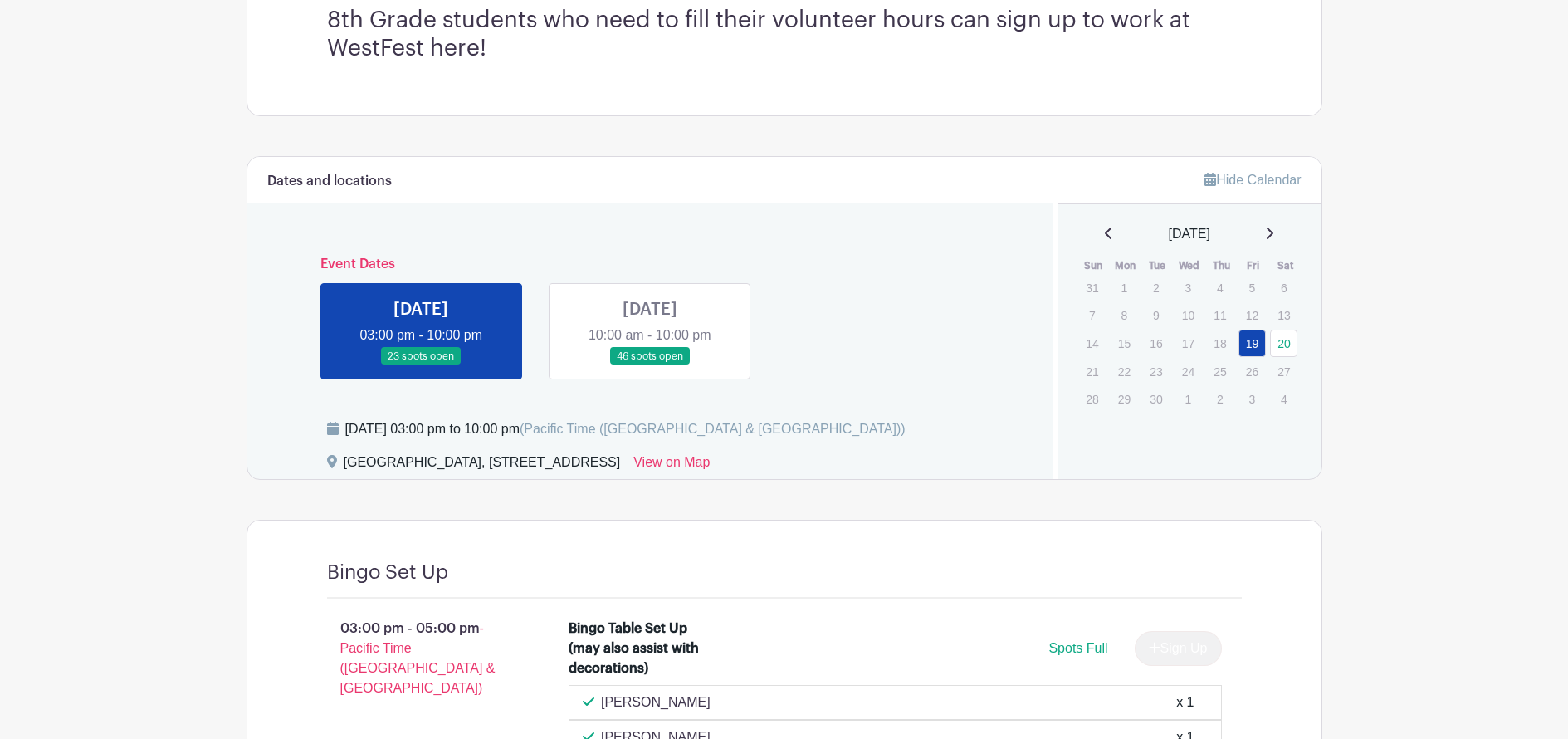
click at [650, 366] on link at bounding box center [650, 366] width 0 height 0
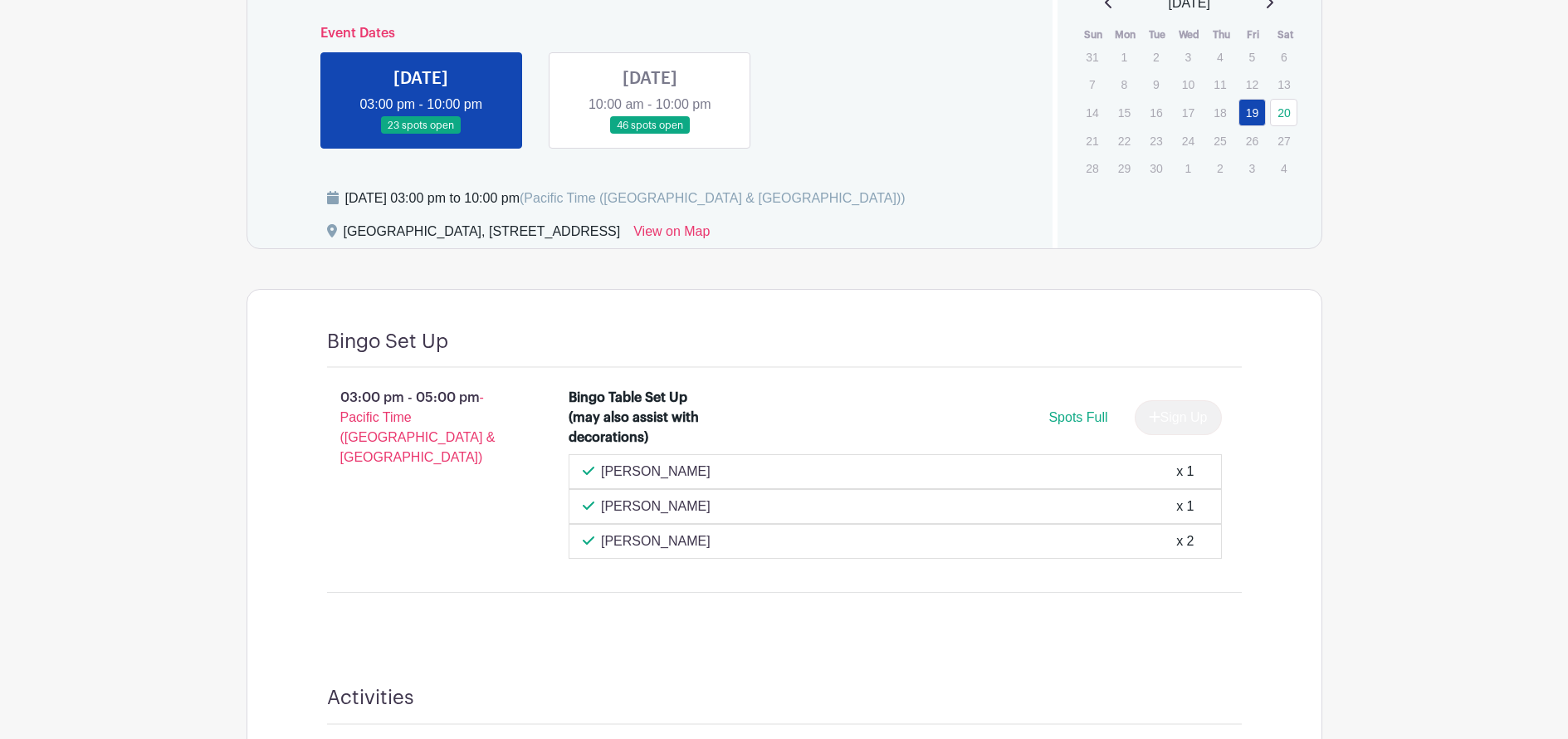
scroll to position [750, 0]
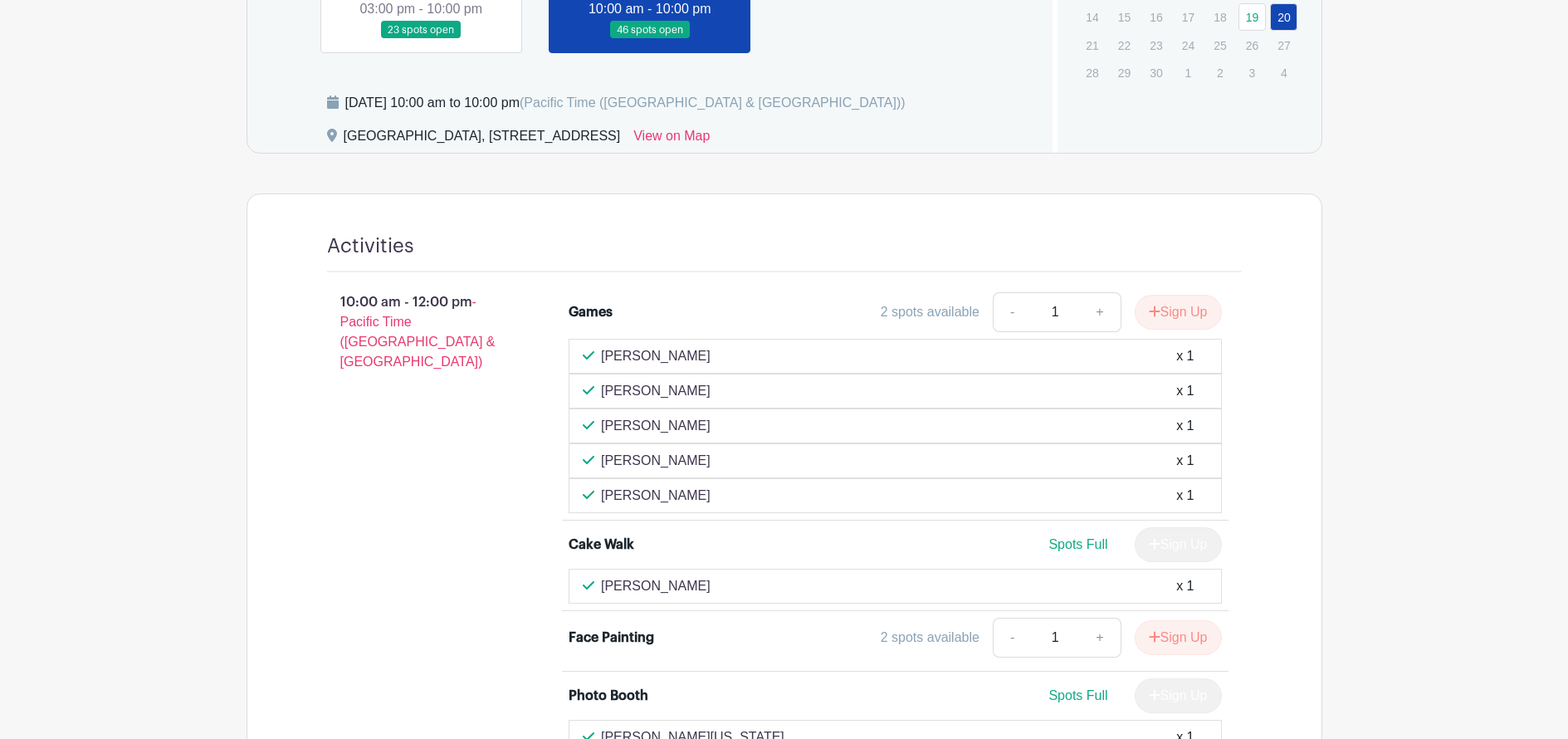
scroll to position [840, 0]
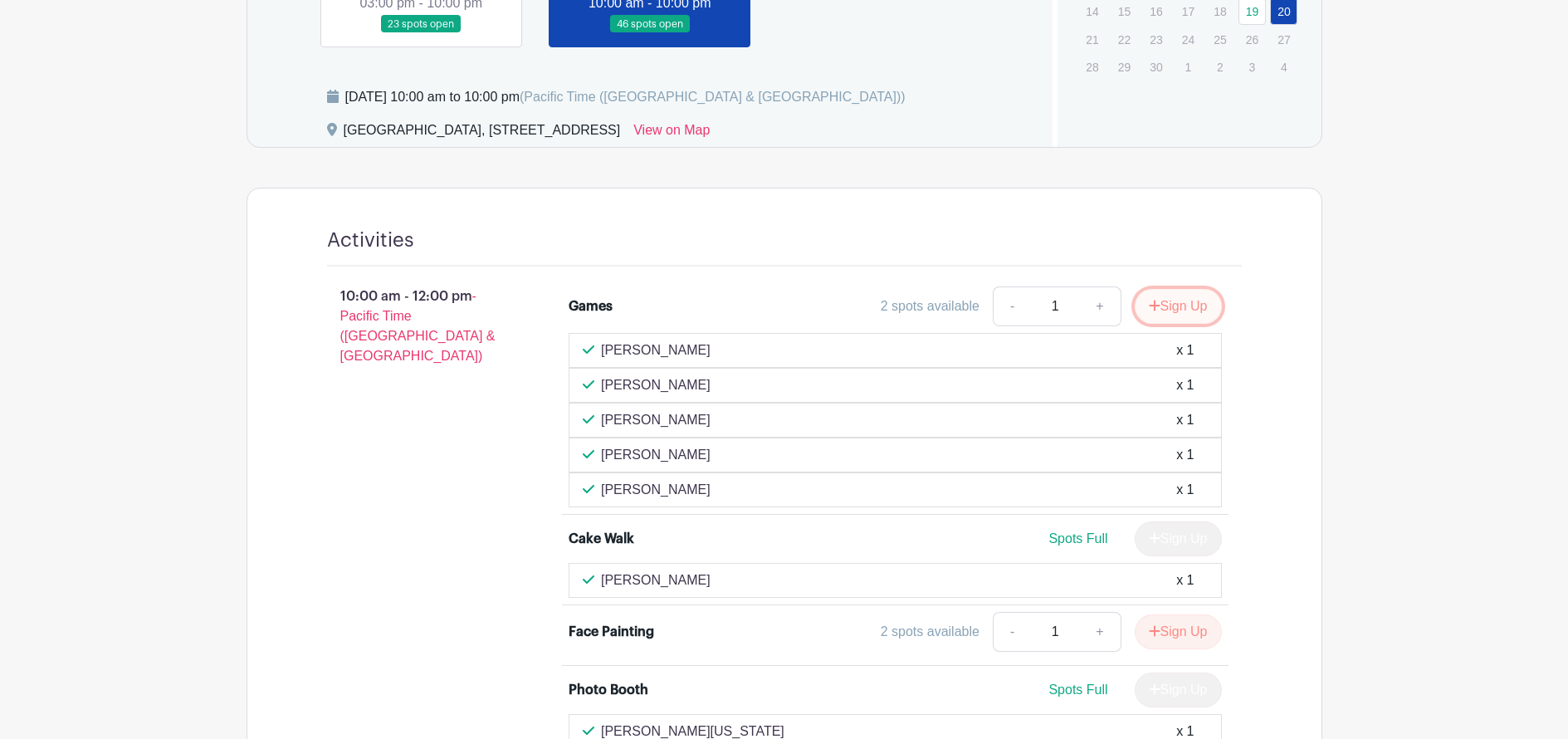
click at [1178, 312] on button "Sign Up" at bounding box center [1178, 307] width 87 height 35
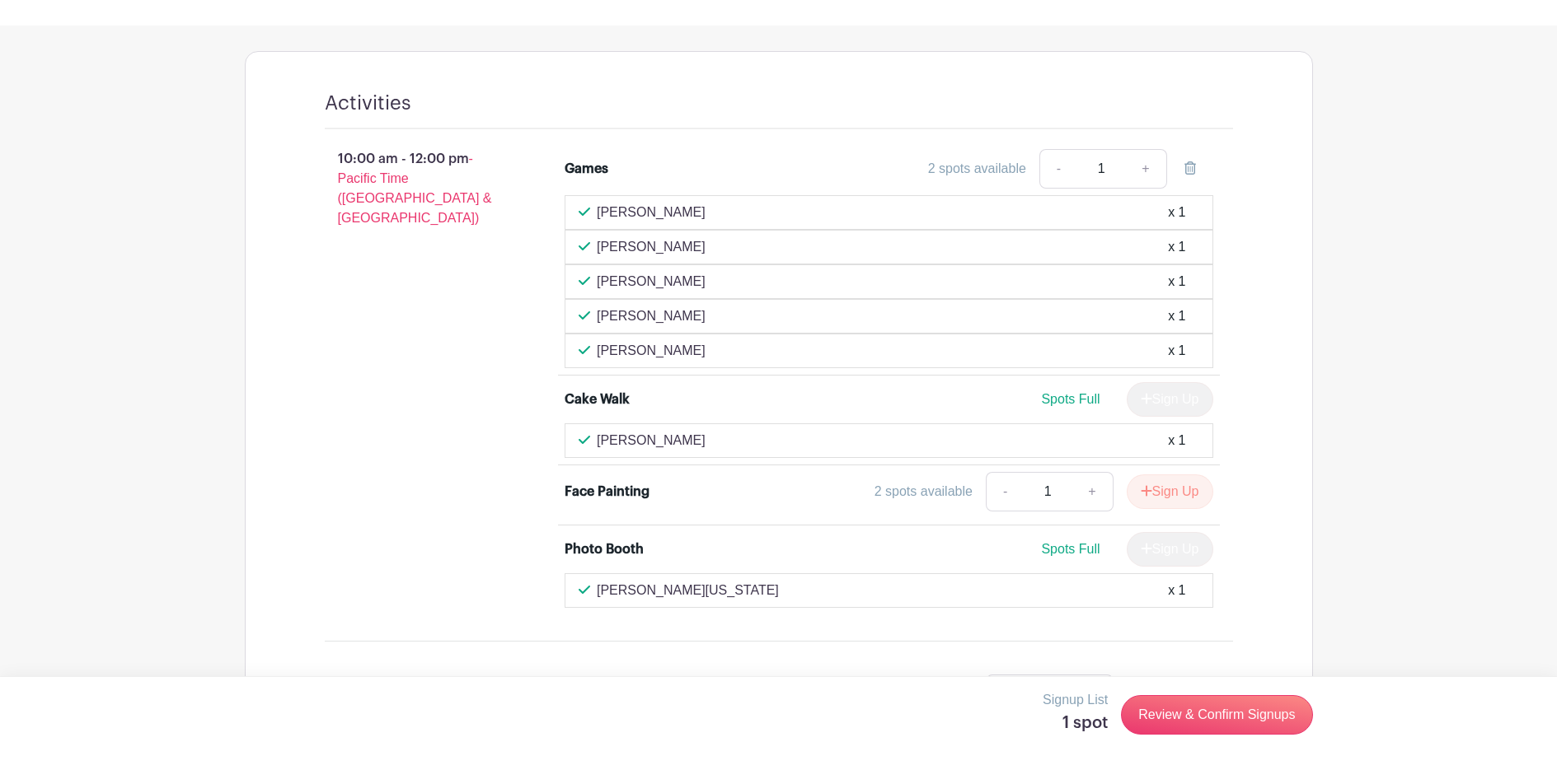
scroll to position [1046, 0]
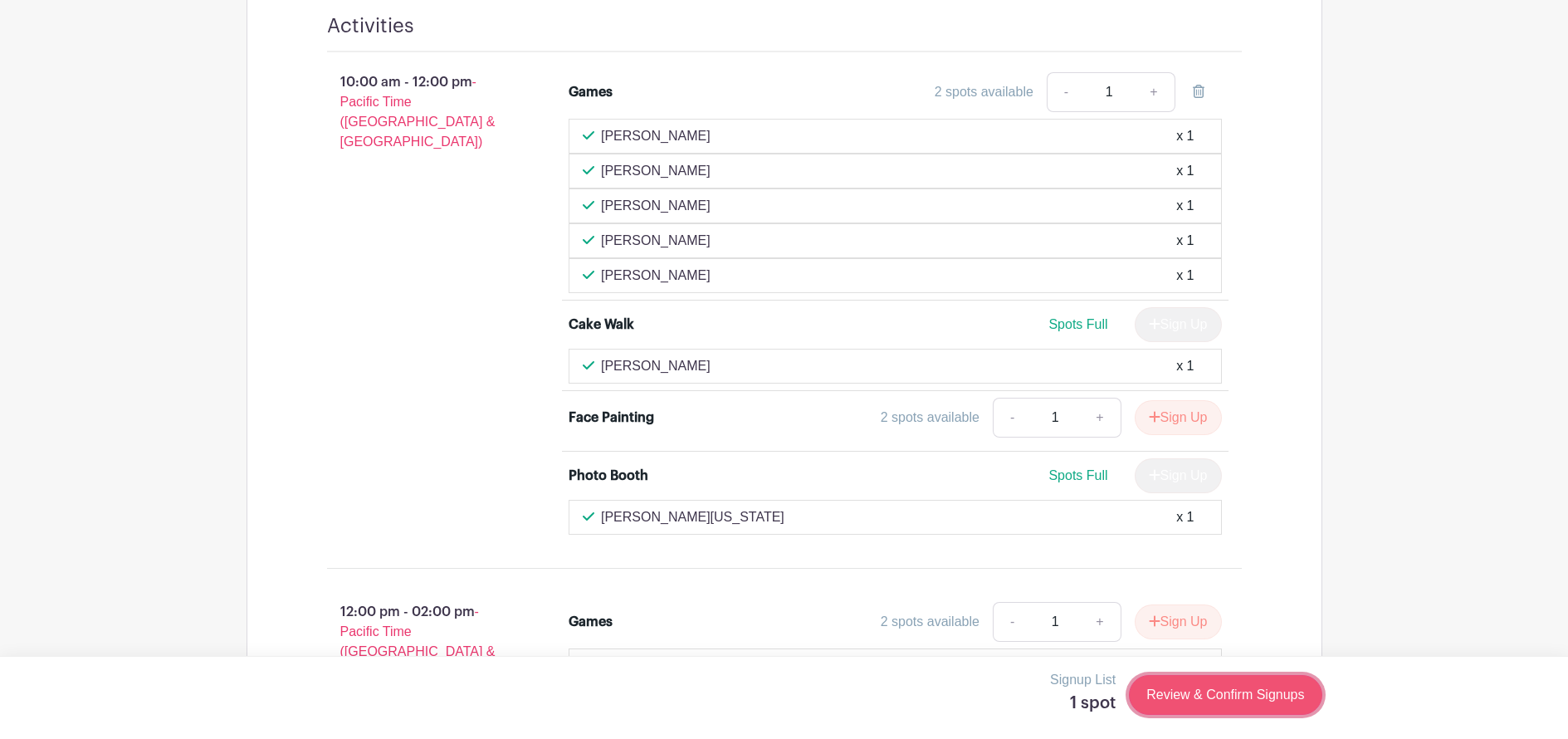
click at [1215, 699] on link "Review & Confirm Signups" at bounding box center [1225, 694] width 192 height 40
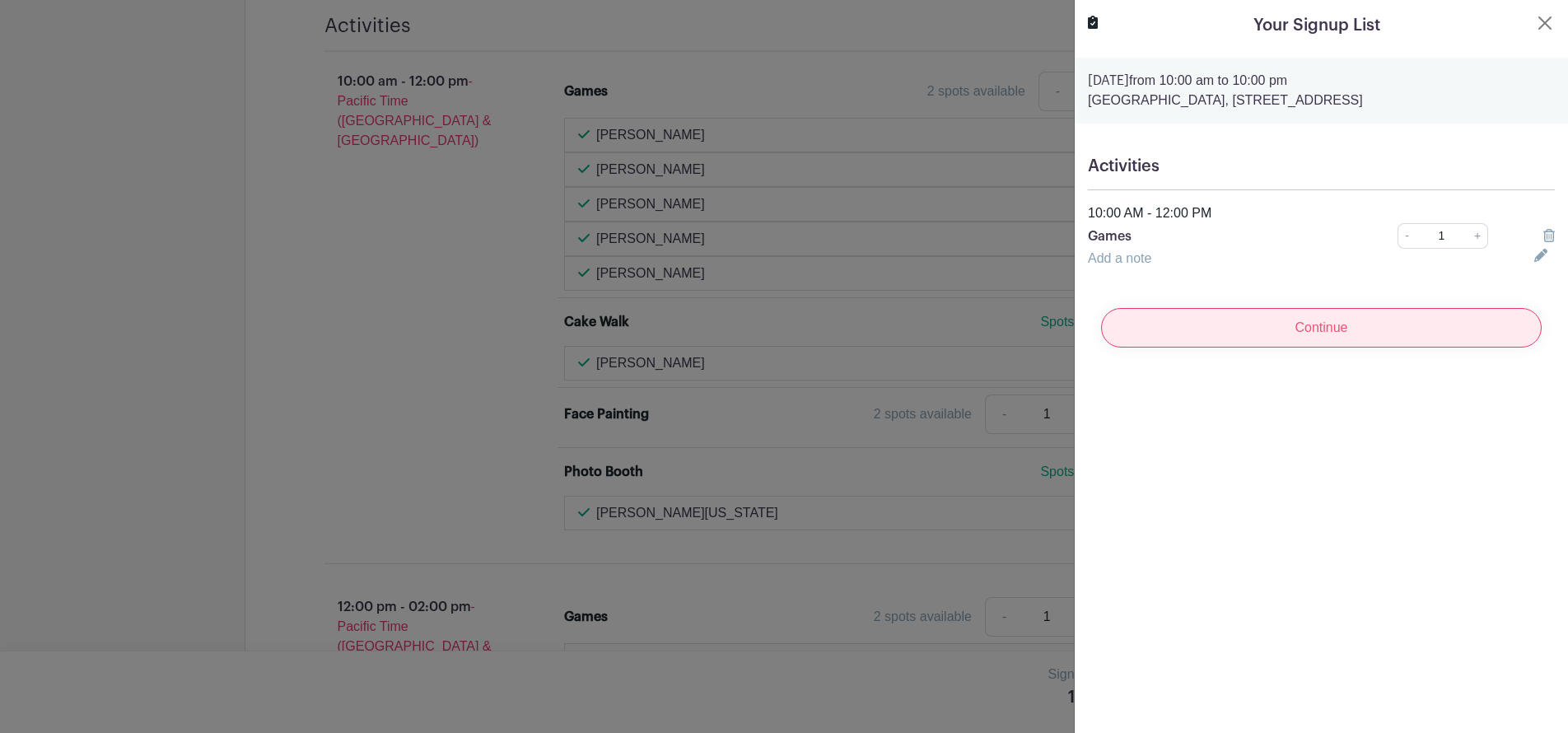
click at [1300, 325] on input "Continue" at bounding box center [1320, 327] width 440 height 39
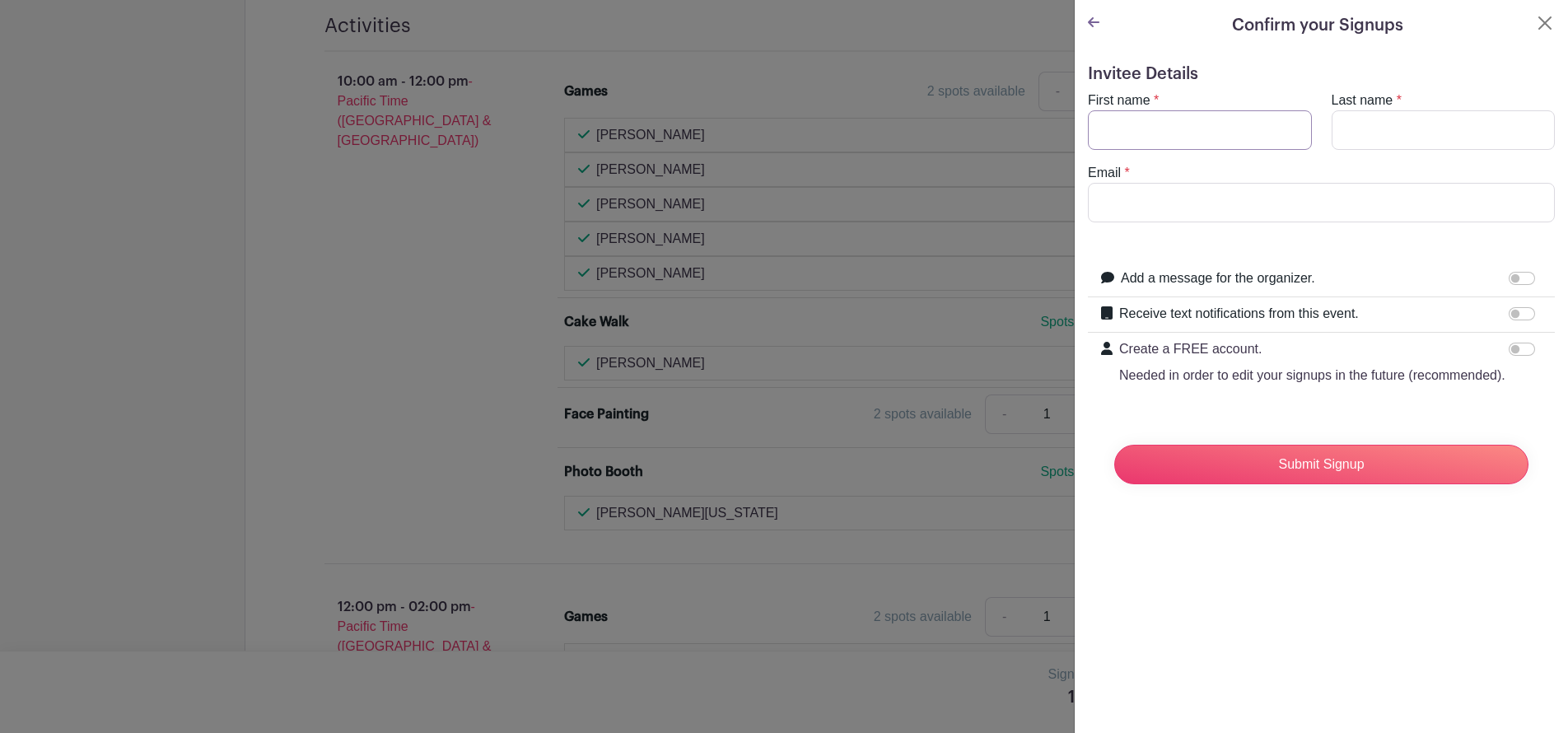
click at [1151, 134] on input "First name" at bounding box center [1199, 130] width 224 height 39
type input "Graham"
type input "Mason"
type input "graham.mason2026@holyrosaryws.com"
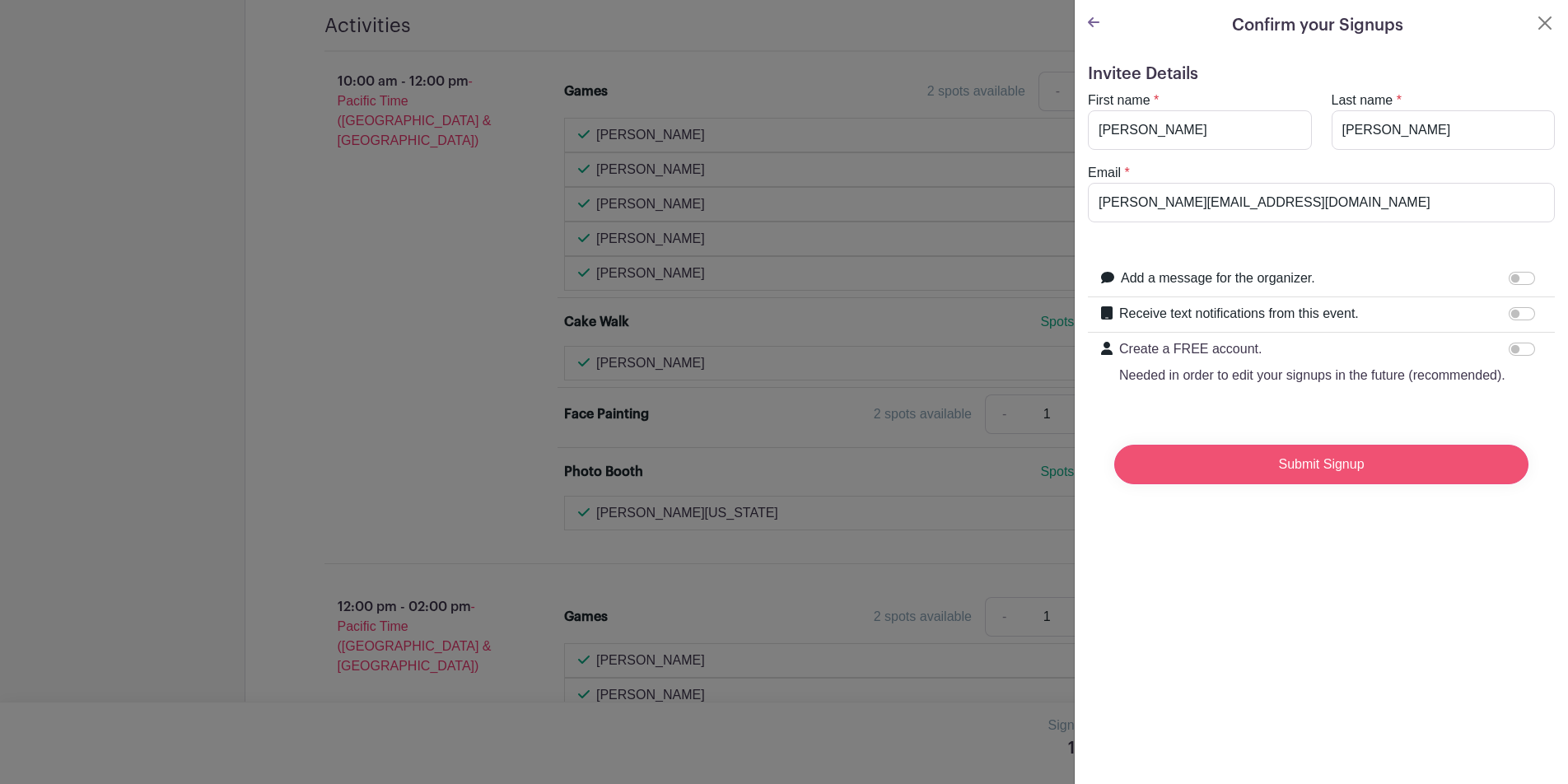
click at [1301, 485] on input "Submit Signup" at bounding box center [1320, 464] width 414 height 39
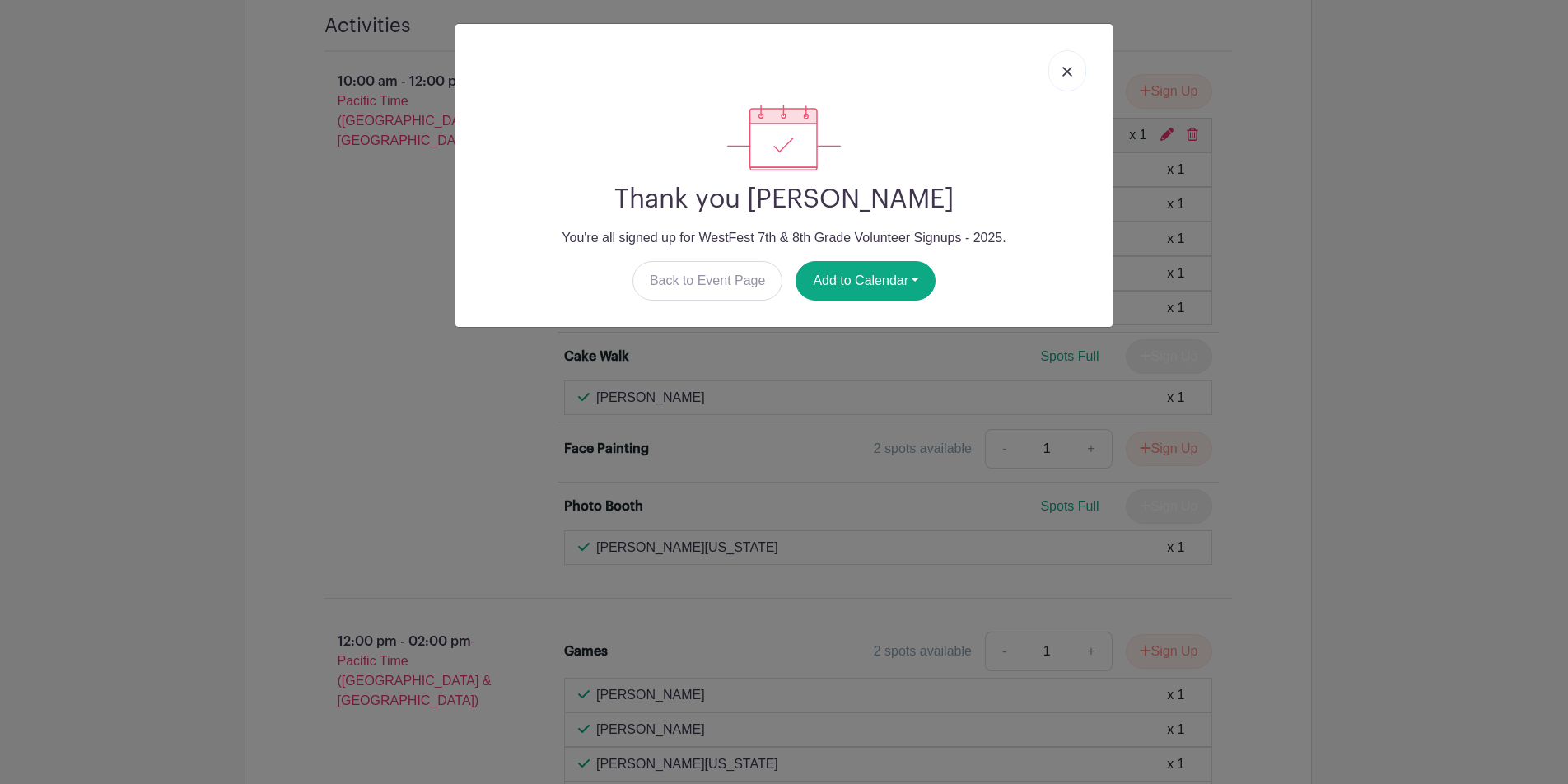
click at [1072, 77] on link at bounding box center [1067, 71] width 37 height 41
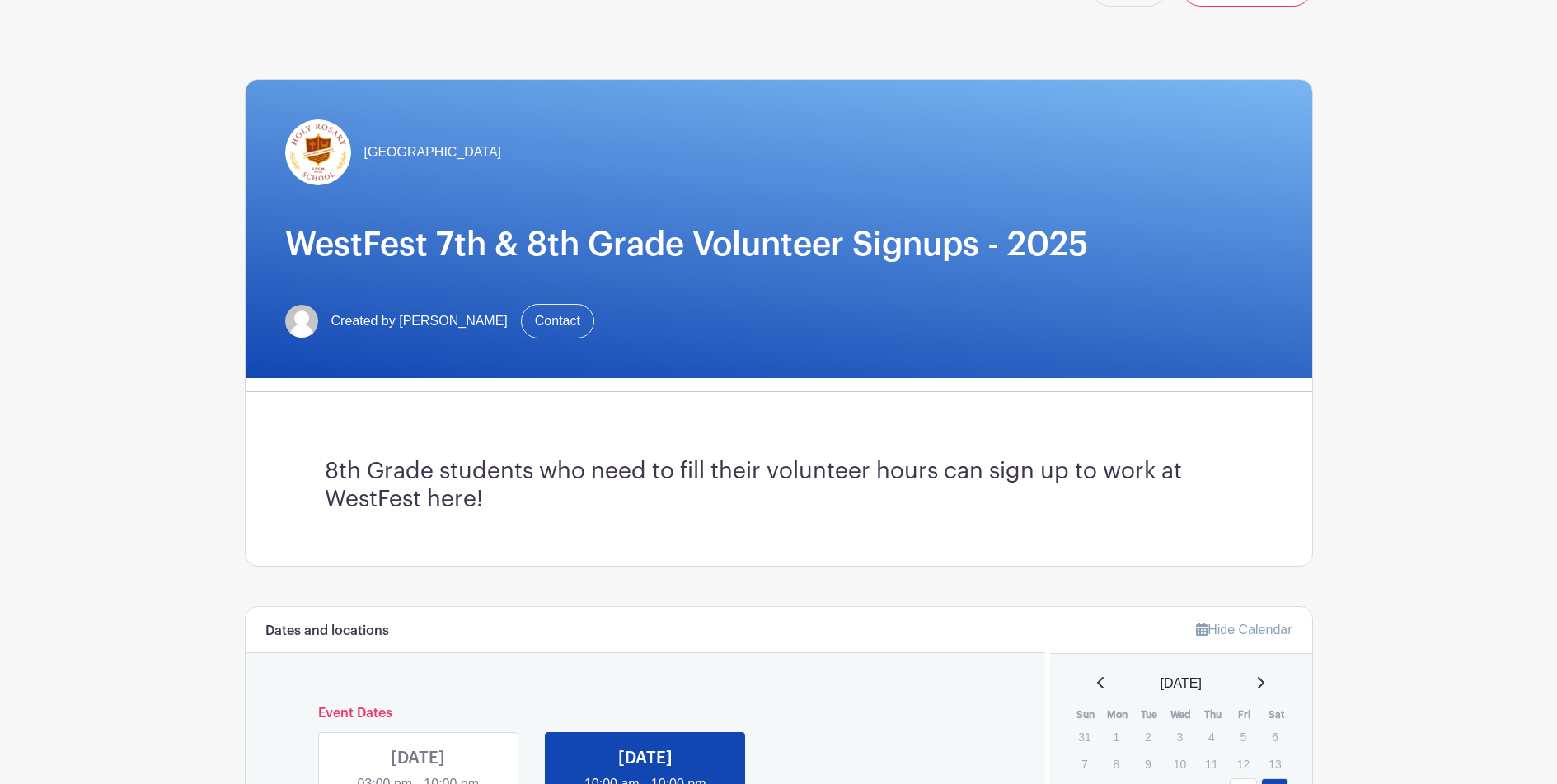
scroll to position [0, 0]
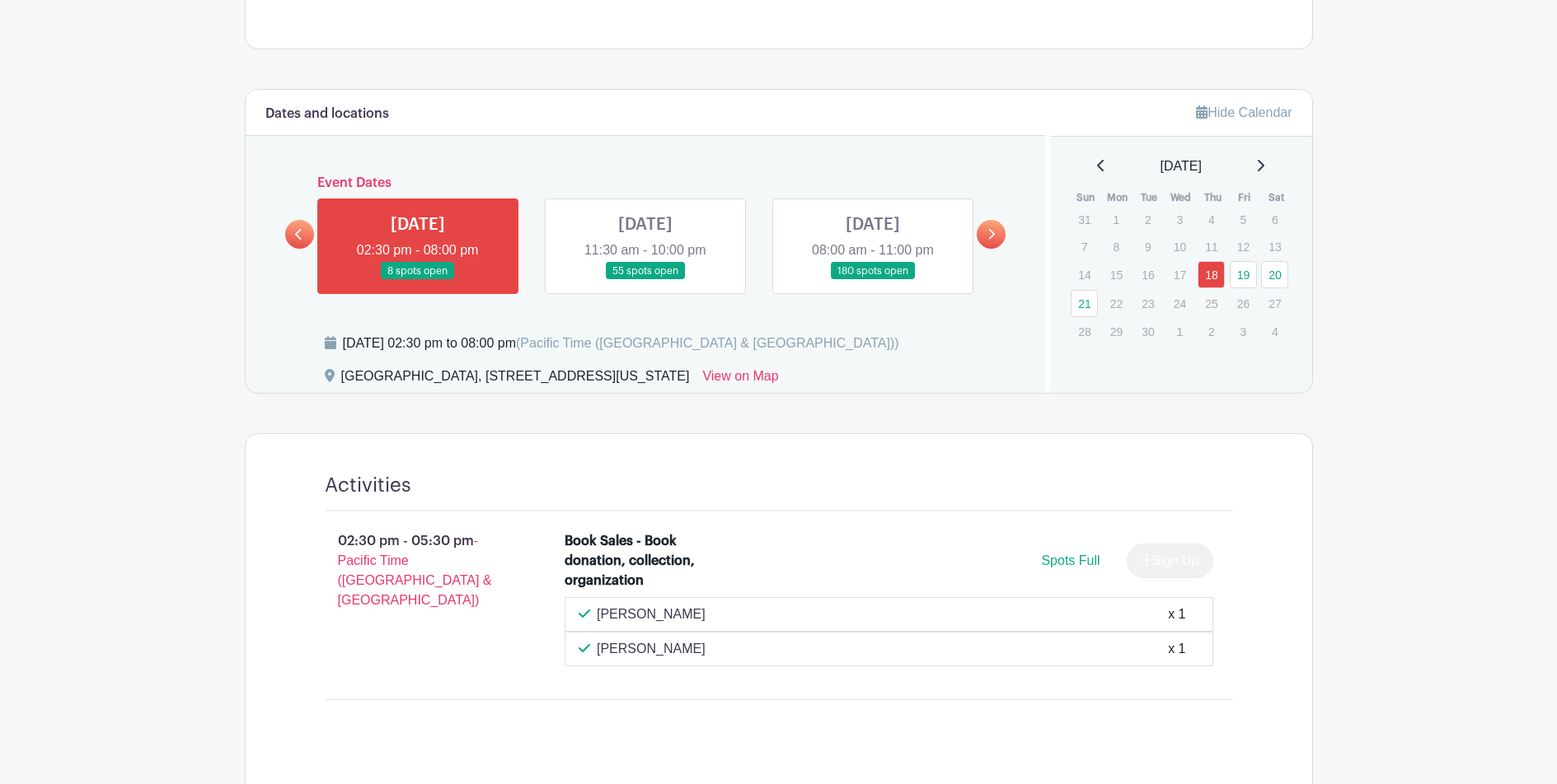
scroll to position [692, 0]
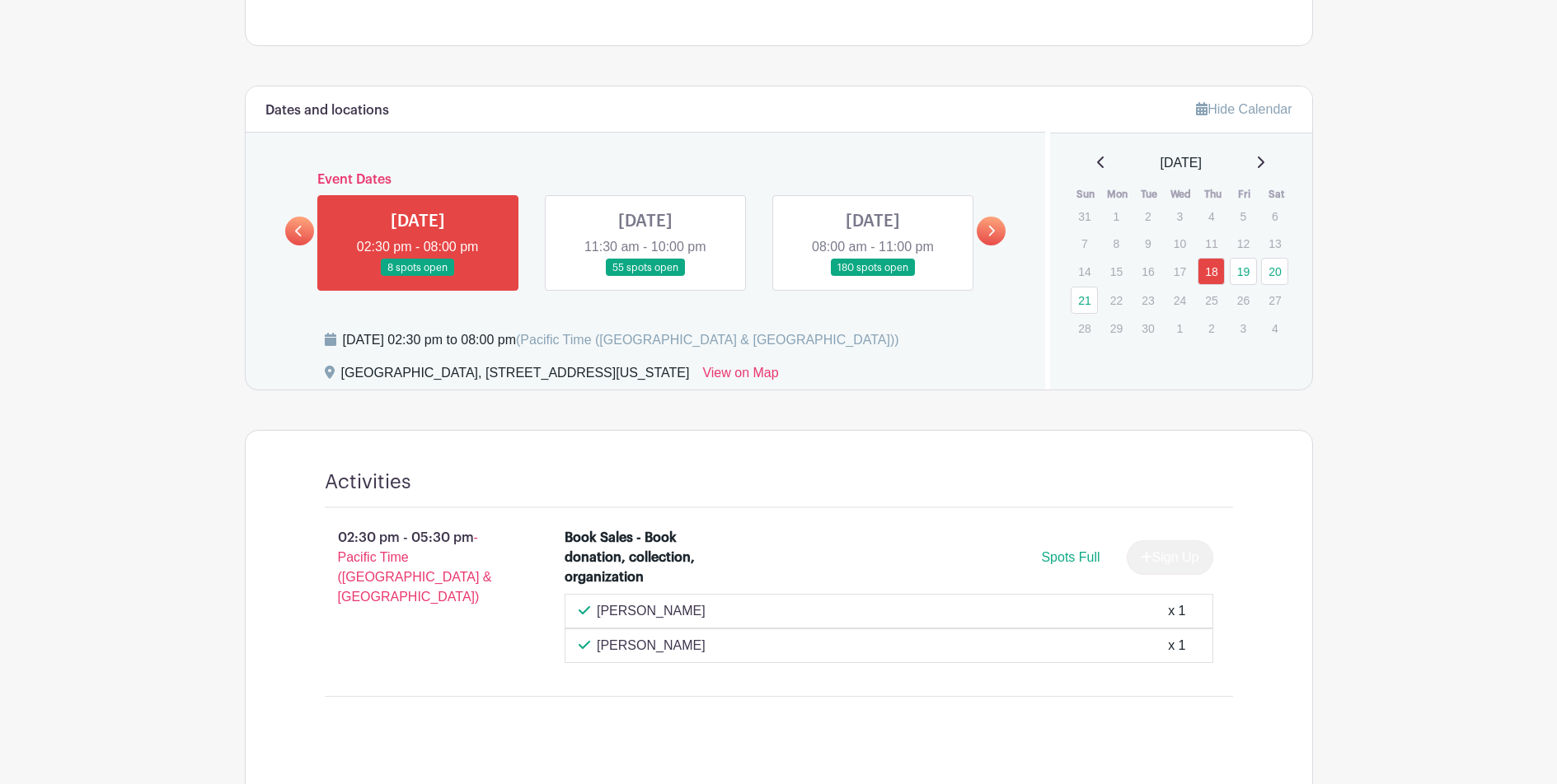
click at [873, 276] on link at bounding box center [873, 276] width 0 height 0
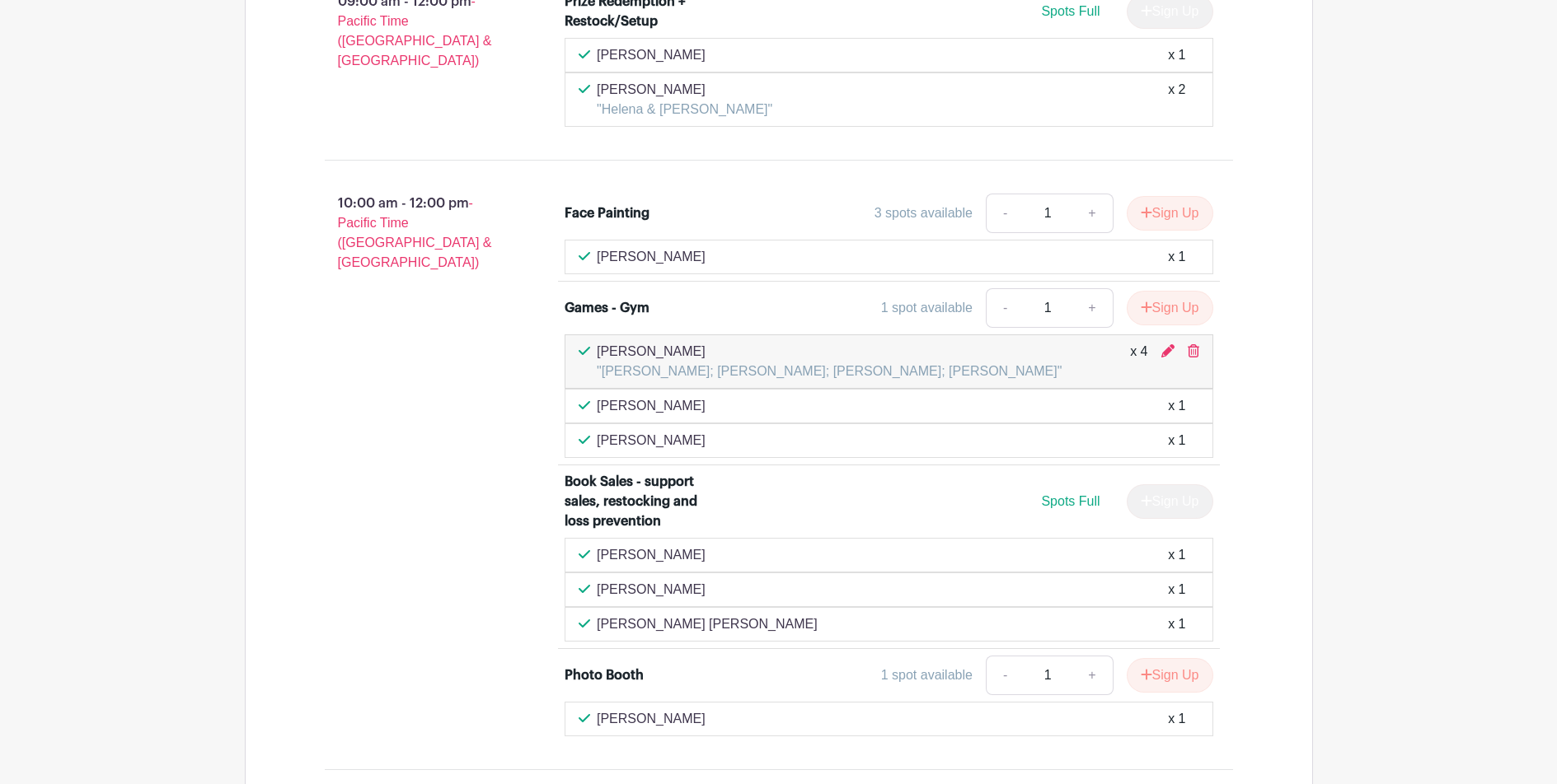
scroll to position [2630, 0]
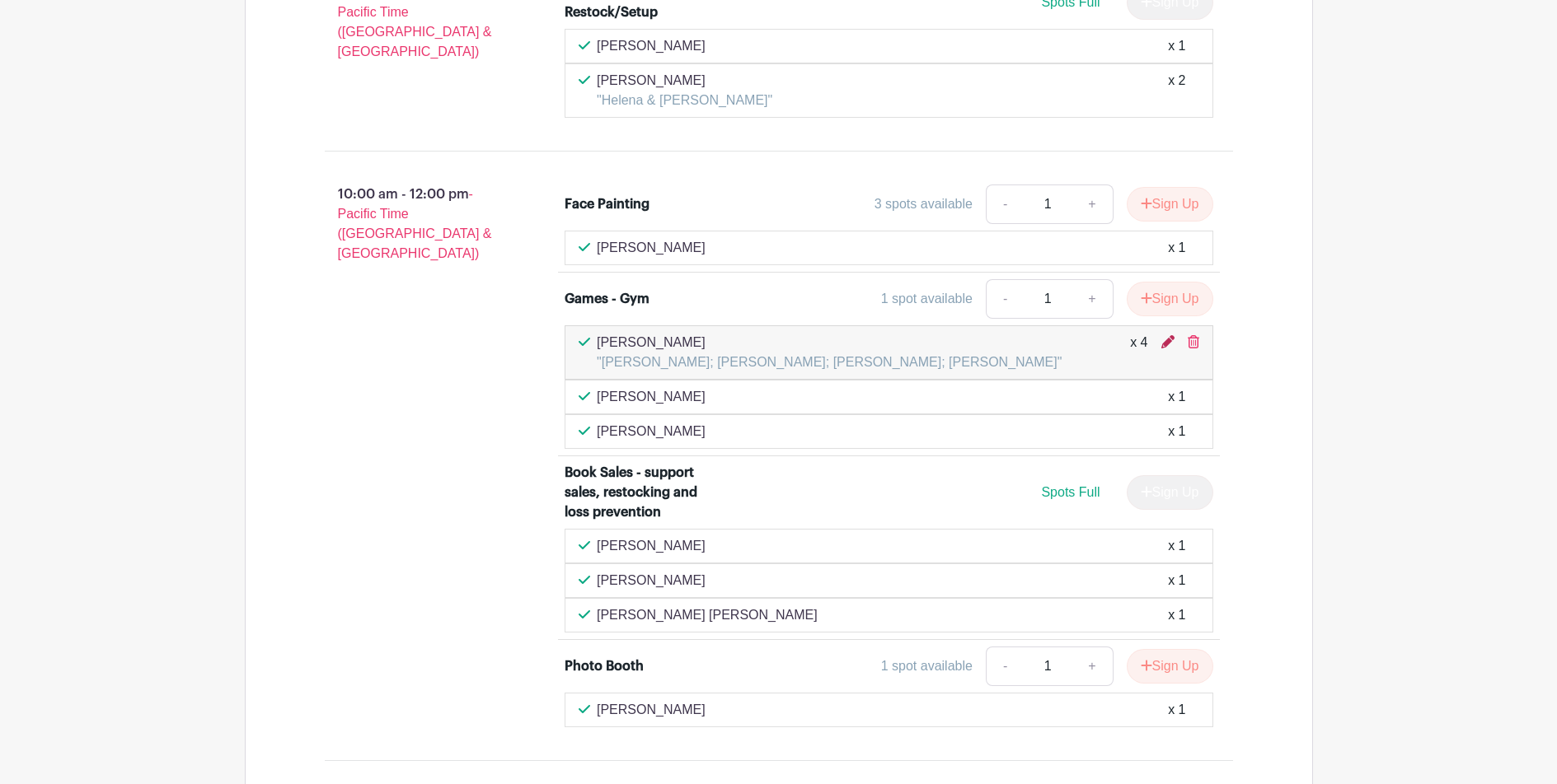
click at [1163, 336] on icon at bounding box center [1167, 342] width 13 height 13
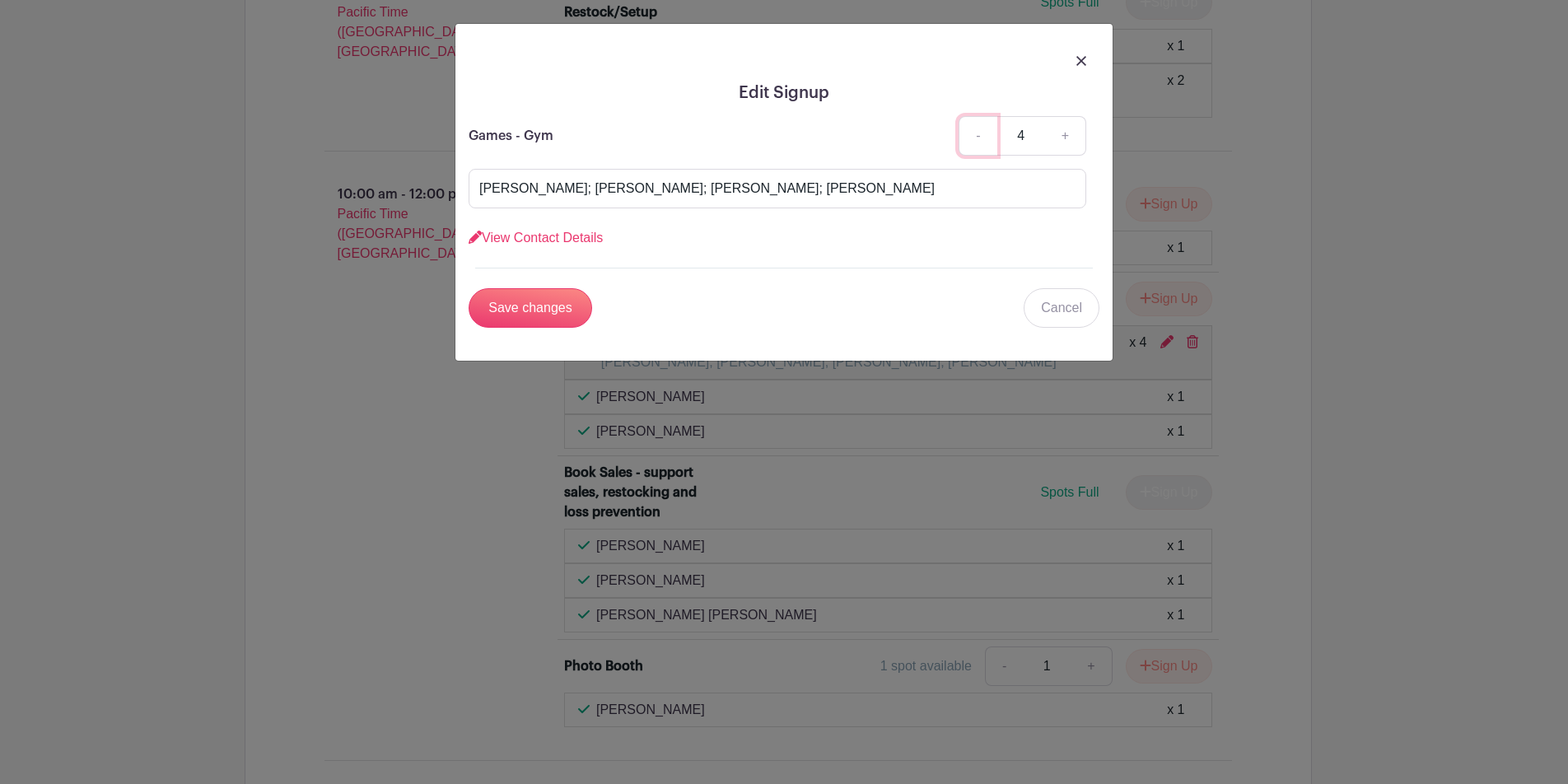
click at [983, 139] on link "-" at bounding box center [977, 135] width 37 height 39
type input "3"
click at [540, 237] on link "View Contact Details" at bounding box center [536, 238] width 134 height 14
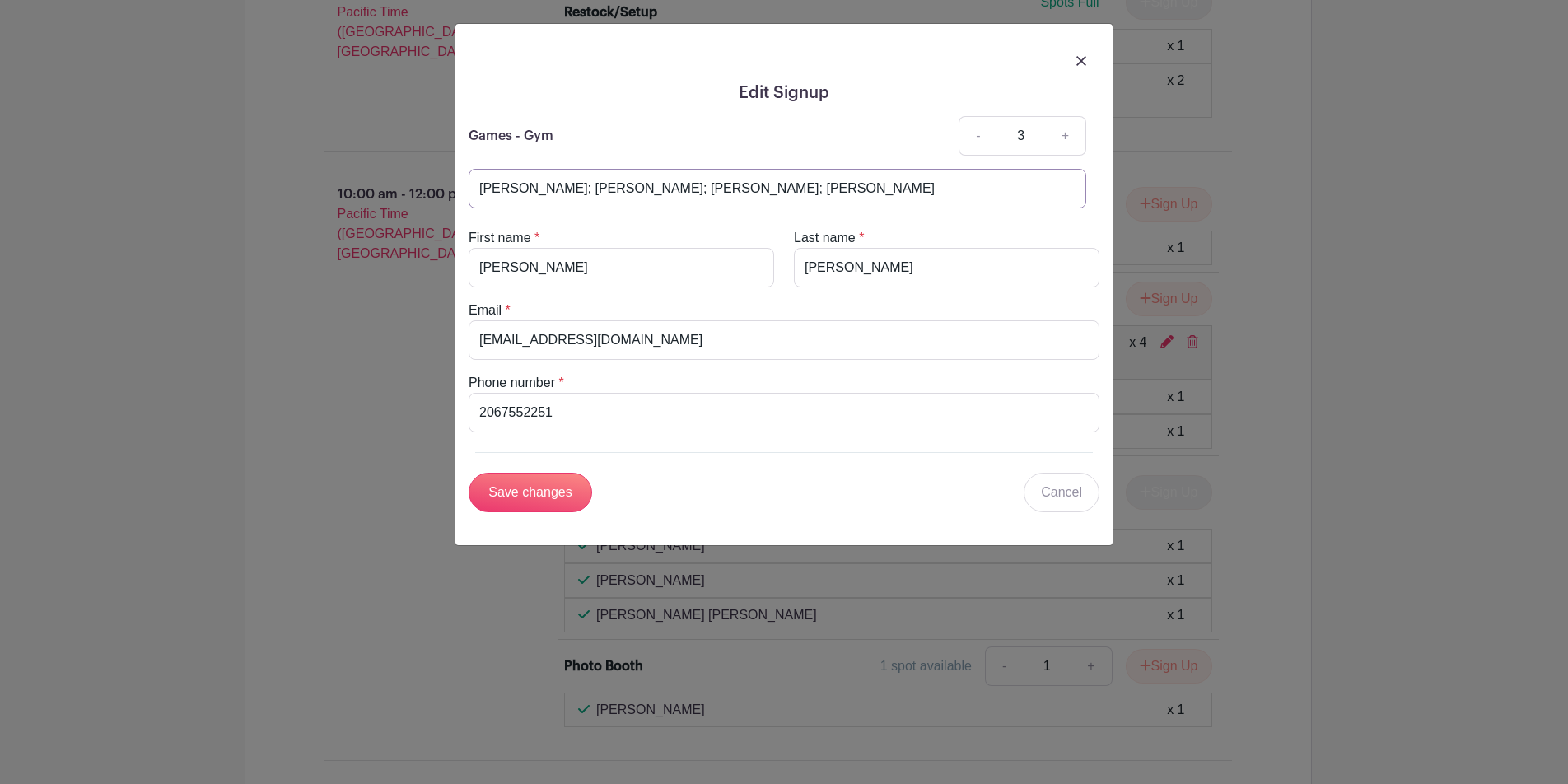
click at [704, 194] on input "[PERSON_NAME]; [PERSON_NAME]; [PERSON_NAME]; [PERSON_NAME]" at bounding box center [777, 188] width 618 height 39
drag, startPoint x: 576, startPoint y: 189, endPoint x: 676, endPoint y: 189, distance: 100.0
click at [676, 189] on input "[PERSON_NAME]; [PERSON_NAME]; [PERSON_NAME]; [PERSON_NAME]" at bounding box center [777, 188] width 618 height 39
type input "[PERSON_NAME]; [PERSON_NAME]; [PERSON_NAME]"
click at [540, 487] on input "Save changes" at bounding box center [531, 492] width 124 height 39
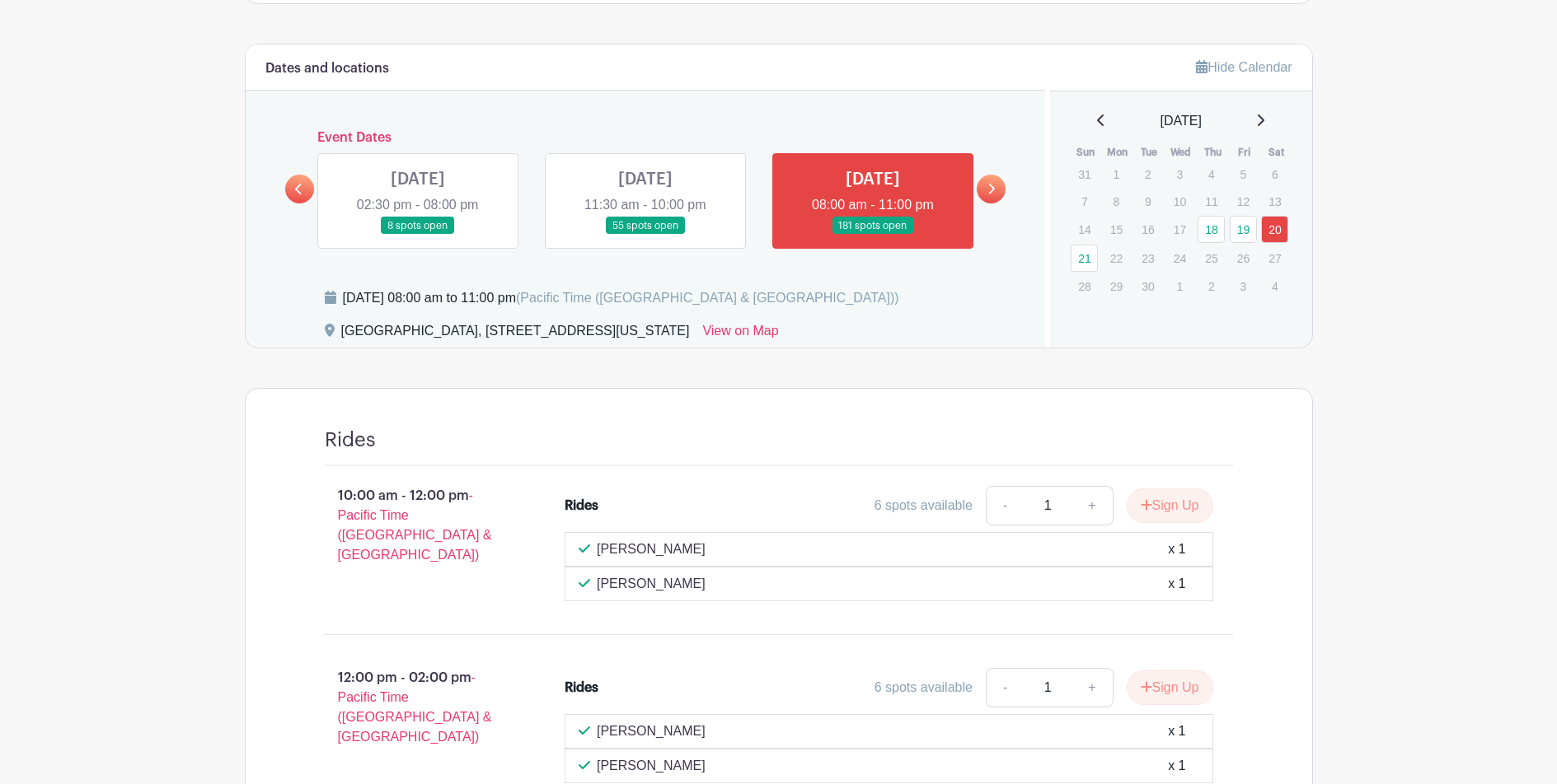
scroll to position [0, 0]
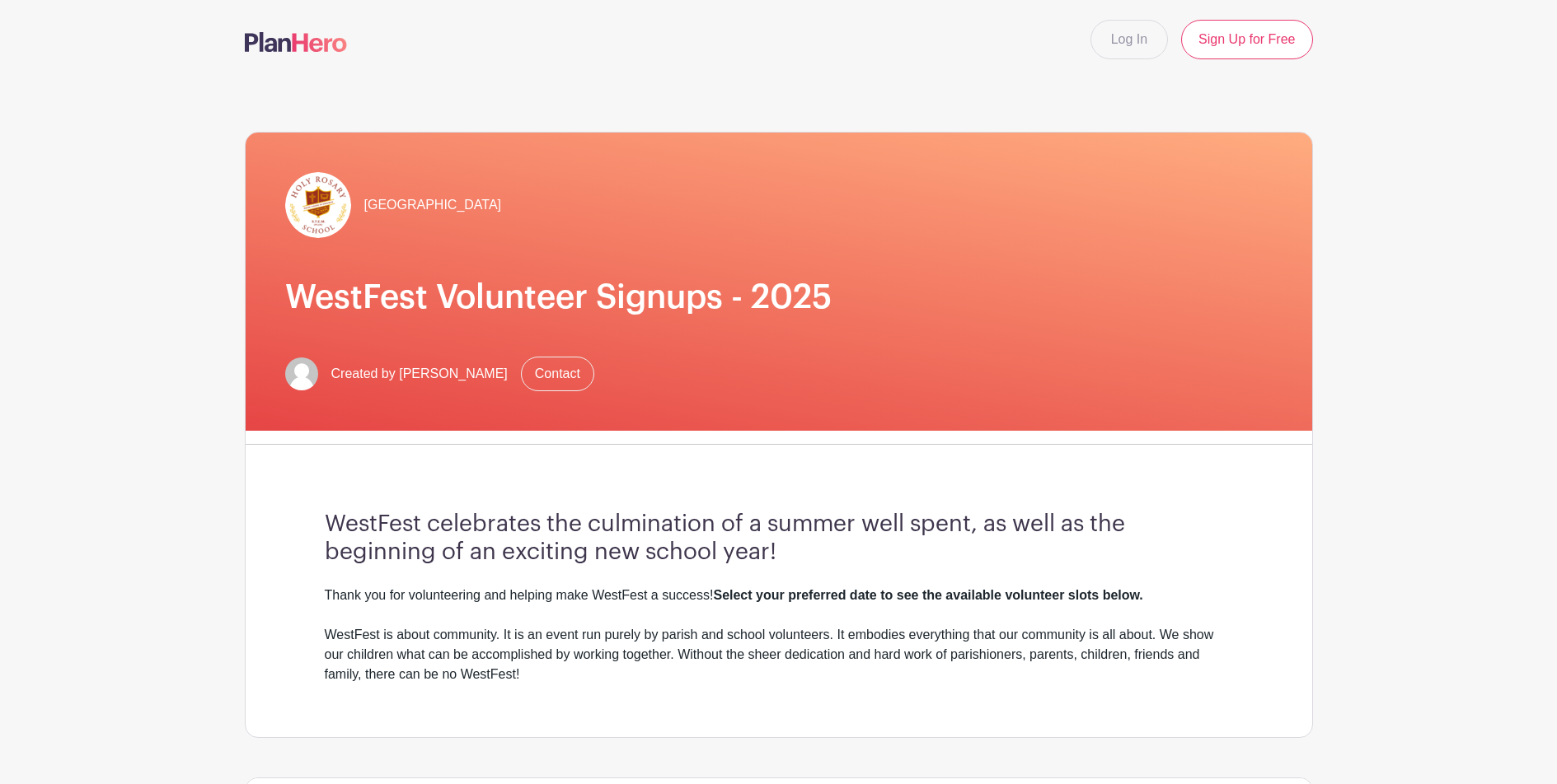
click at [958, 506] on div "WestFest celebrates the culmination of a summer well spent, as well as the begi…" at bounding box center [779, 597] width 987 height 279
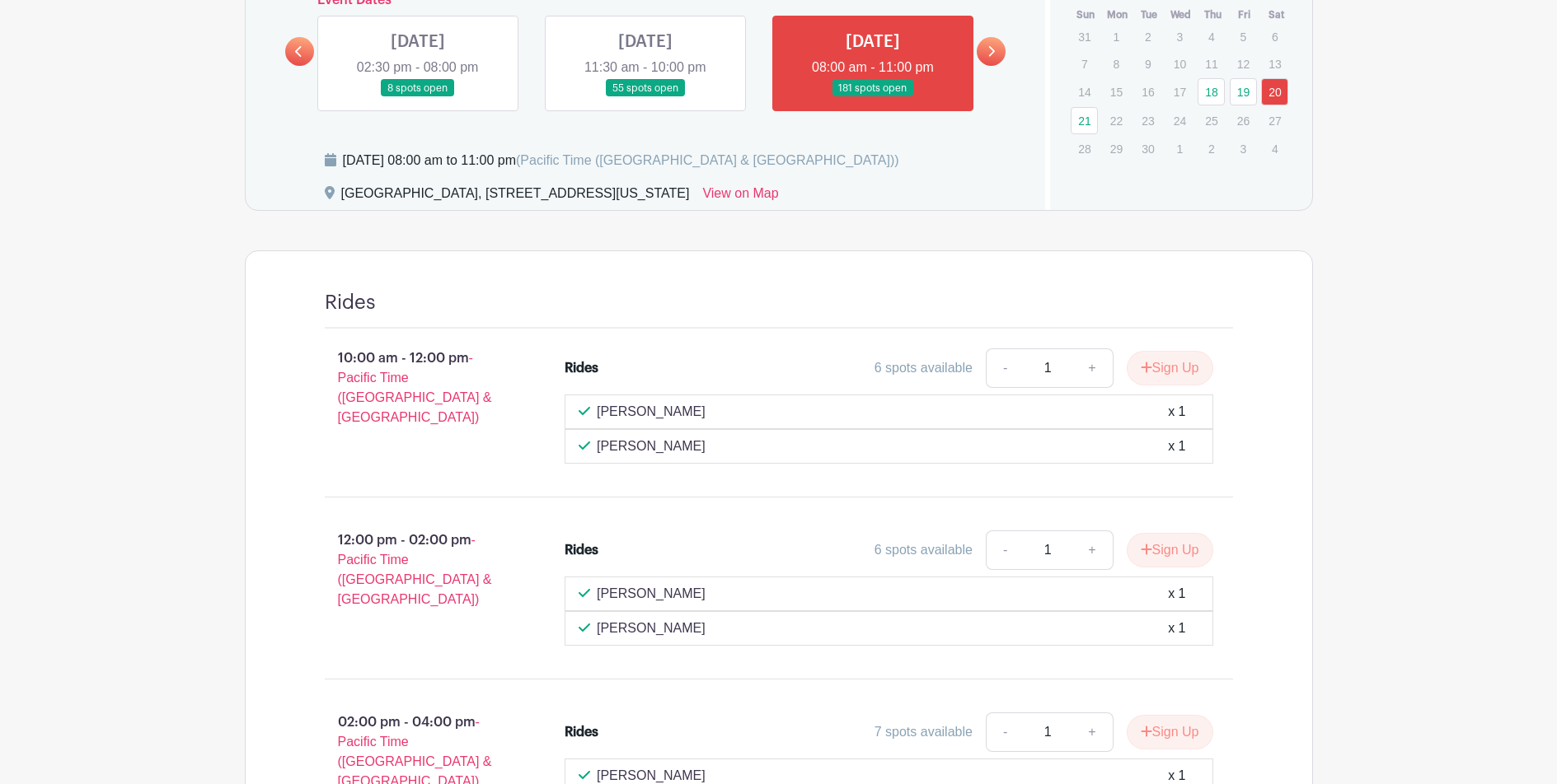
scroll to position [661, 0]
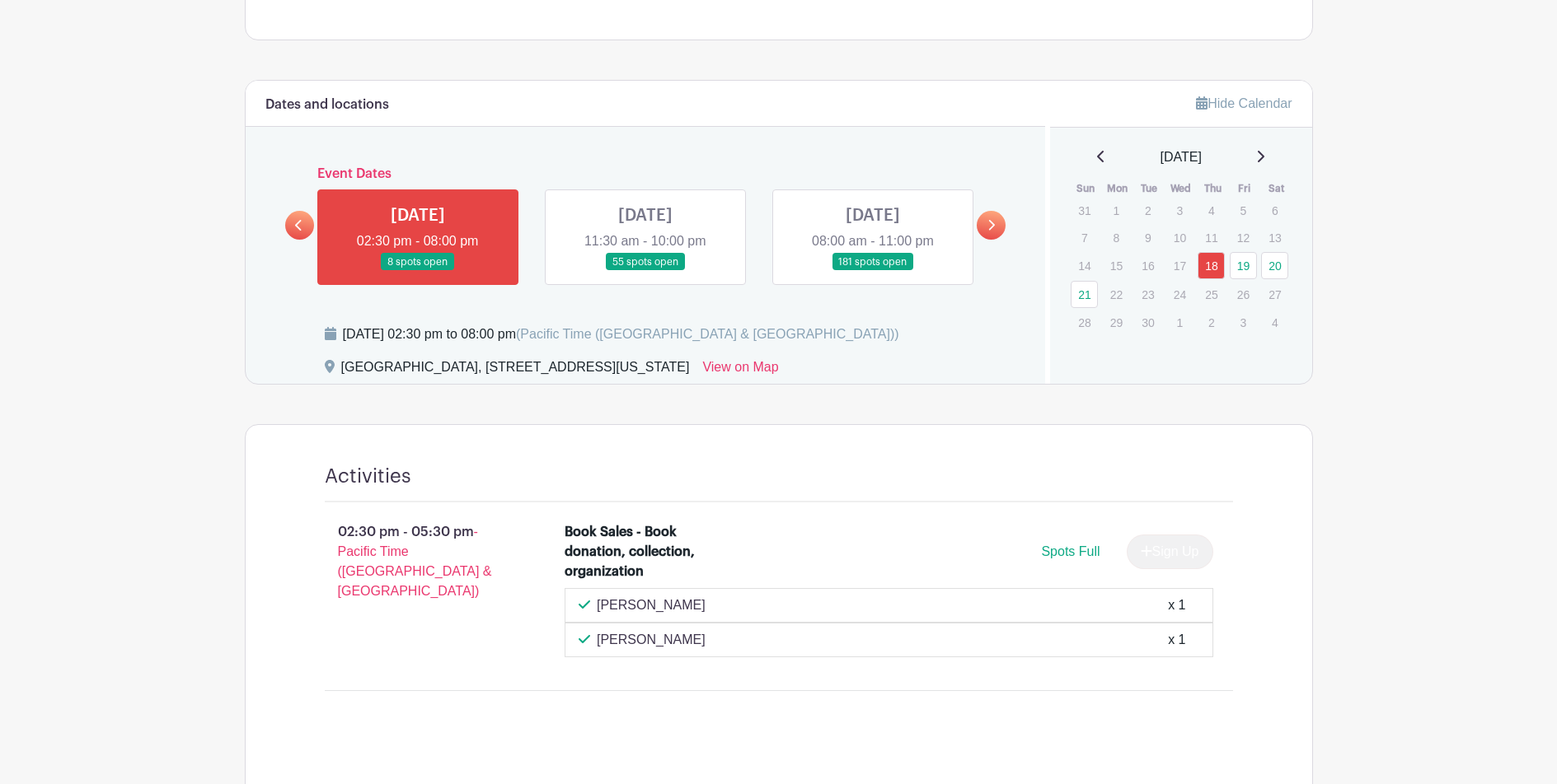
scroll to position [699, 0]
click at [883, 460] on div "Activities 02:30 pm - 05:30 pm - Pacific Time (US & Canada) Book Sales - Book d…" at bounding box center [779, 584] width 987 height 320
click at [873, 270] on link at bounding box center [873, 270] width 0 height 0
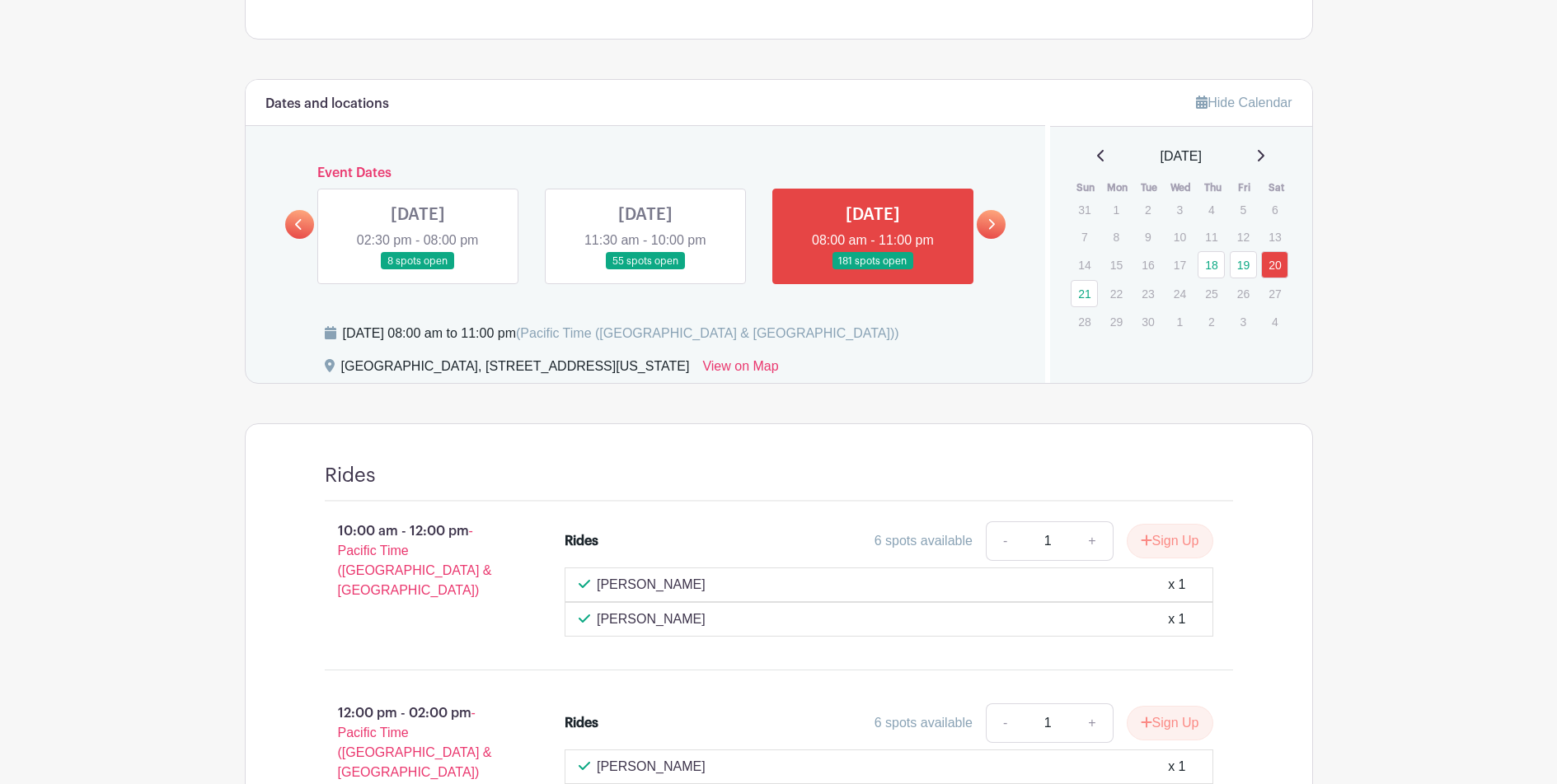
scroll to position [2594, 0]
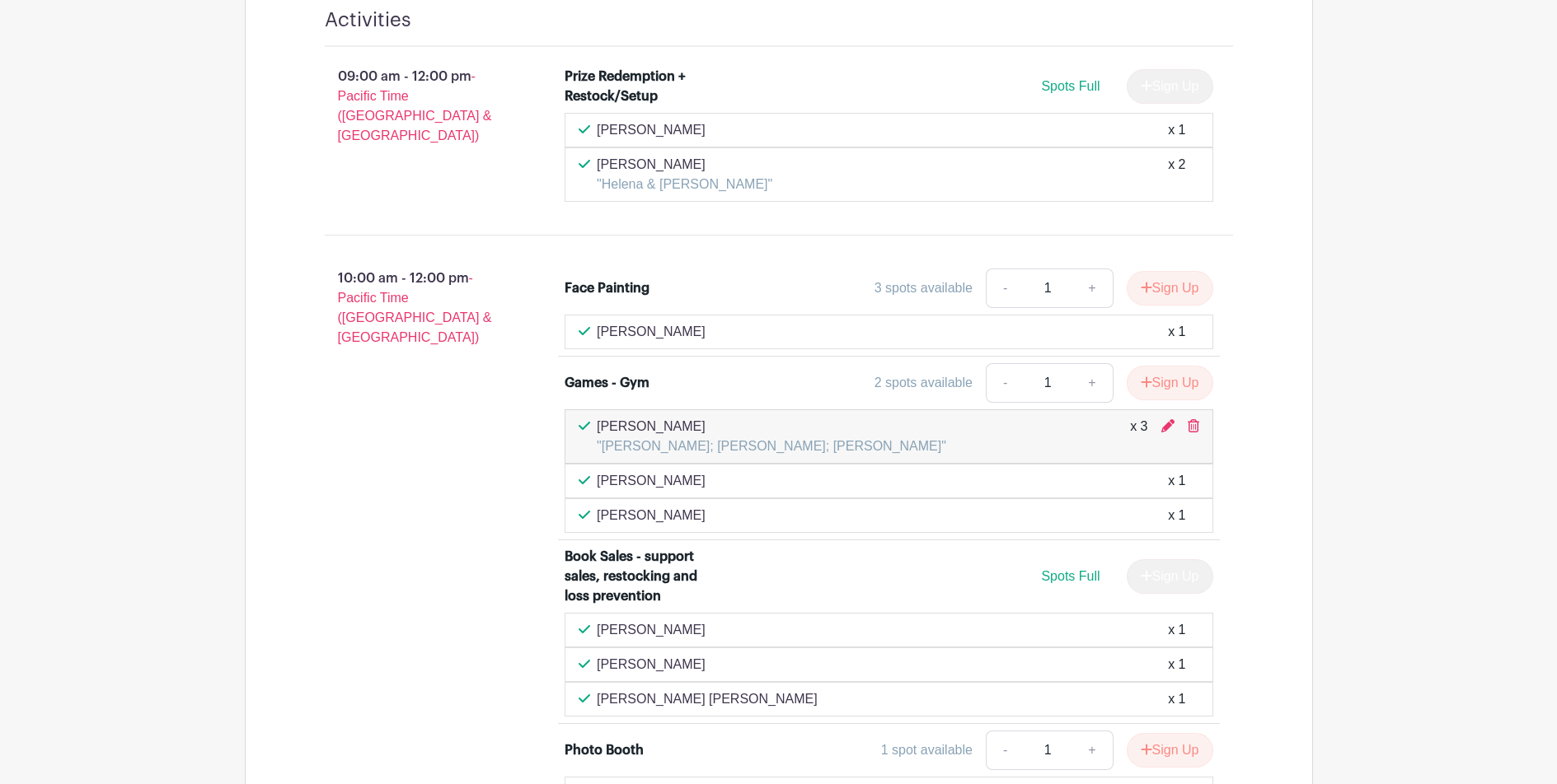
click at [1263, 356] on div "10:00 am - 12:00 pm - Pacific Time (US & Canada) Face Painting 3 spots availabl…" at bounding box center [779, 540] width 987 height 583
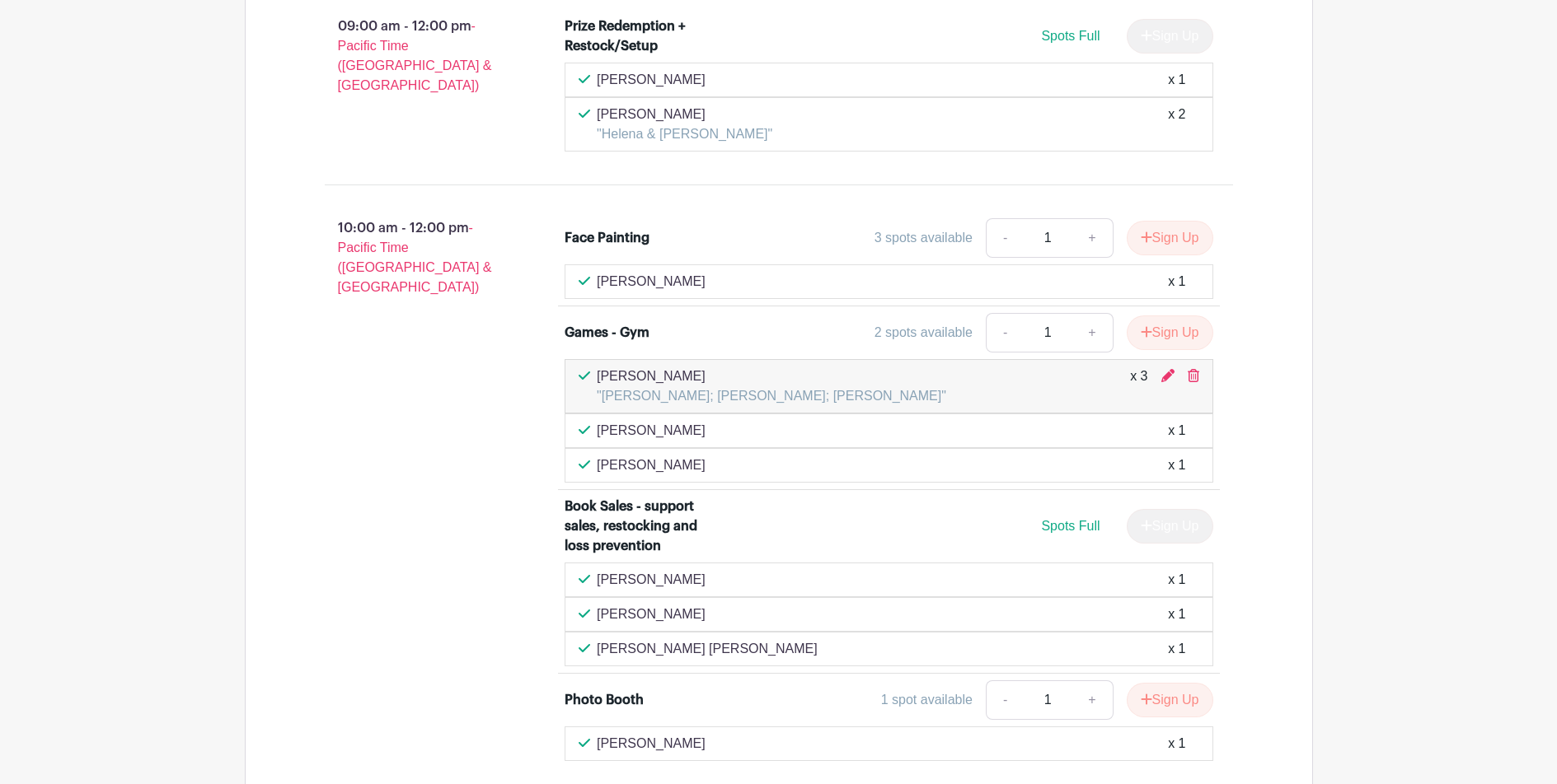
scroll to position [2647, 0]
drag, startPoint x: 714, startPoint y: 186, endPoint x: 729, endPoint y: 177, distance: 17.5
click at [714, 216] on div "Face Painting 3 spots available - 1 + Sign Up" at bounding box center [889, 239] width 649 height 46
